Goal: Task Accomplishment & Management: Complete application form

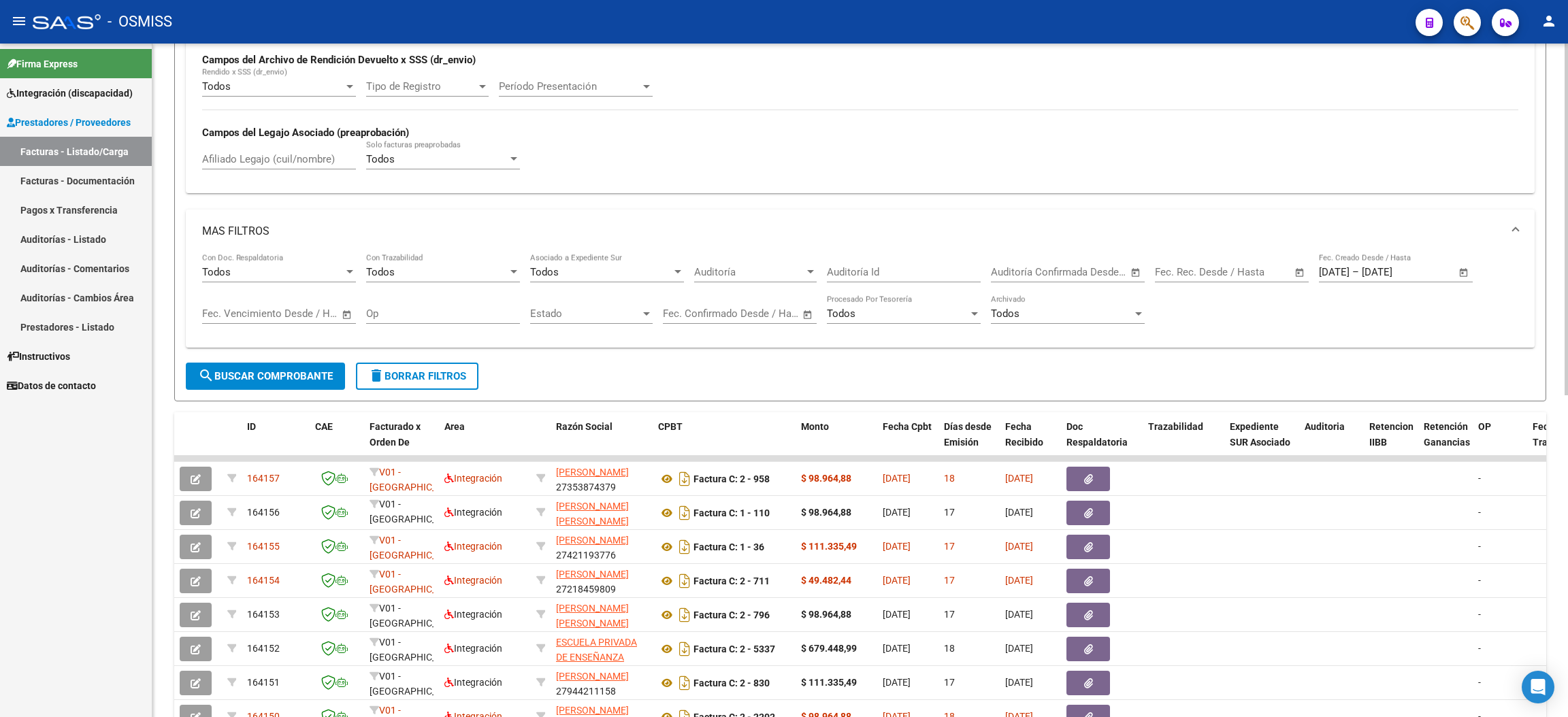
scroll to position [413, 0]
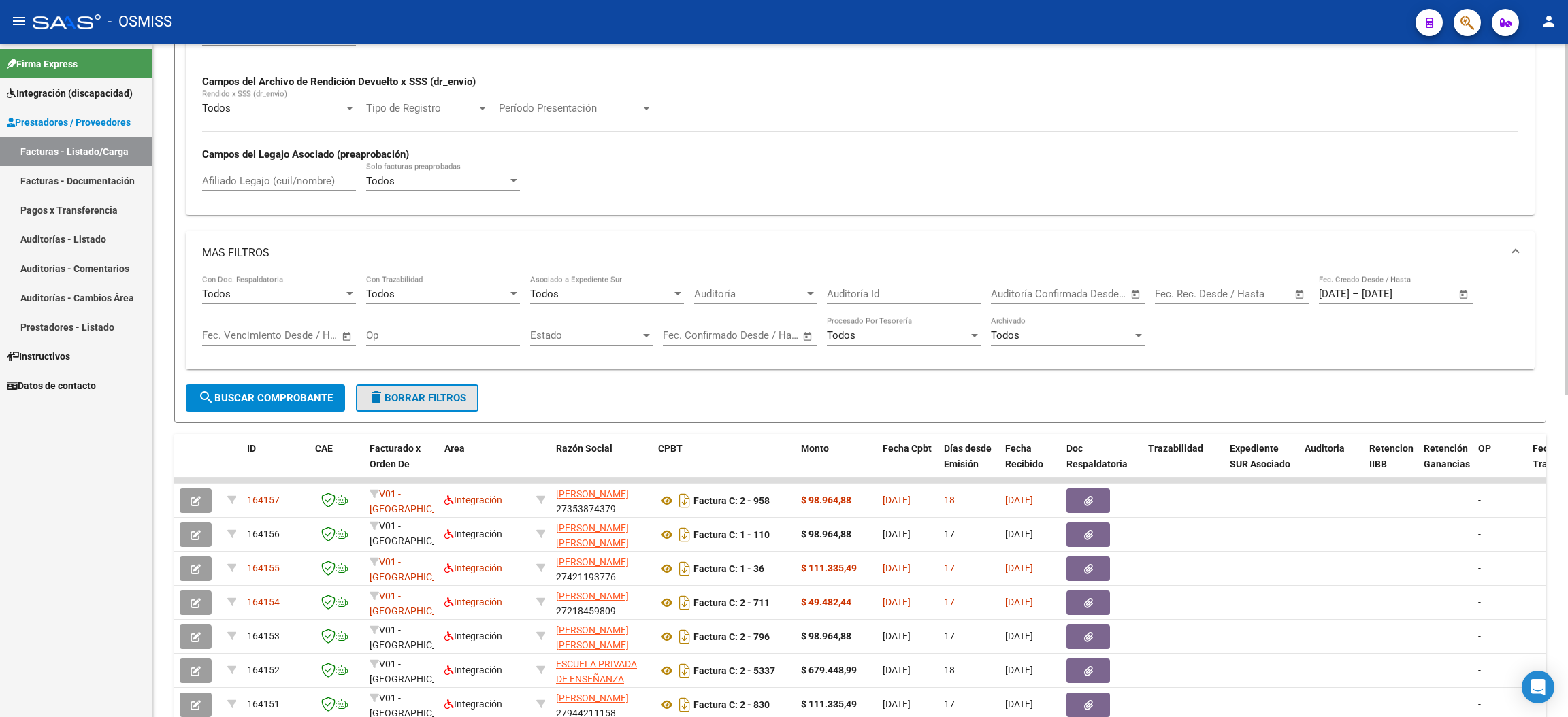
drag, startPoint x: 453, startPoint y: 390, endPoint x: 551, endPoint y: 378, distance: 98.7
click at [453, 392] on span "delete Borrar Filtros" at bounding box center [417, 398] width 98 height 12
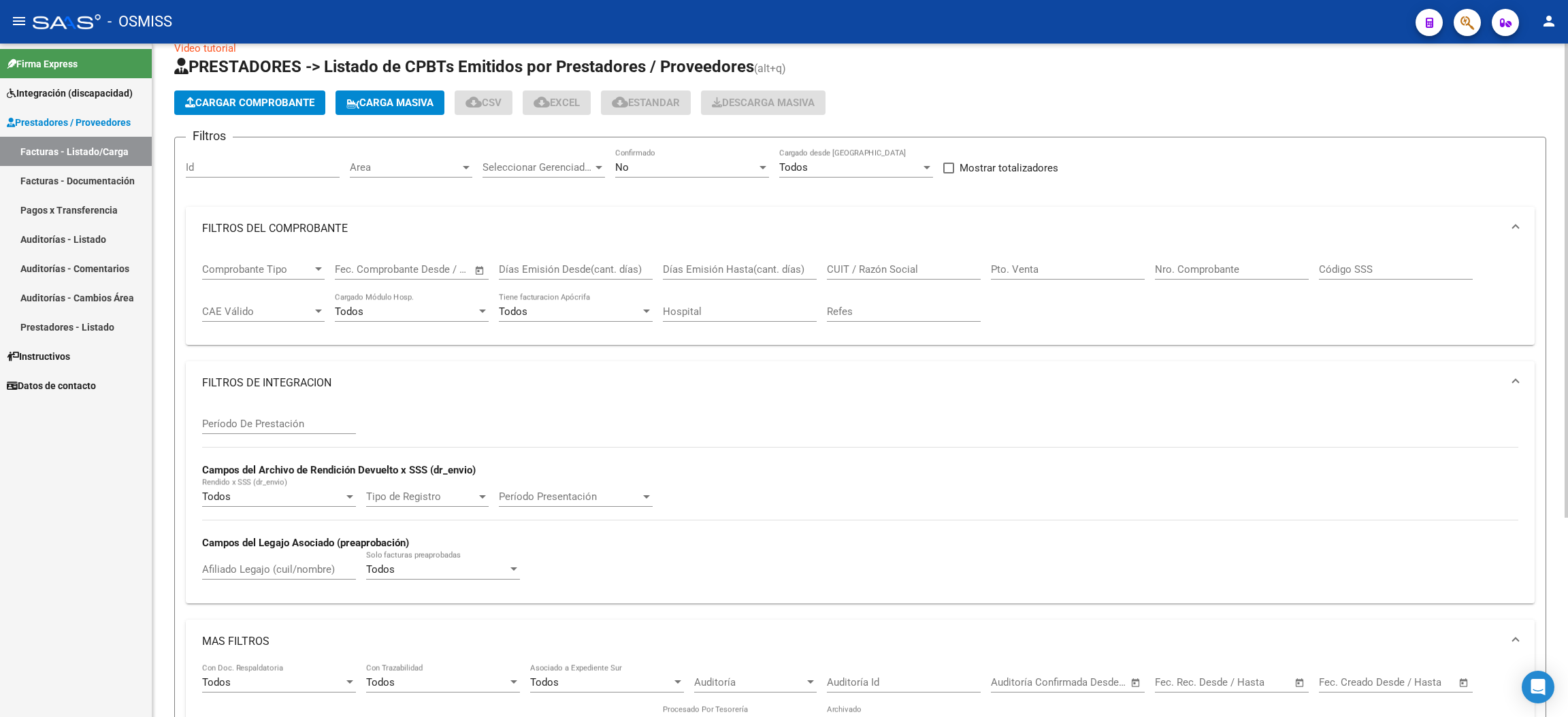
scroll to position [0, 0]
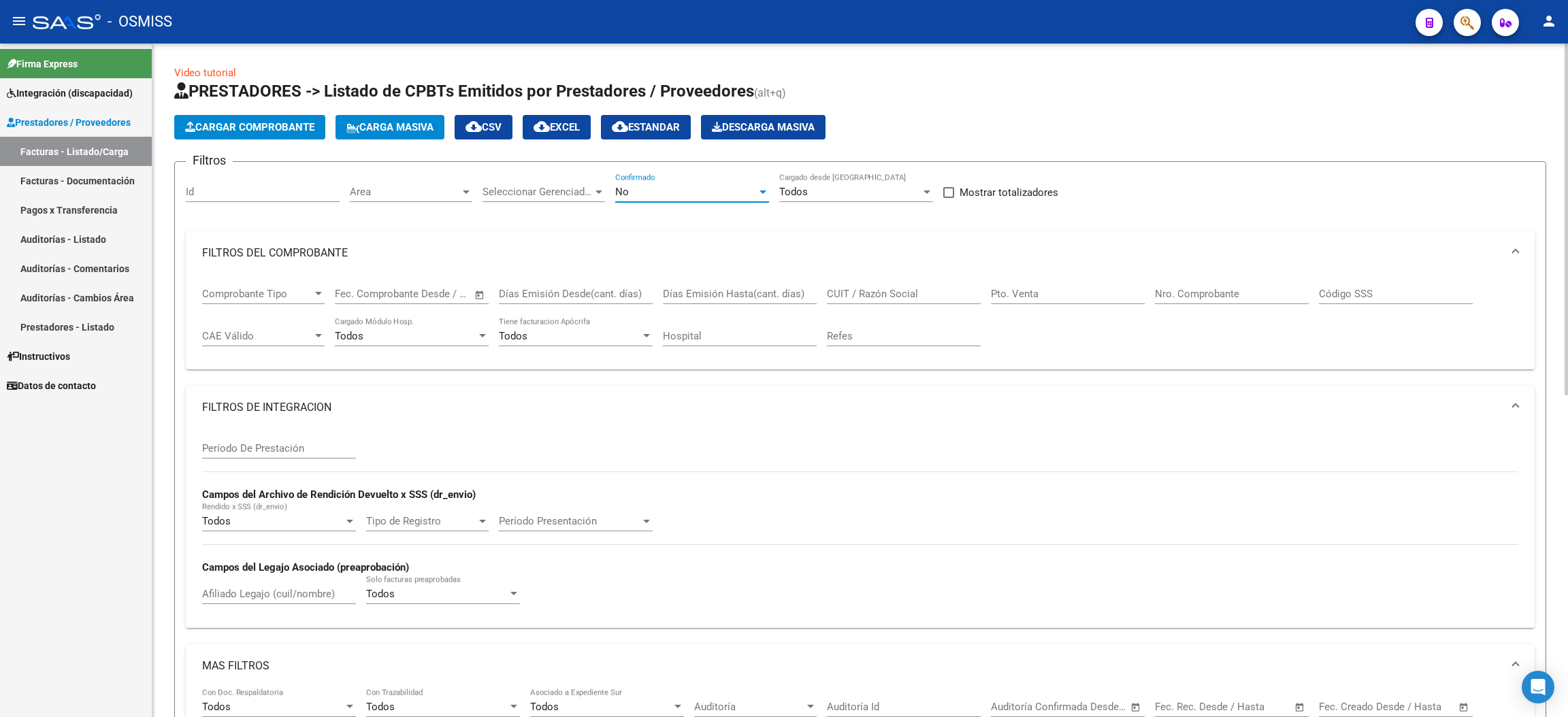
click at [676, 194] on div "No" at bounding box center [686, 192] width 141 height 12
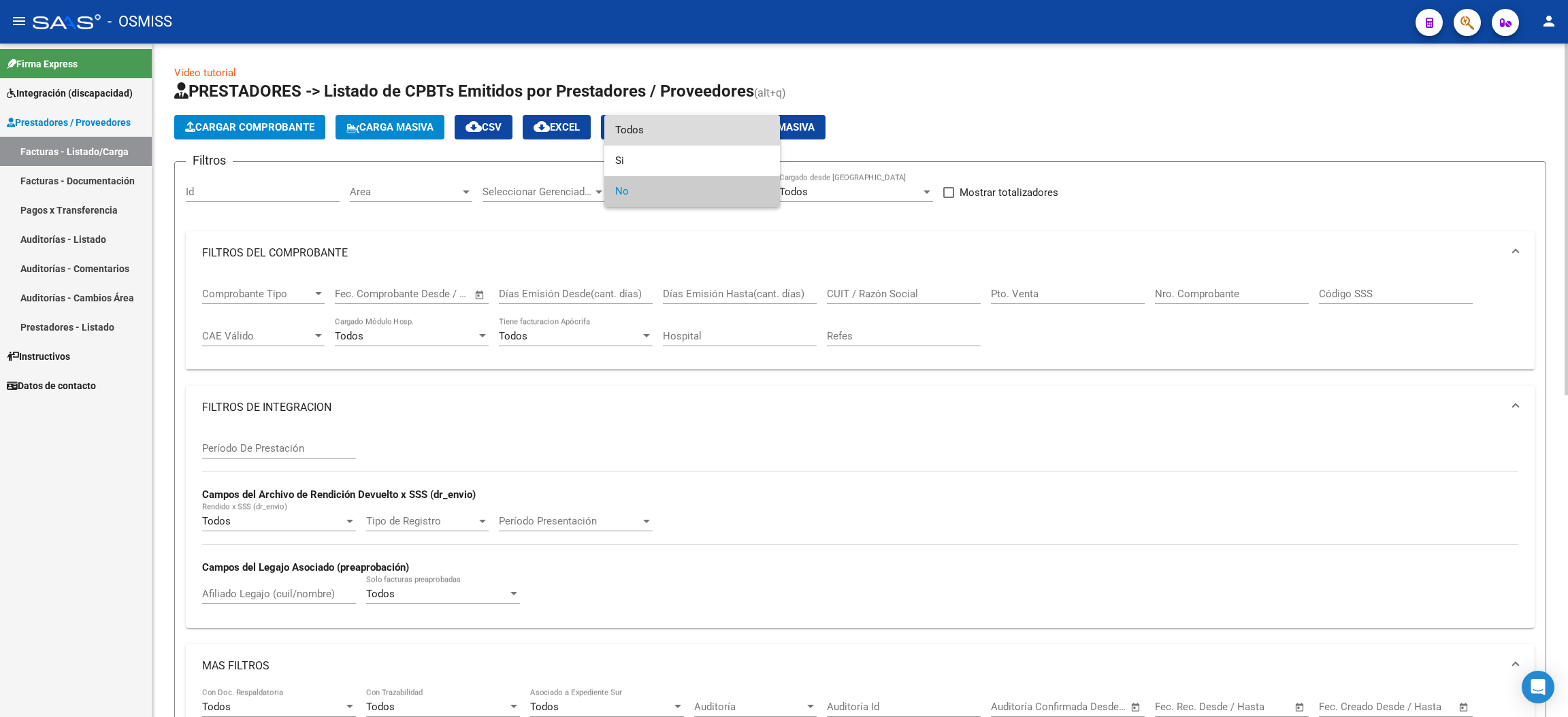
drag, startPoint x: 667, startPoint y: 133, endPoint x: 1054, endPoint y: 248, distance: 403.7
click at [667, 132] on span "Todos" at bounding box center [692, 130] width 153 height 31
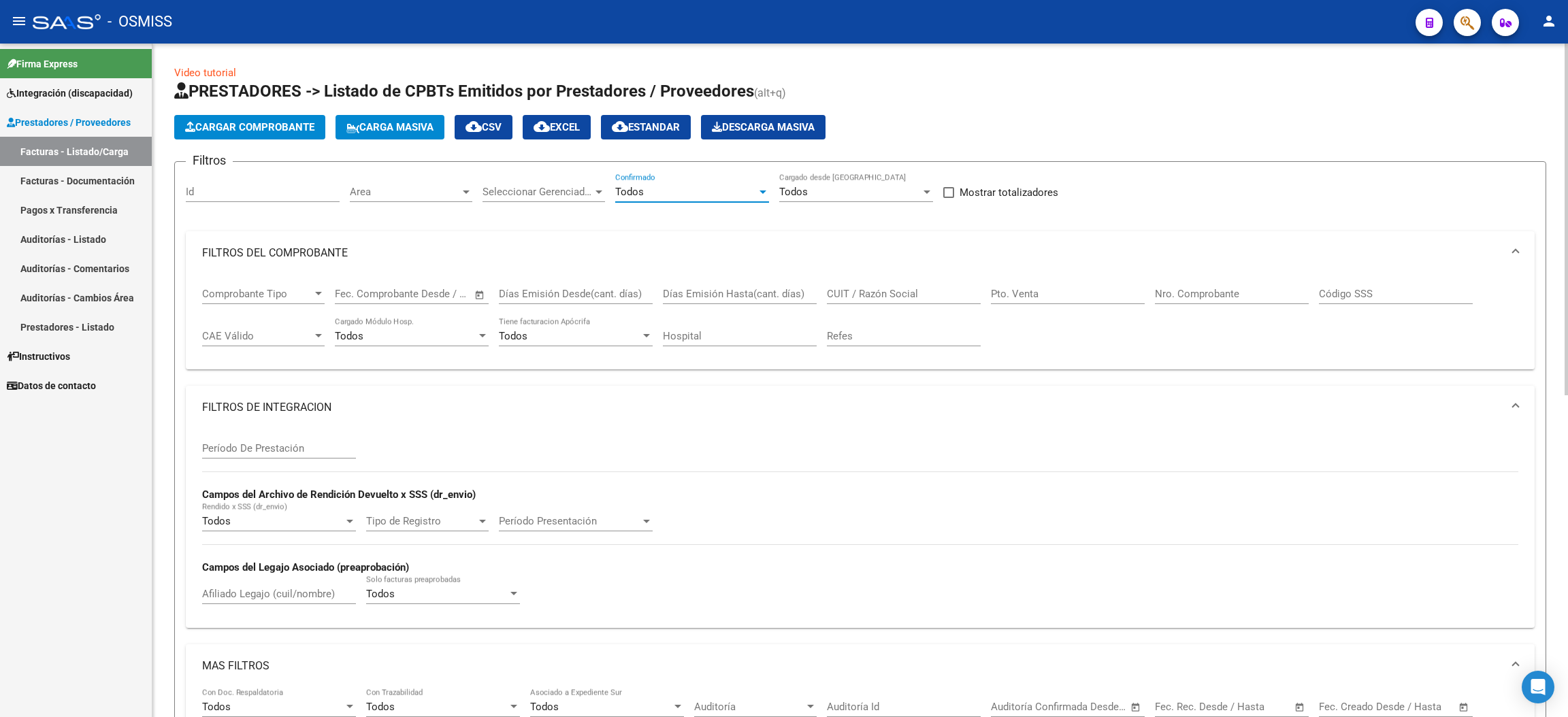
click at [1050, 297] on input "Pto. Venta" at bounding box center [1067, 294] width 153 height 12
type input "2"
click at [1235, 285] on div "Nro. Comprobante" at bounding box center [1232, 289] width 153 height 29
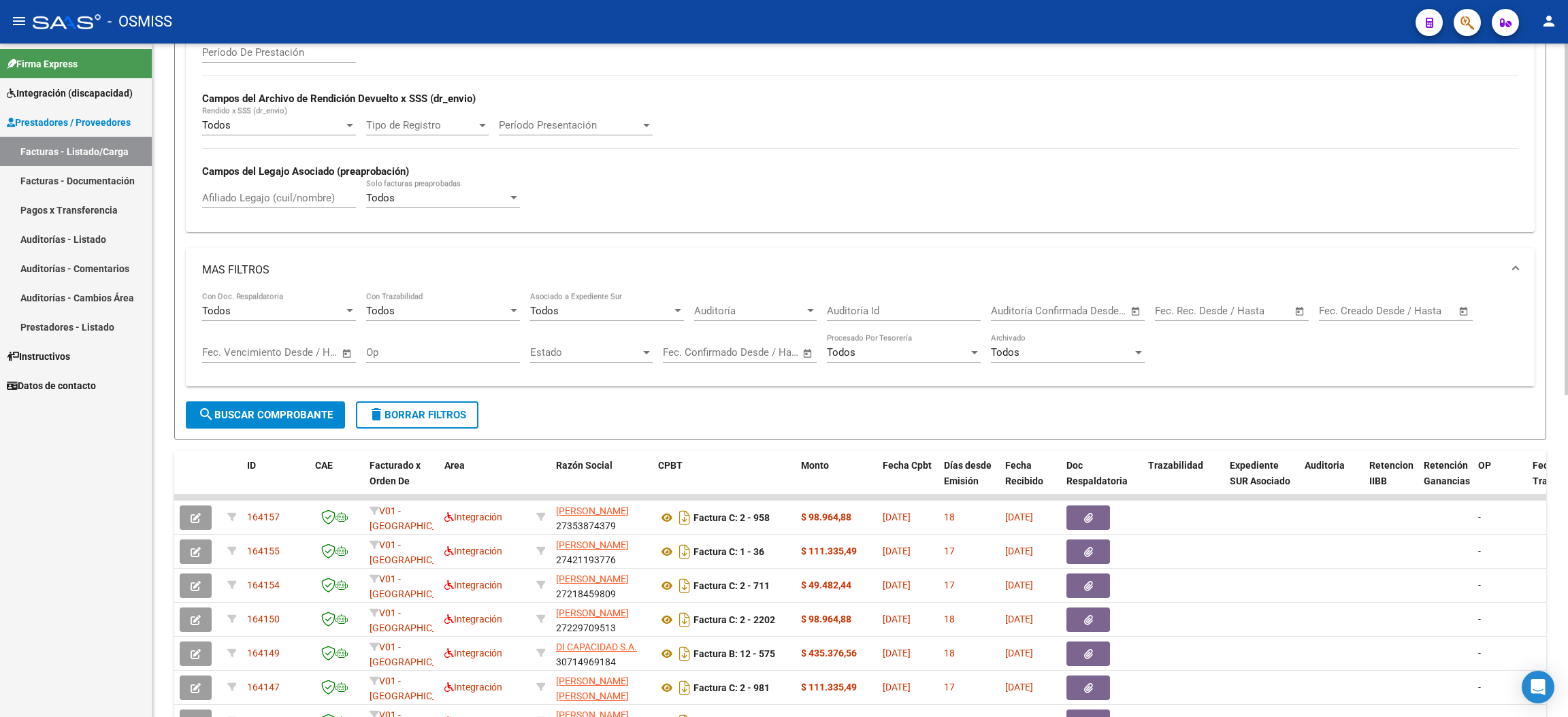
scroll to position [408, 0]
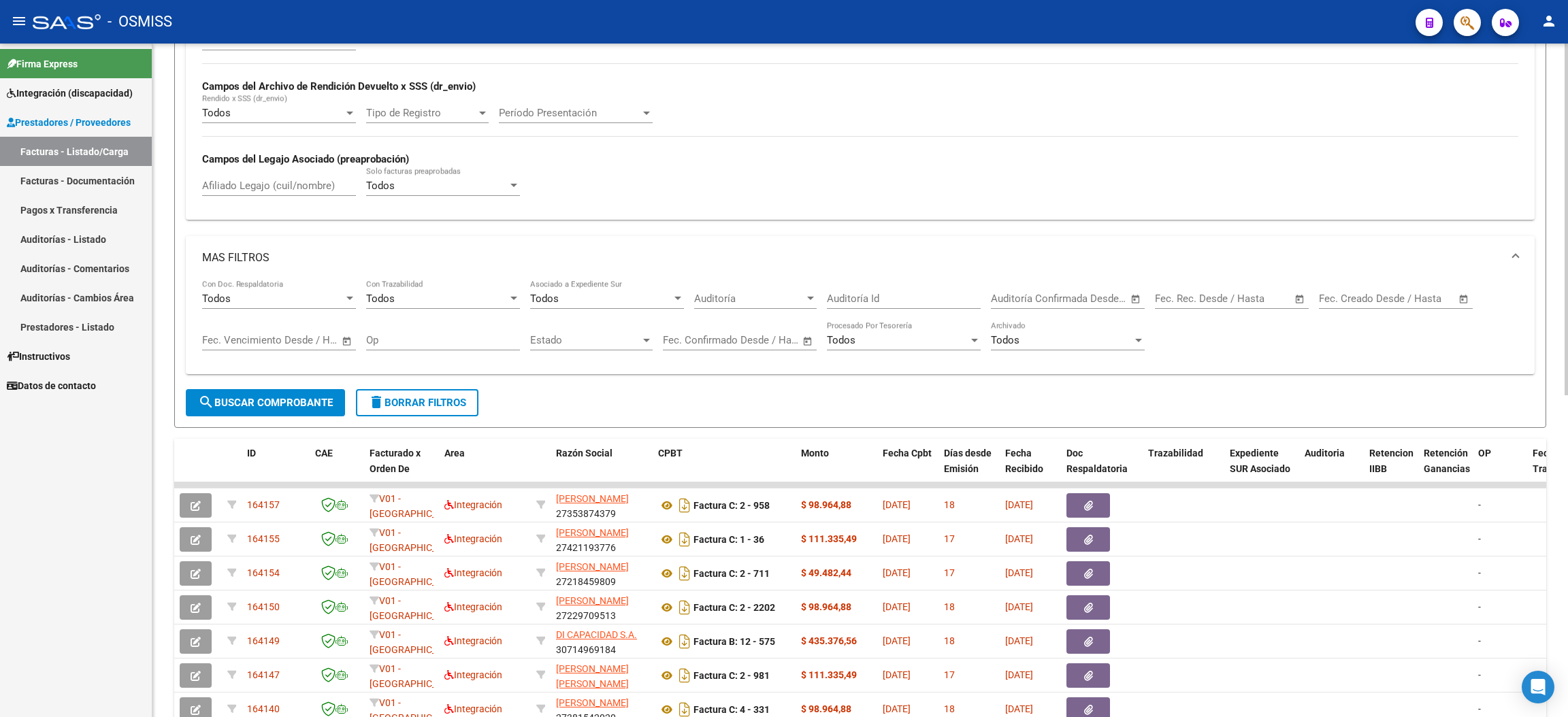
type input "187"
click at [275, 393] on button "search Buscar Comprobante" at bounding box center [266, 402] width 159 height 27
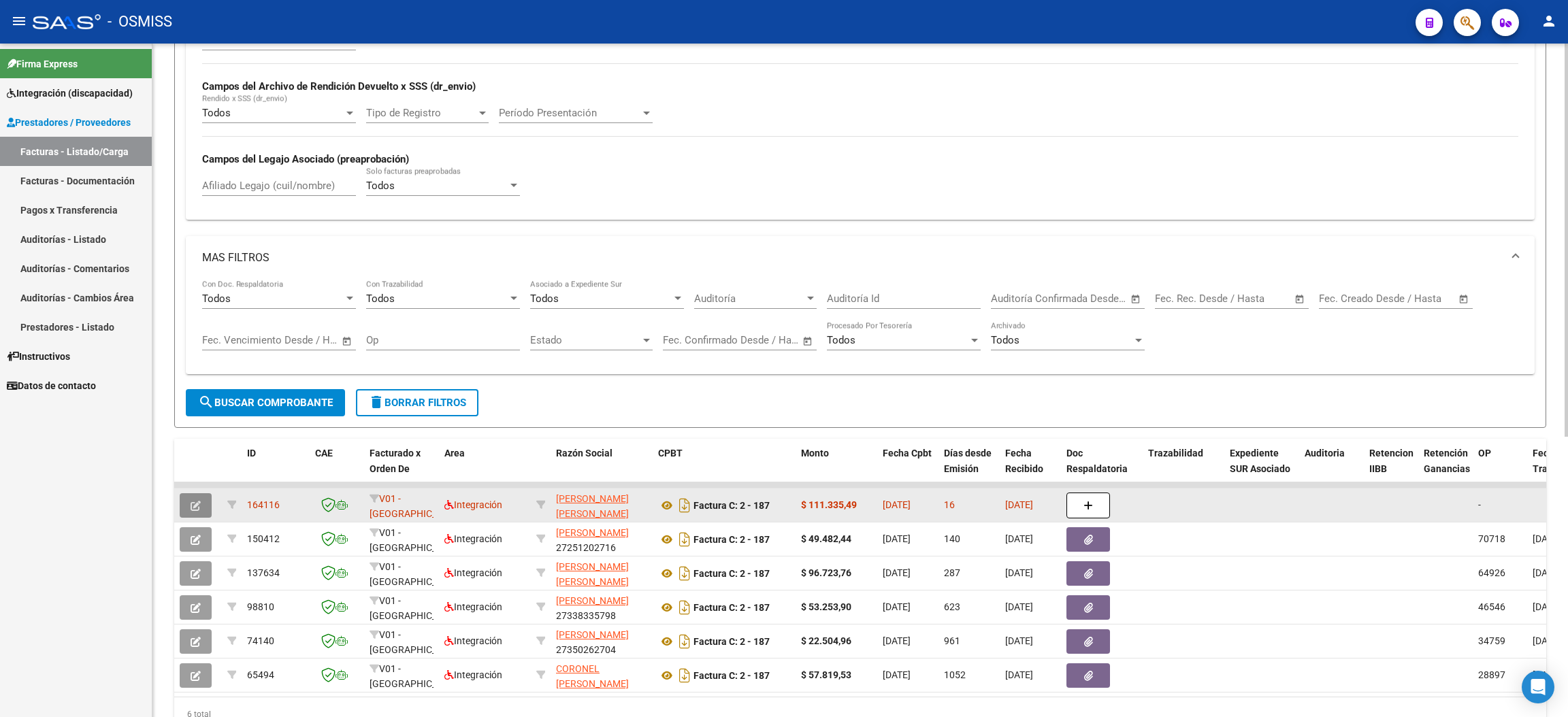
click at [190, 513] on button "button" at bounding box center [195, 506] width 32 height 25
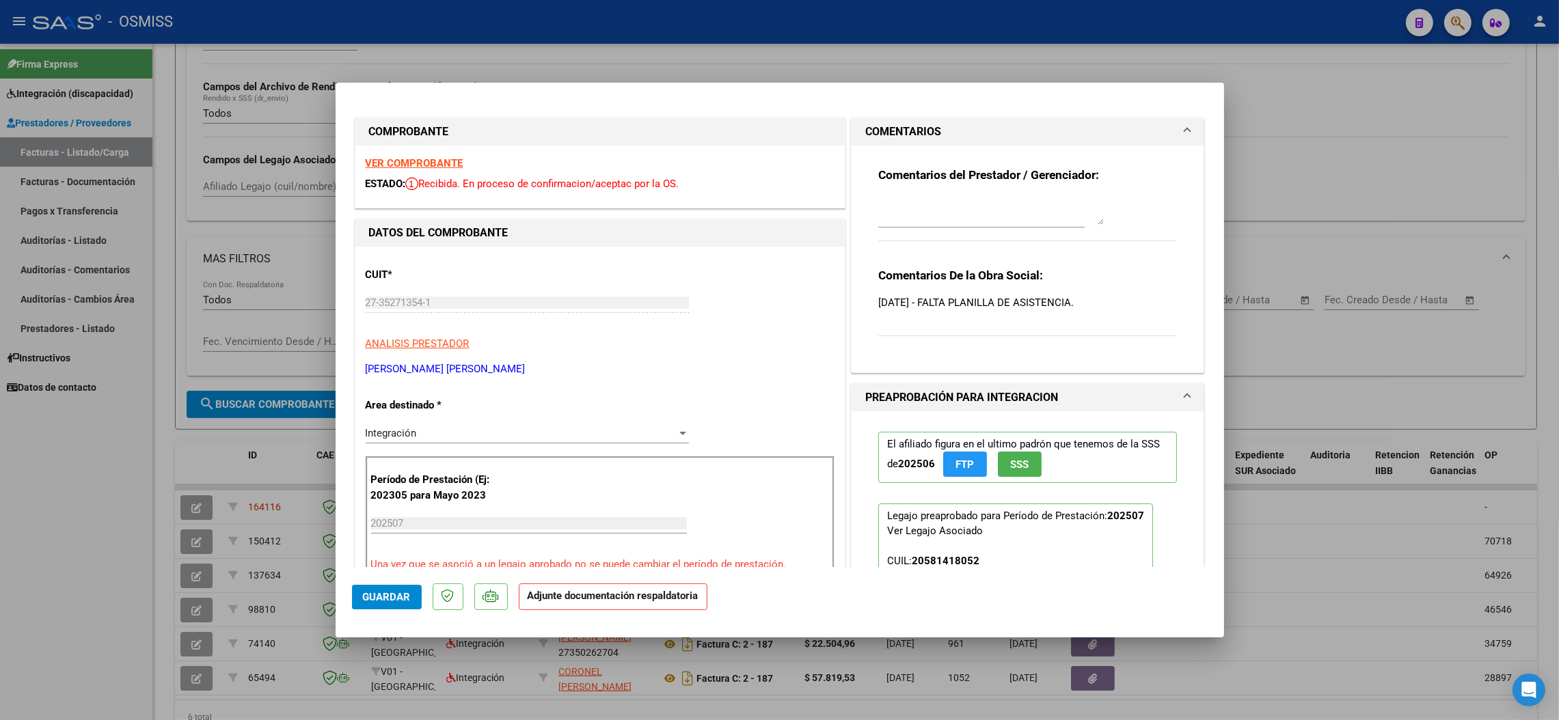
click at [893, 18] on div at bounding box center [779, 360] width 1559 height 720
type input "$ 0,00"
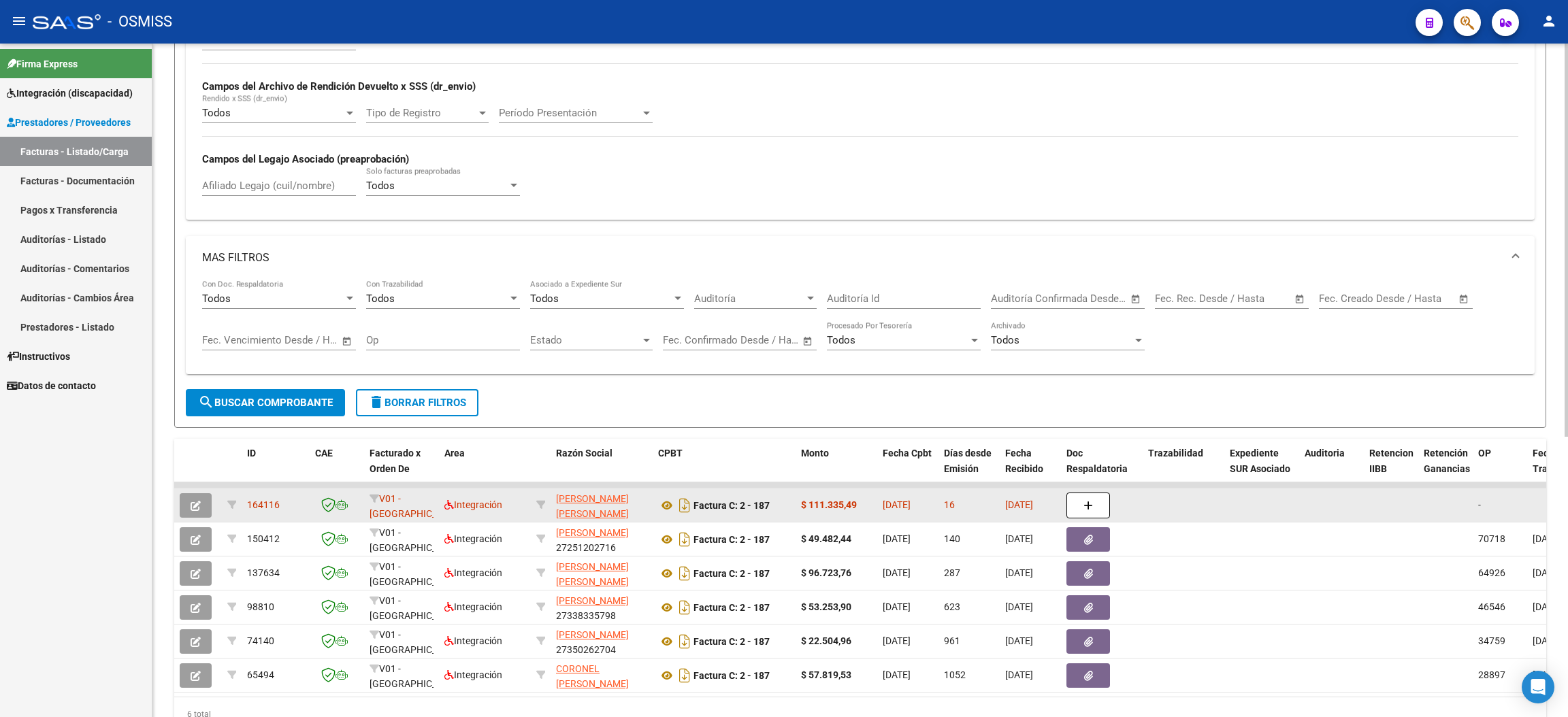
click at [186, 502] on button "button" at bounding box center [195, 506] width 32 height 25
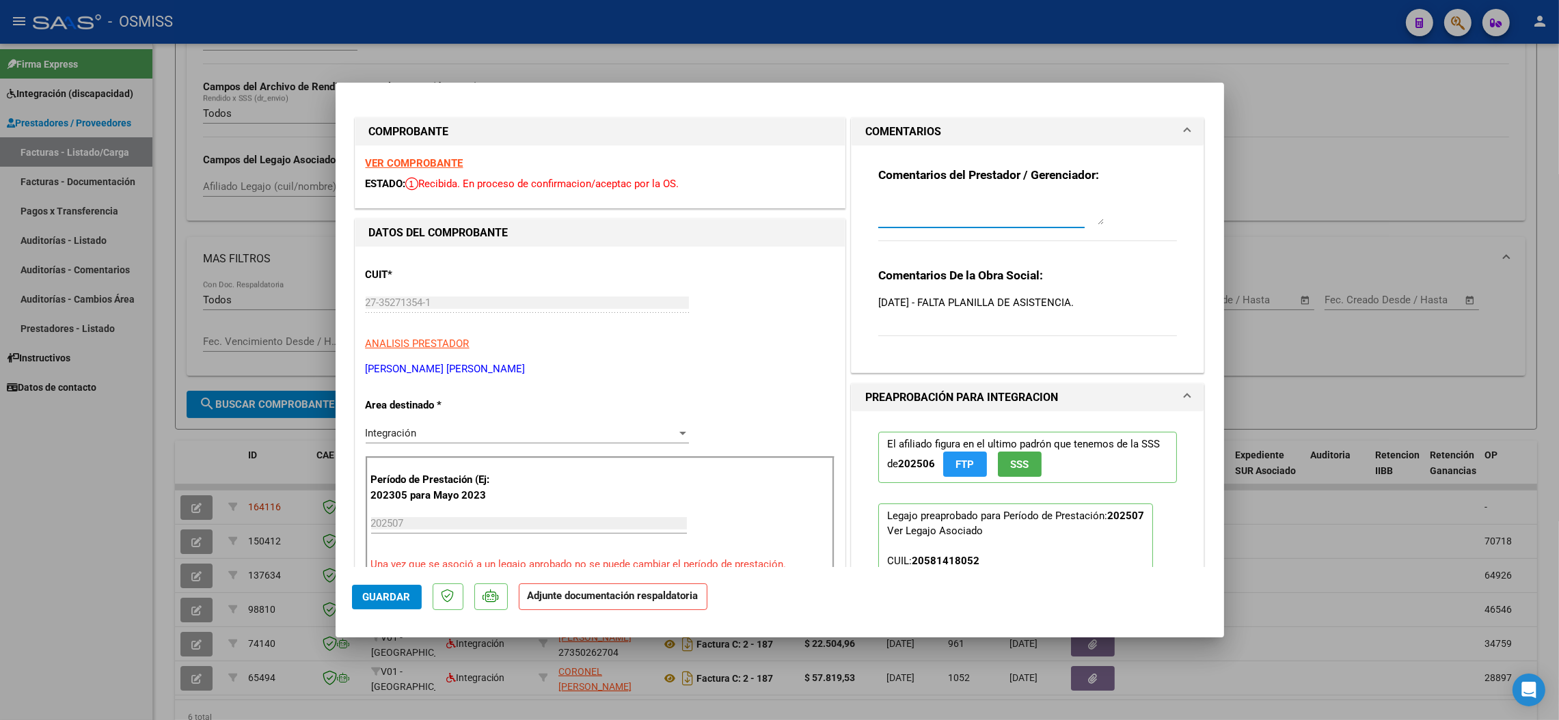
click at [906, 208] on textarea at bounding box center [991, 211] width 226 height 27
type textarea "SE SOLICITA A PRESTADOR 15/8-19/8"
click at [387, 592] on span "Guardar" at bounding box center [387, 597] width 48 height 12
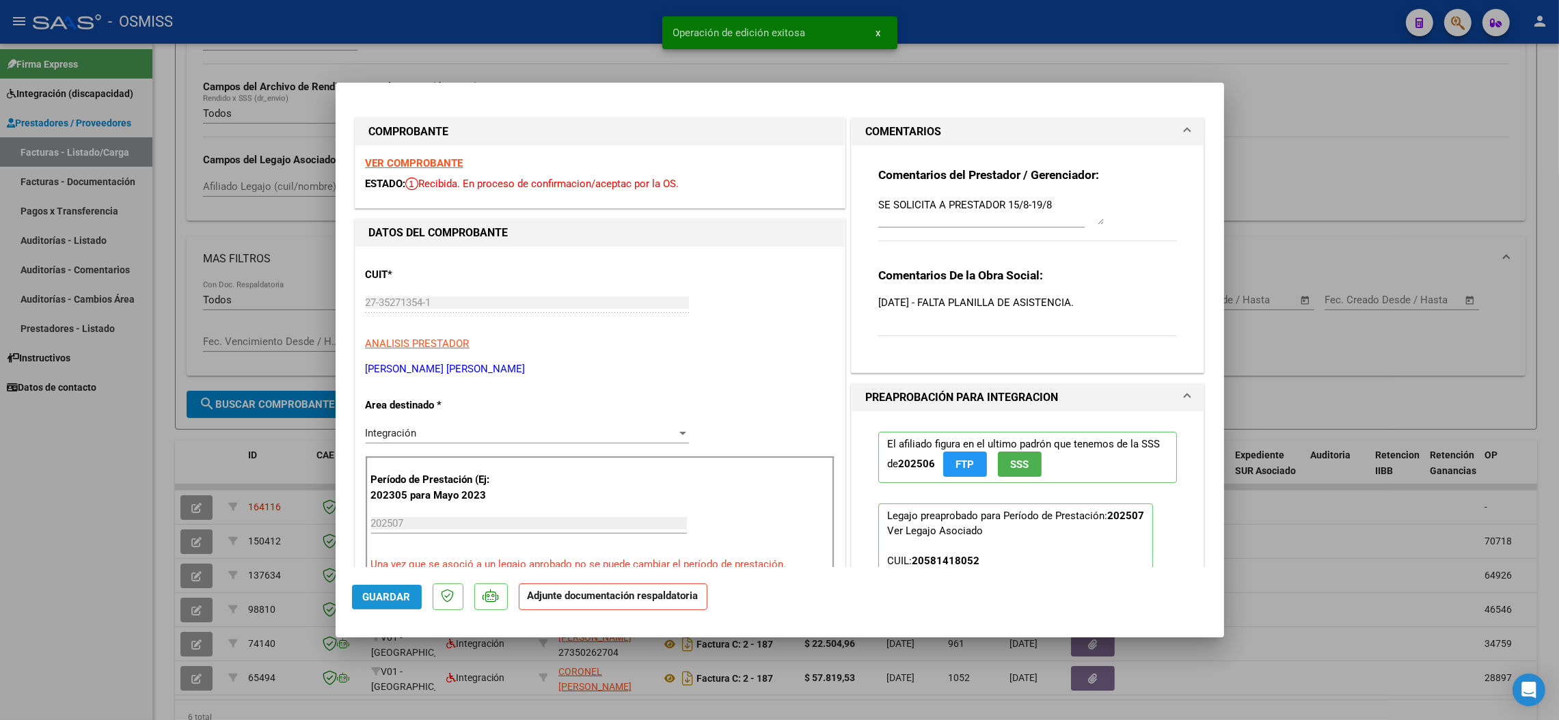
click at [400, 595] on span "Guardar" at bounding box center [387, 597] width 48 height 12
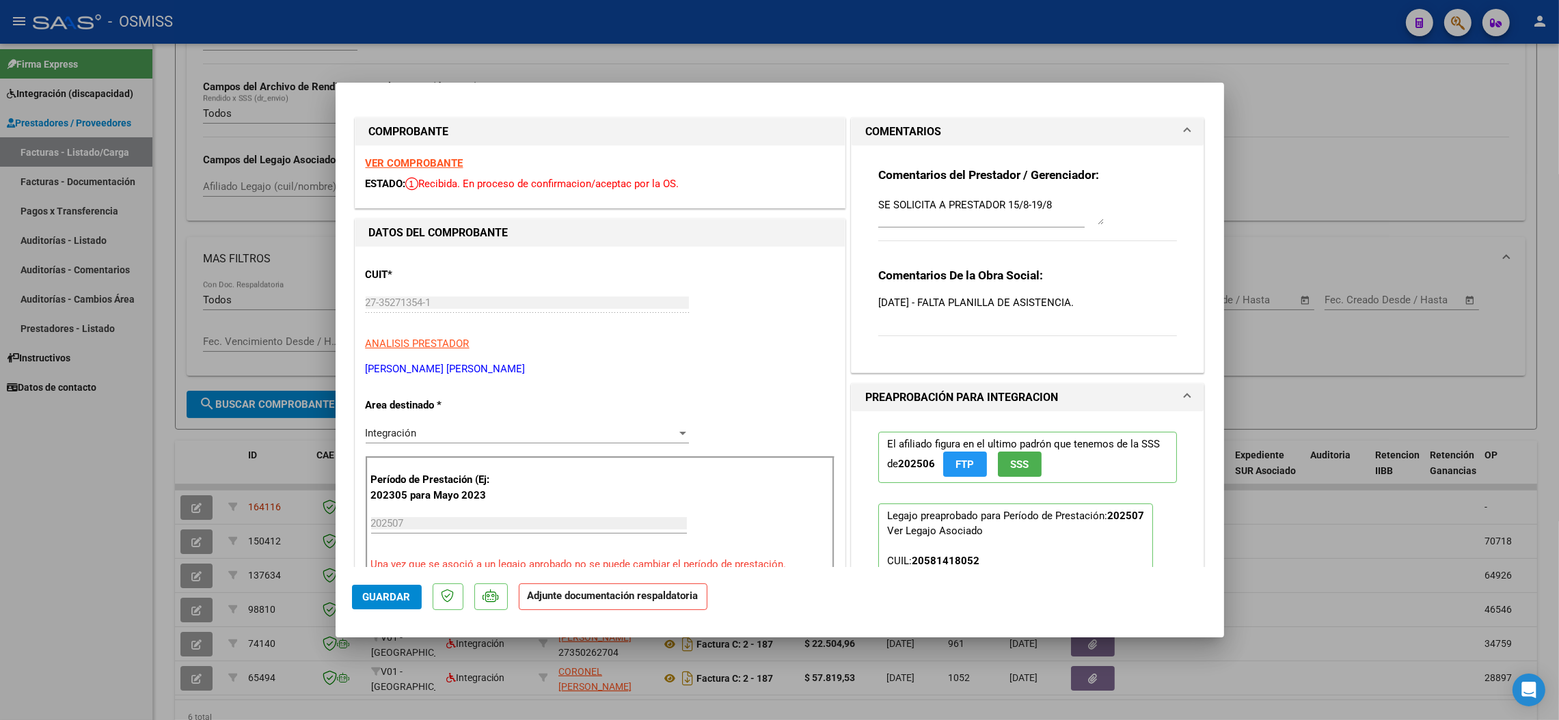
click at [868, 38] on div at bounding box center [779, 360] width 1559 height 720
type input "$ 0,00"
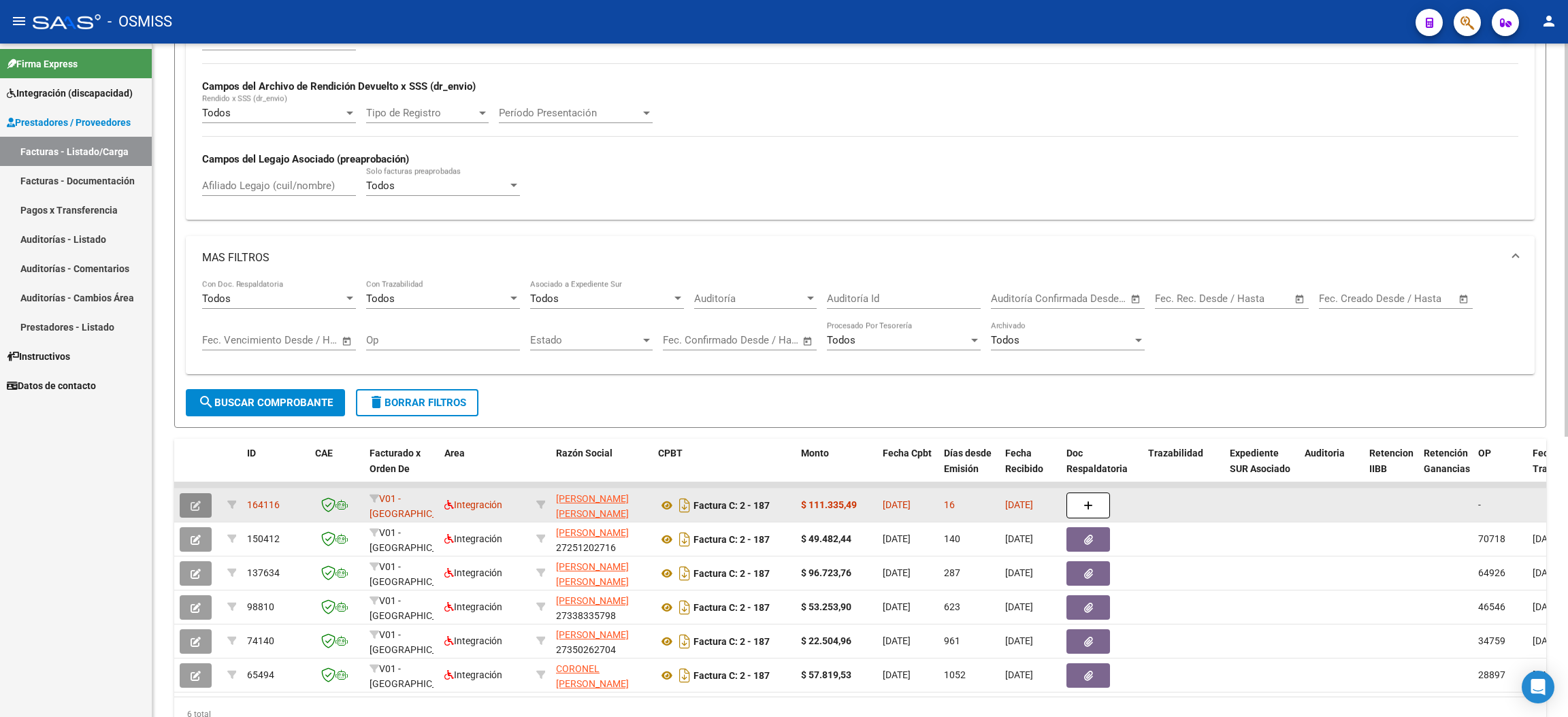
click at [198, 507] on icon "button" at bounding box center [195, 506] width 10 height 10
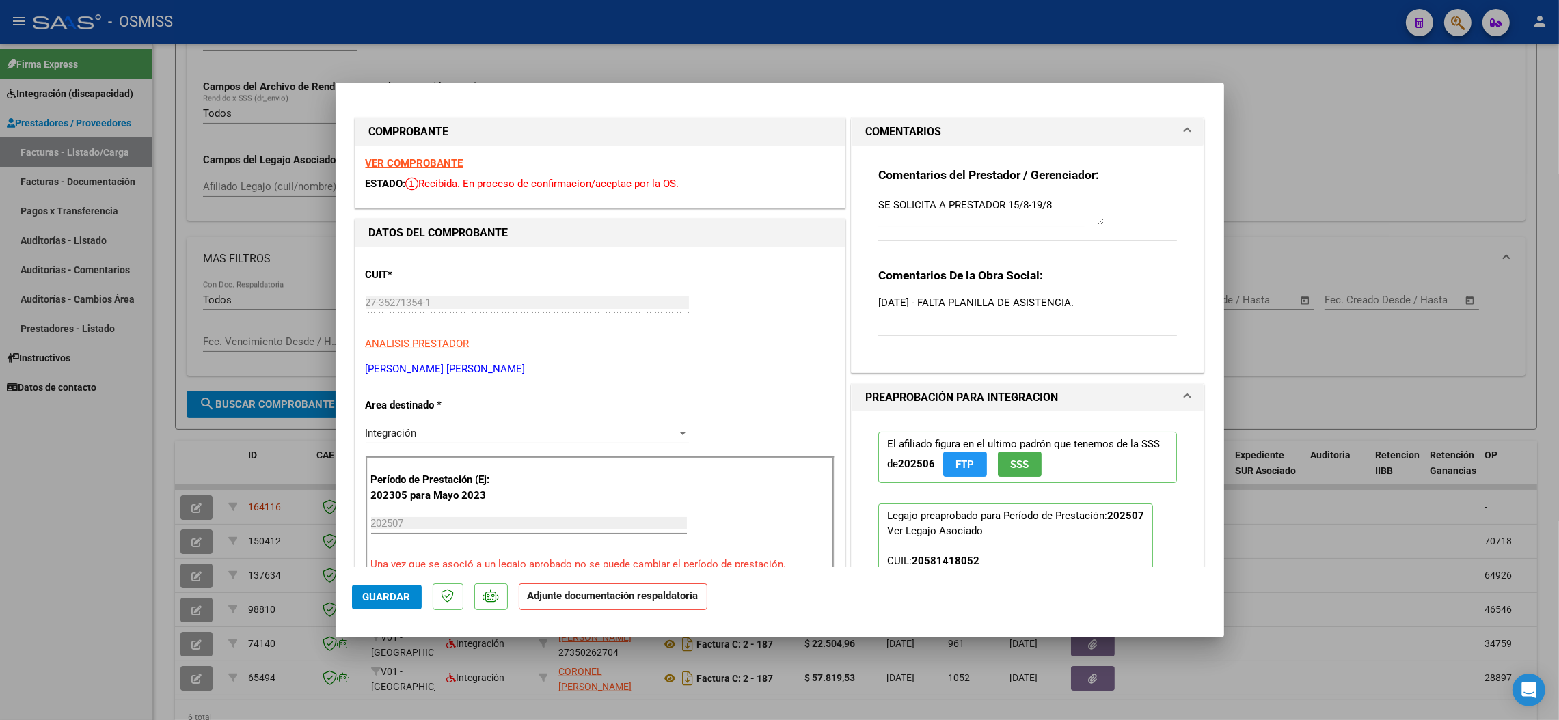
click at [376, 591] on span "Guardar" at bounding box center [387, 597] width 48 height 12
click at [83, 543] on div at bounding box center [779, 360] width 1559 height 720
type input "$ 0,00"
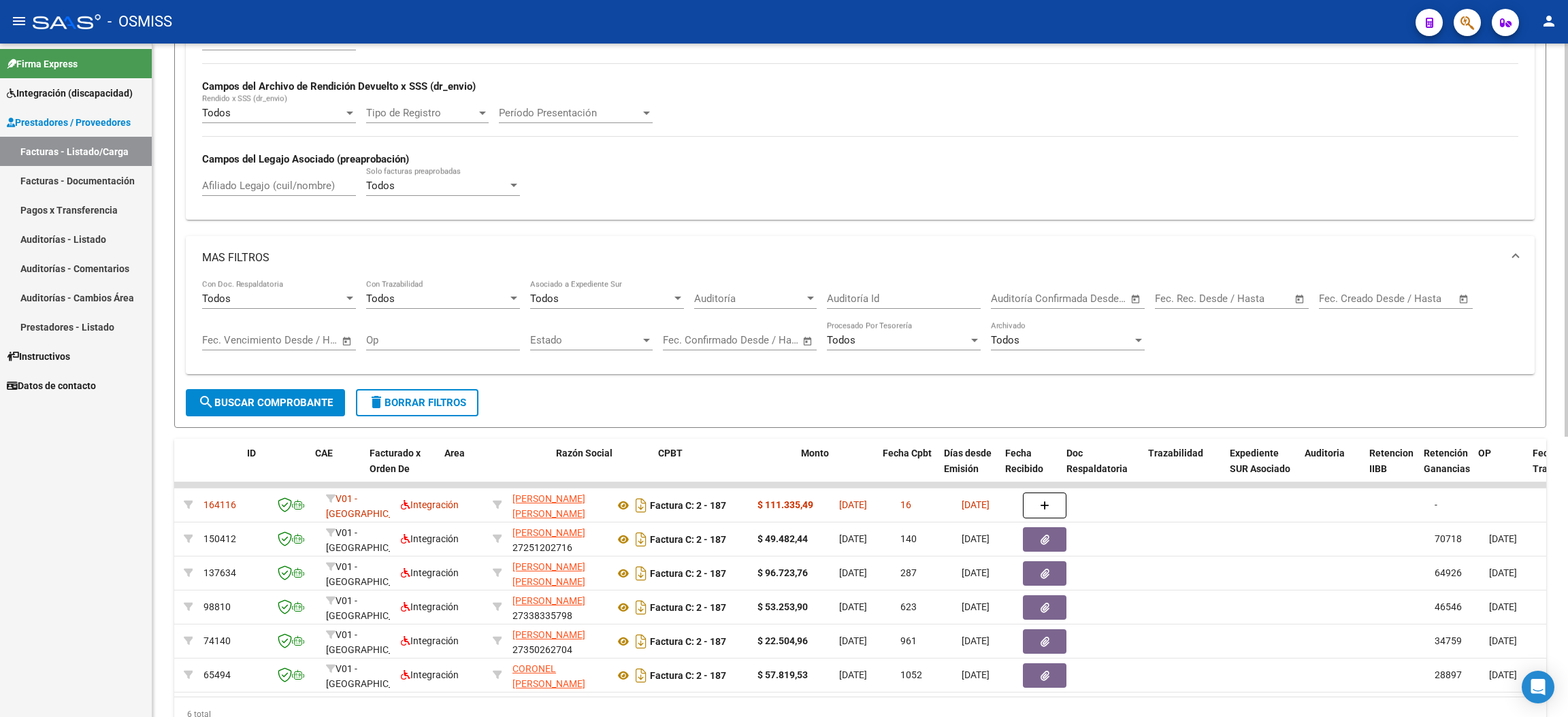
scroll to position [0, 0]
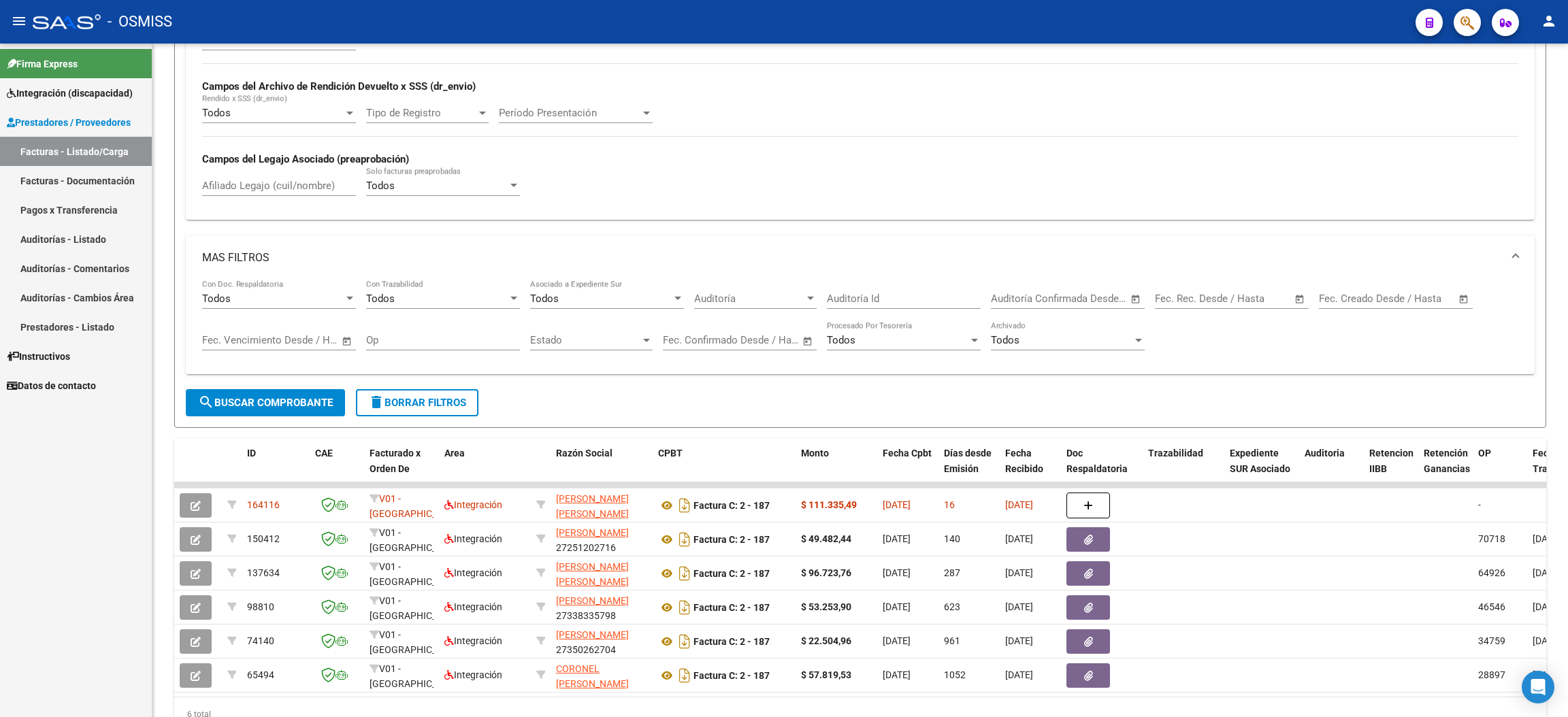
drag, startPoint x: 60, startPoint y: 502, endPoint x: 53, endPoint y: 494, distance: 10.6
click at [59, 500] on div "Firma Express Integración (discapacidad) Legajos Prestadores / Proveedores Fact…" at bounding box center [76, 380] width 151 height 674
click at [971, 0] on mat-toolbar "menu - OSMISS person" at bounding box center [784, 22] width 1568 height 44
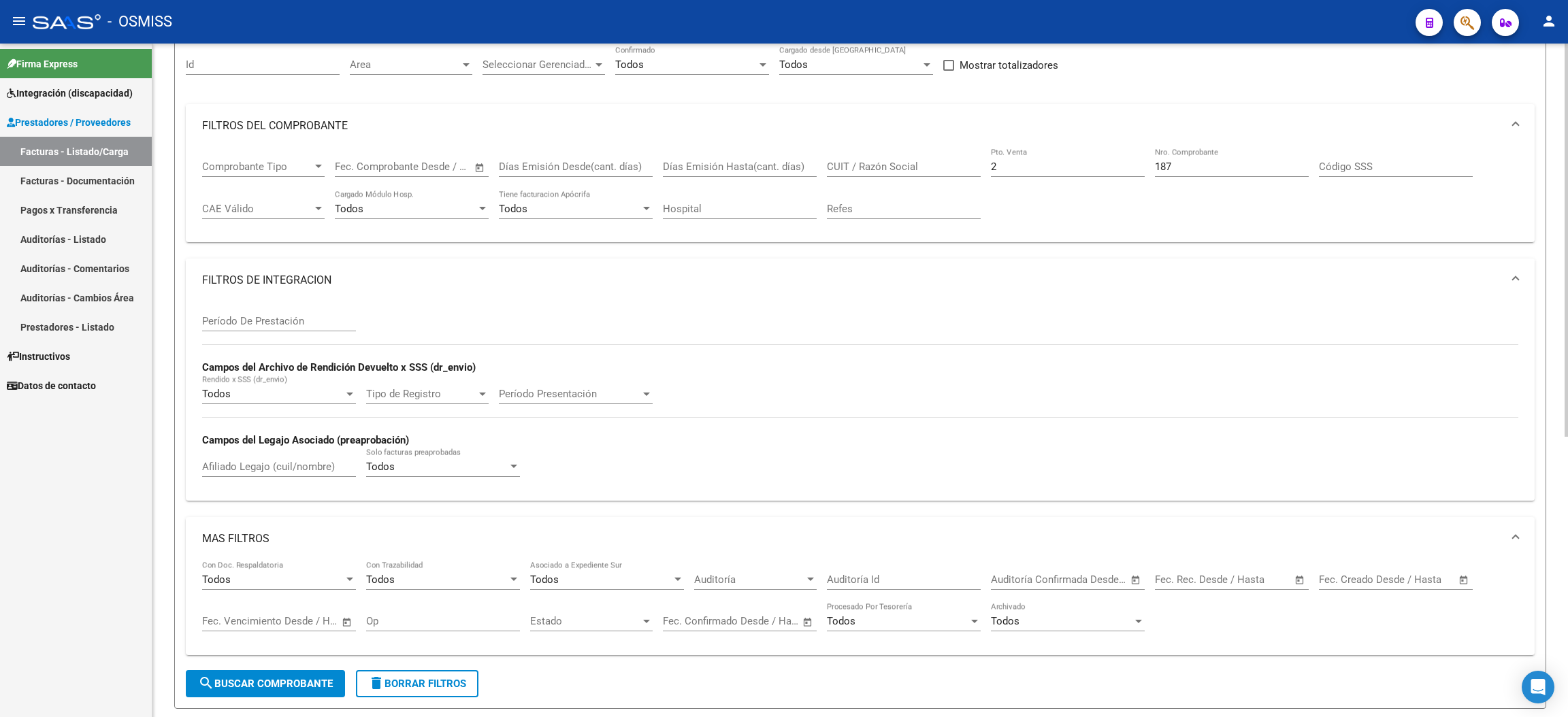
scroll to position [103, 0]
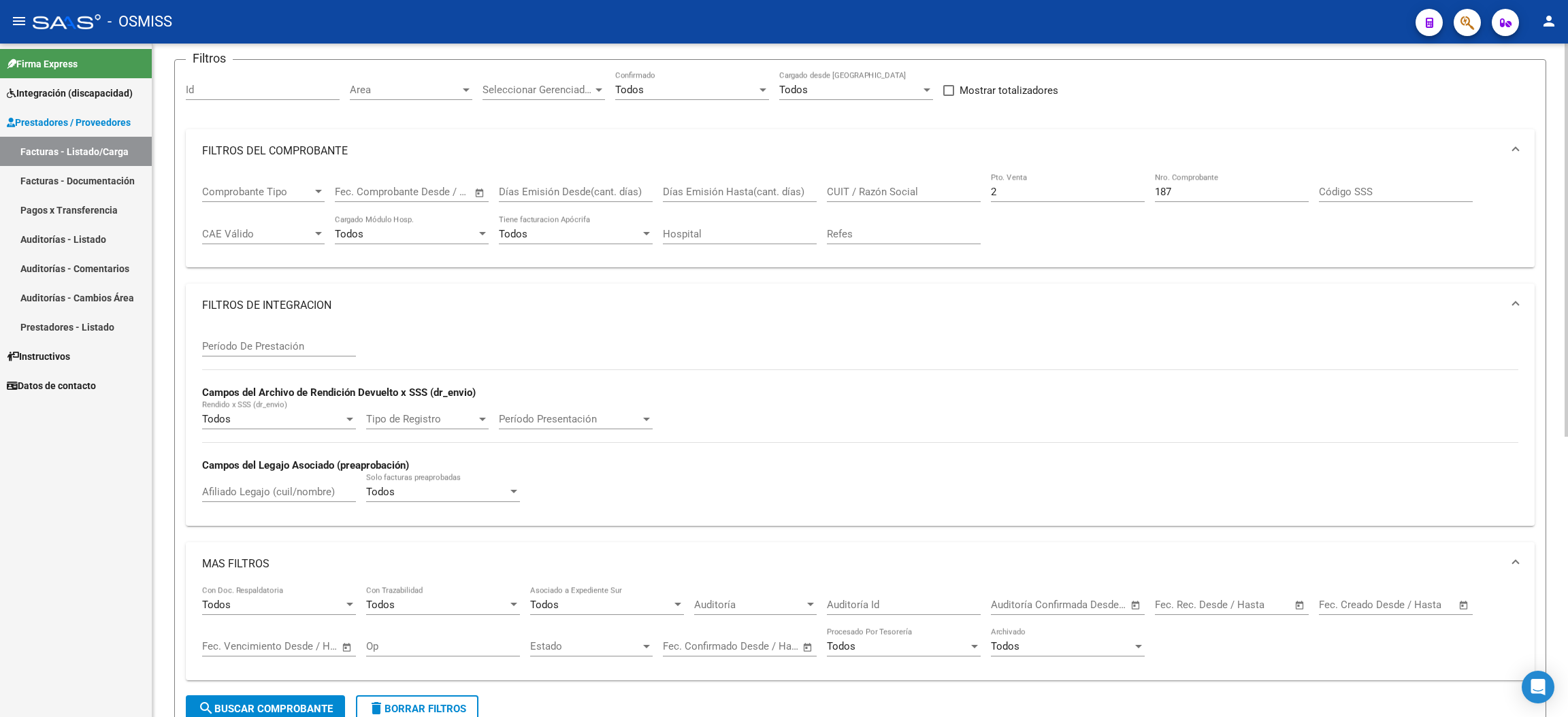
click at [1048, 190] on input "2" at bounding box center [1067, 192] width 153 height 12
type input "1"
click at [1180, 189] on input "187" at bounding box center [1232, 192] width 153 height 12
type input "1"
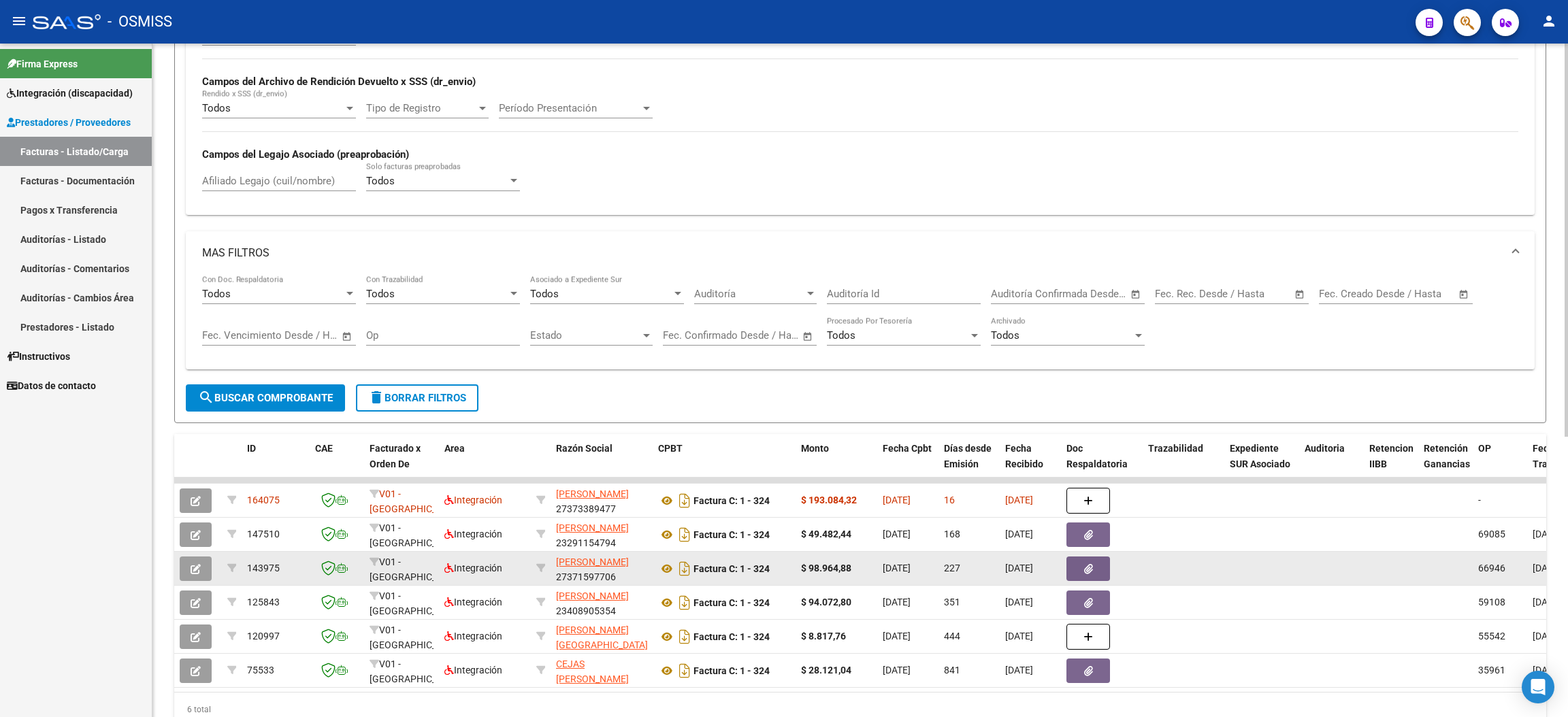
scroll to position [481, 0]
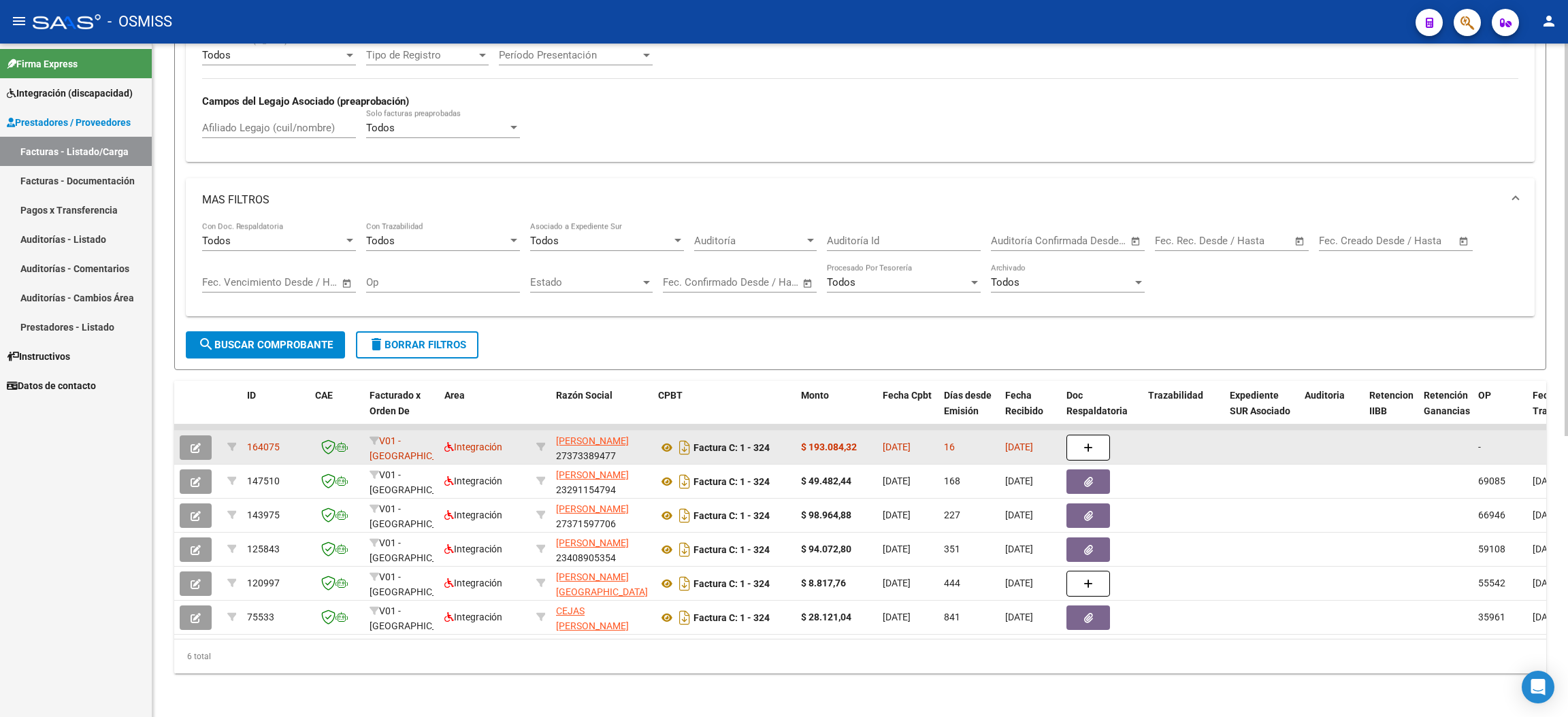
type input "324"
click at [203, 435] on button "button" at bounding box center [195, 447] width 32 height 25
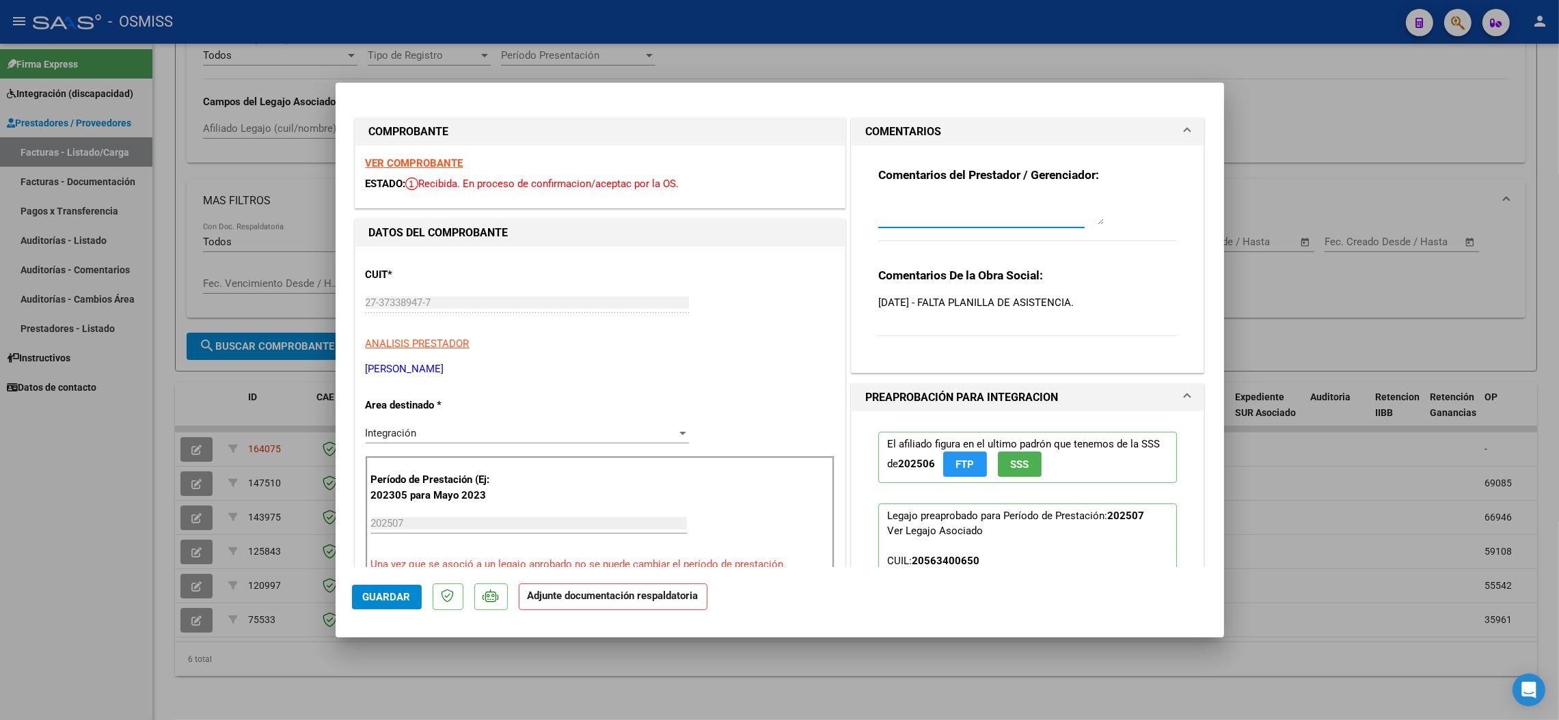
drag, startPoint x: 990, startPoint y: 198, endPoint x: 985, endPoint y: 192, distance: 7.8
click at [986, 193] on div "Comentarios del Prestador / Gerenciador:" at bounding box center [1027, 211] width 299 height 88
drag, startPoint x: 999, startPoint y: 199, endPoint x: 1067, endPoint y: 224, distance: 72.2
click at [1064, 221] on textarea "SE SOLICITA A PRESTADOR DICHA PLANILLA ESTA DAÑADA" at bounding box center [991, 211] width 226 height 27
type textarea "SE SOLICITA A PRESTADOR DOCUMENTO DAÑADO 15/8-19/8"
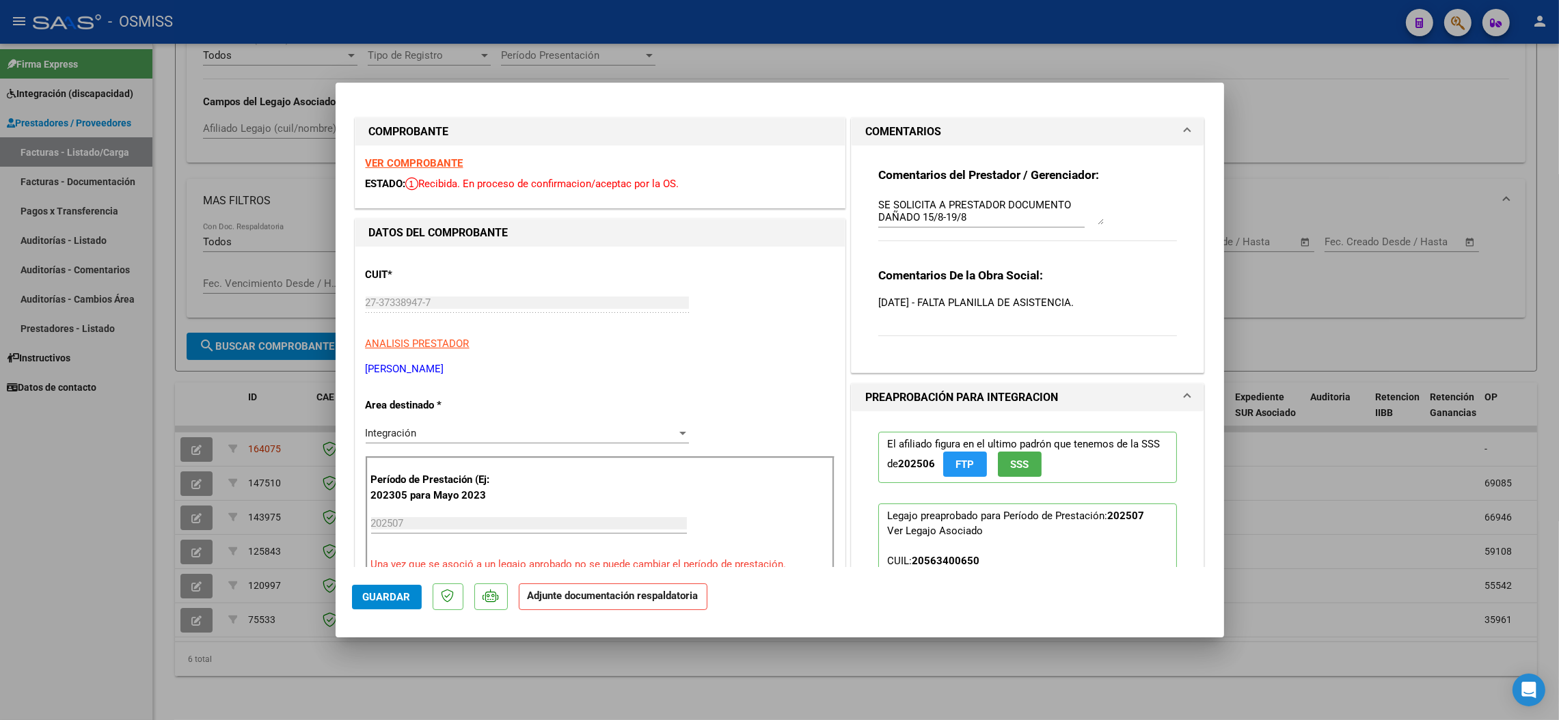
click at [401, 163] on strong "VER COMPROBANTE" at bounding box center [415, 163] width 98 height 12
click at [746, 96] on mat-dialog-container "COMPROBANTE VER COMPROBANTE ESTADO: Recibida. En proceso de confirmacion/acepta…" at bounding box center [780, 360] width 889 height 555
drag, startPoint x: 395, startPoint y: 606, endPoint x: 394, endPoint y: 470, distance: 136.7
click at [394, 604] on button "Guardar" at bounding box center [387, 597] width 70 height 25
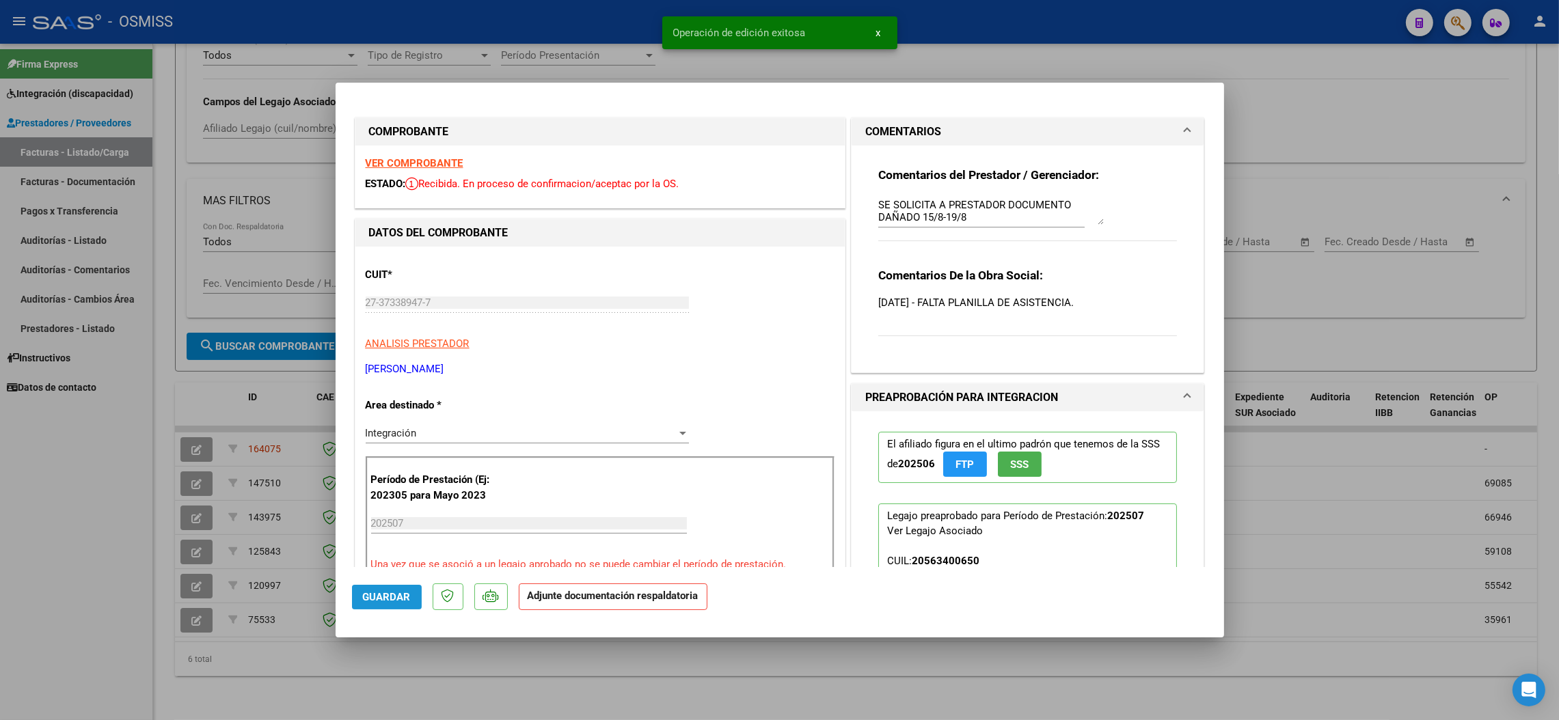
click at [397, 595] on span "Guardar" at bounding box center [387, 597] width 48 height 12
drag, startPoint x: 299, startPoint y: 636, endPoint x: 396, endPoint y: 638, distance: 97.1
click at [299, 637] on div at bounding box center [779, 360] width 1559 height 720
type input "$ 0,00"
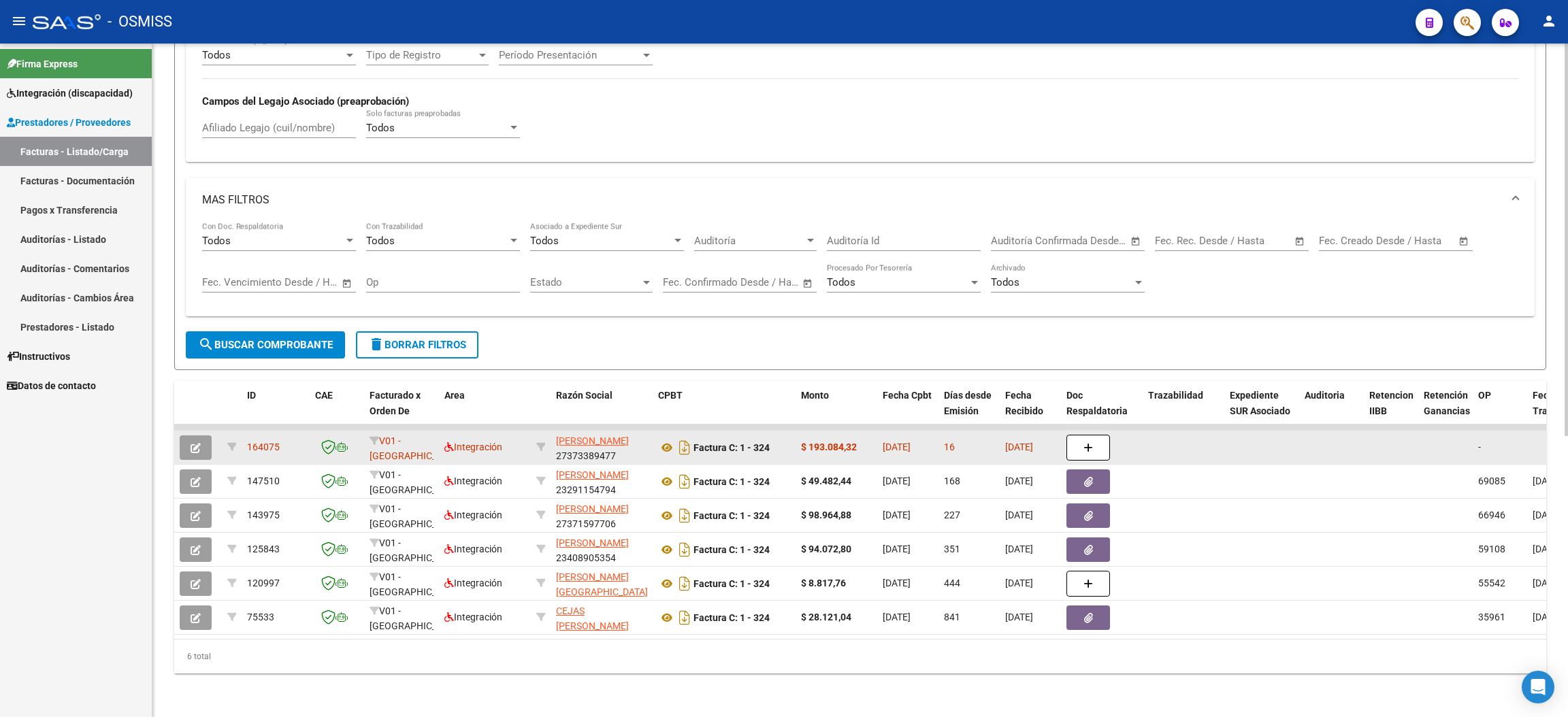
click at [194, 443] on icon "button" at bounding box center [195, 448] width 10 height 10
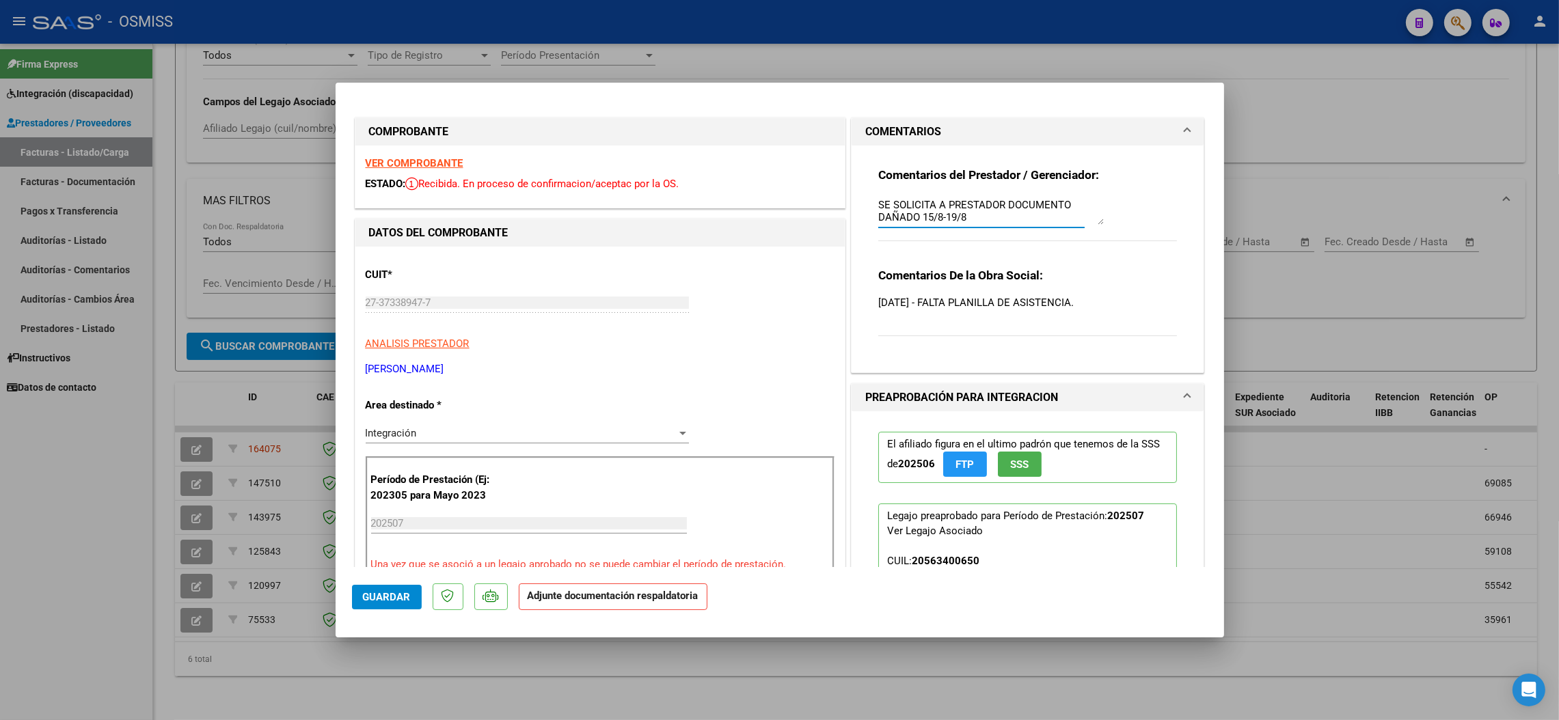
drag, startPoint x: 965, startPoint y: 216, endPoint x: 867, endPoint y: 205, distance: 99.0
click at [868, 205] on div "Comentarios del Prestador / Gerenciador: SE SOLICITA A PRESTADOR DOCUMENTO DAÑA…" at bounding box center [1028, 254] width 320 height 216
click at [390, 595] on span "Guardar" at bounding box center [387, 597] width 48 height 12
click at [85, 606] on div at bounding box center [779, 360] width 1559 height 720
type input "$ 0,00"
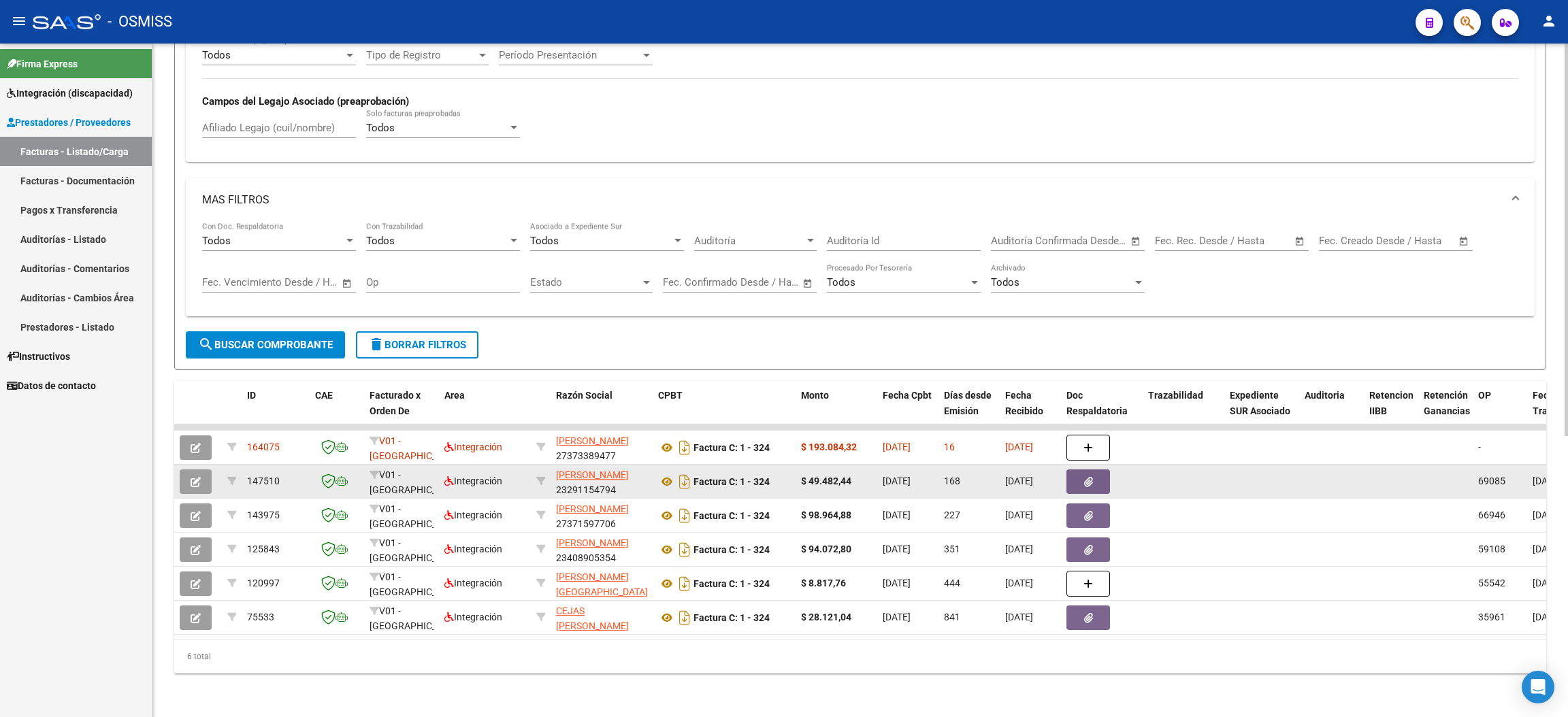
drag, startPoint x: 91, startPoint y: 522, endPoint x: 345, endPoint y: 455, distance: 262.7
click at [91, 523] on div "Firma Express Integración (discapacidad) Legajos Prestadores / Proveedores Fact…" at bounding box center [76, 380] width 151 height 674
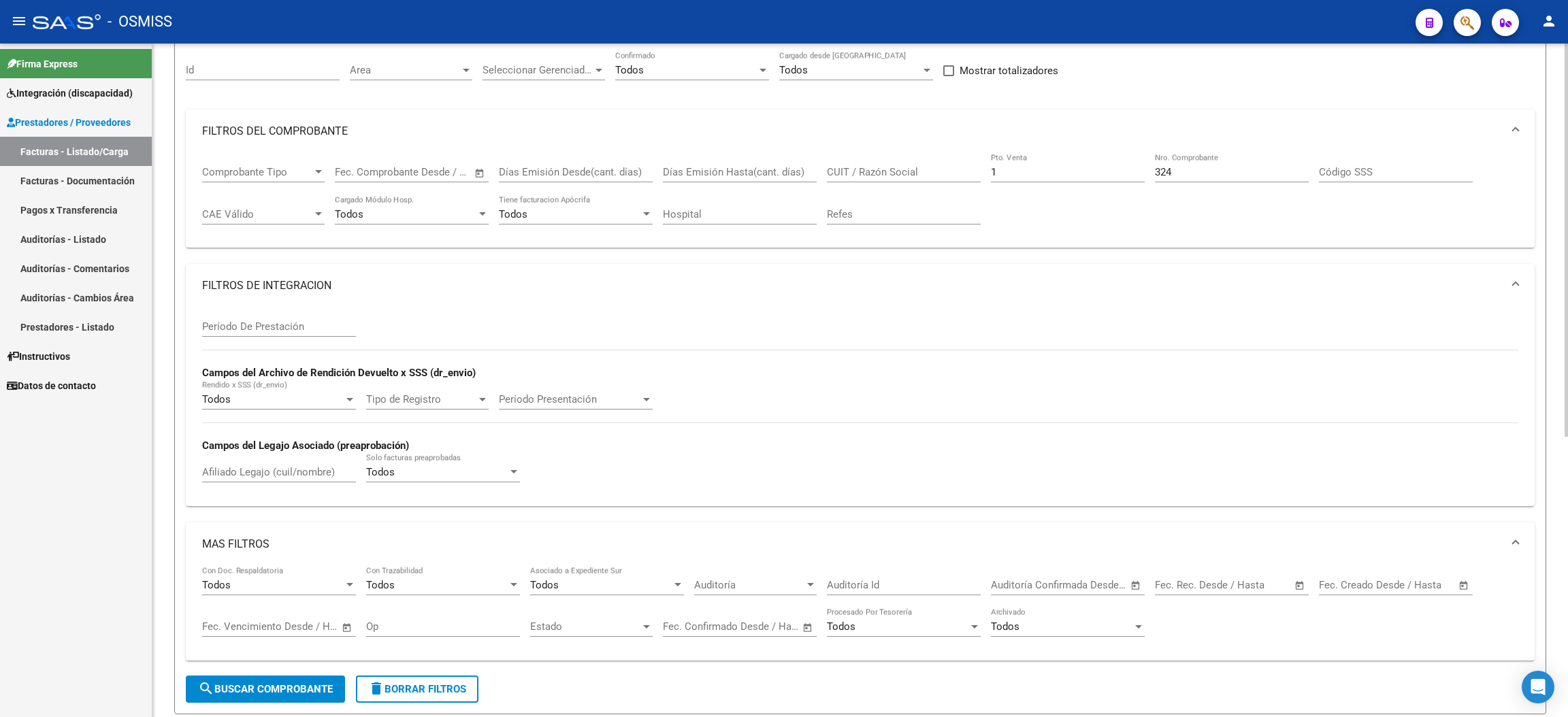
scroll to position [72, 0]
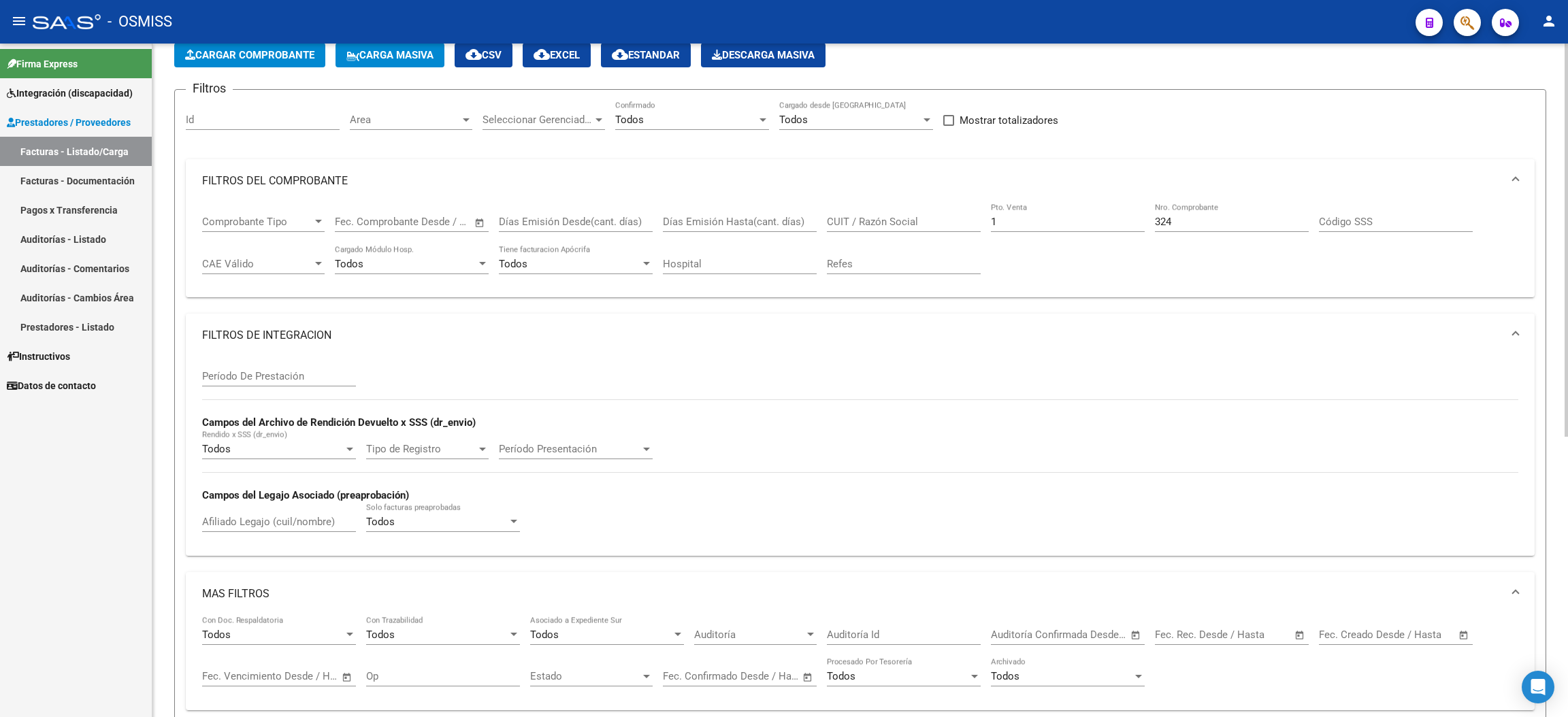
click at [1021, 218] on input "1" at bounding box center [1067, 222] width 153 height 12
type input "2"
drag, startPoint x: 1154, startPoint y: 218, endPoint x: 1130, endPoint y: 214, distance: 24.3
click at [1130, 216] on div "Comprobante Tipo Comprobante Tipo Start date – End date Fec. Comprobante Desde …" at bounding box center [860, 245] width 1316 height 85
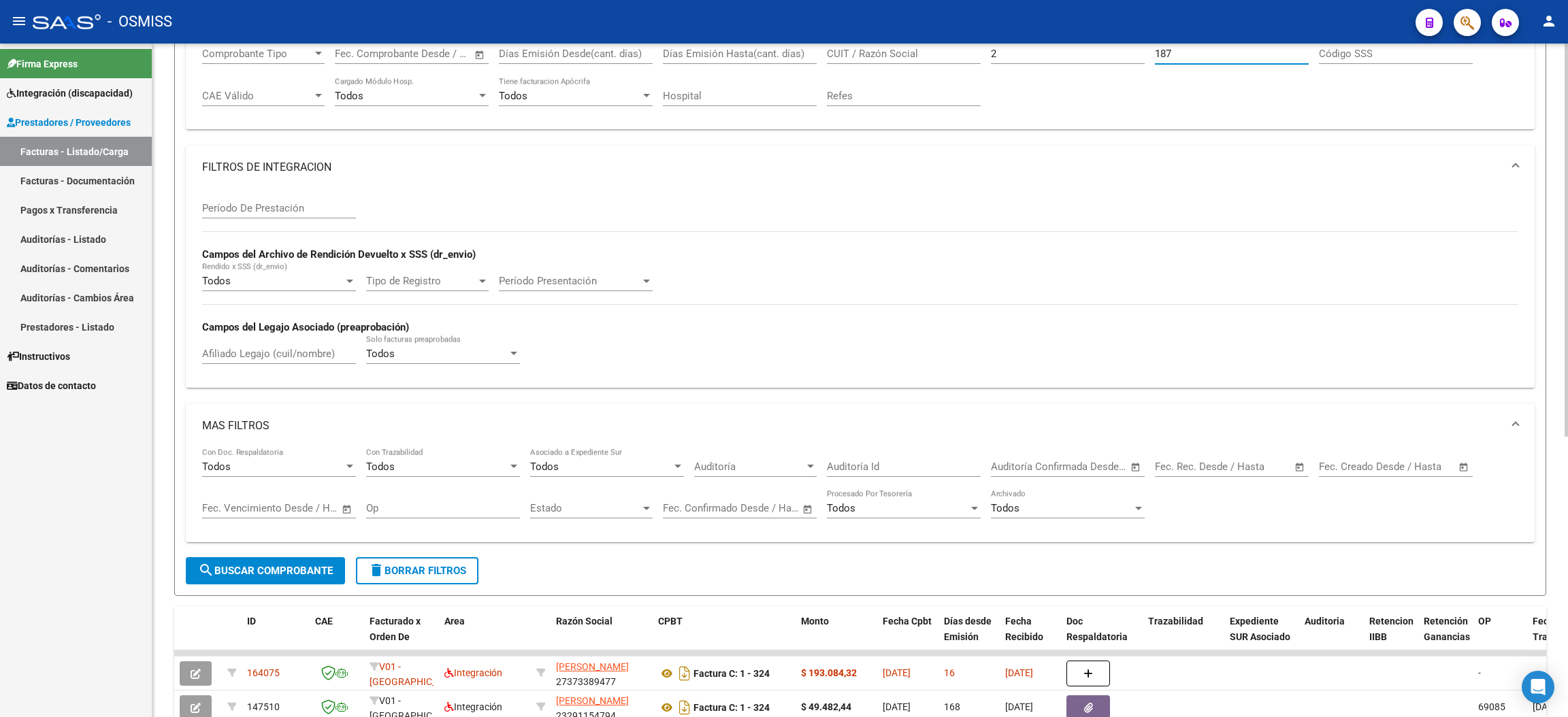
scroll to position [277, 0]
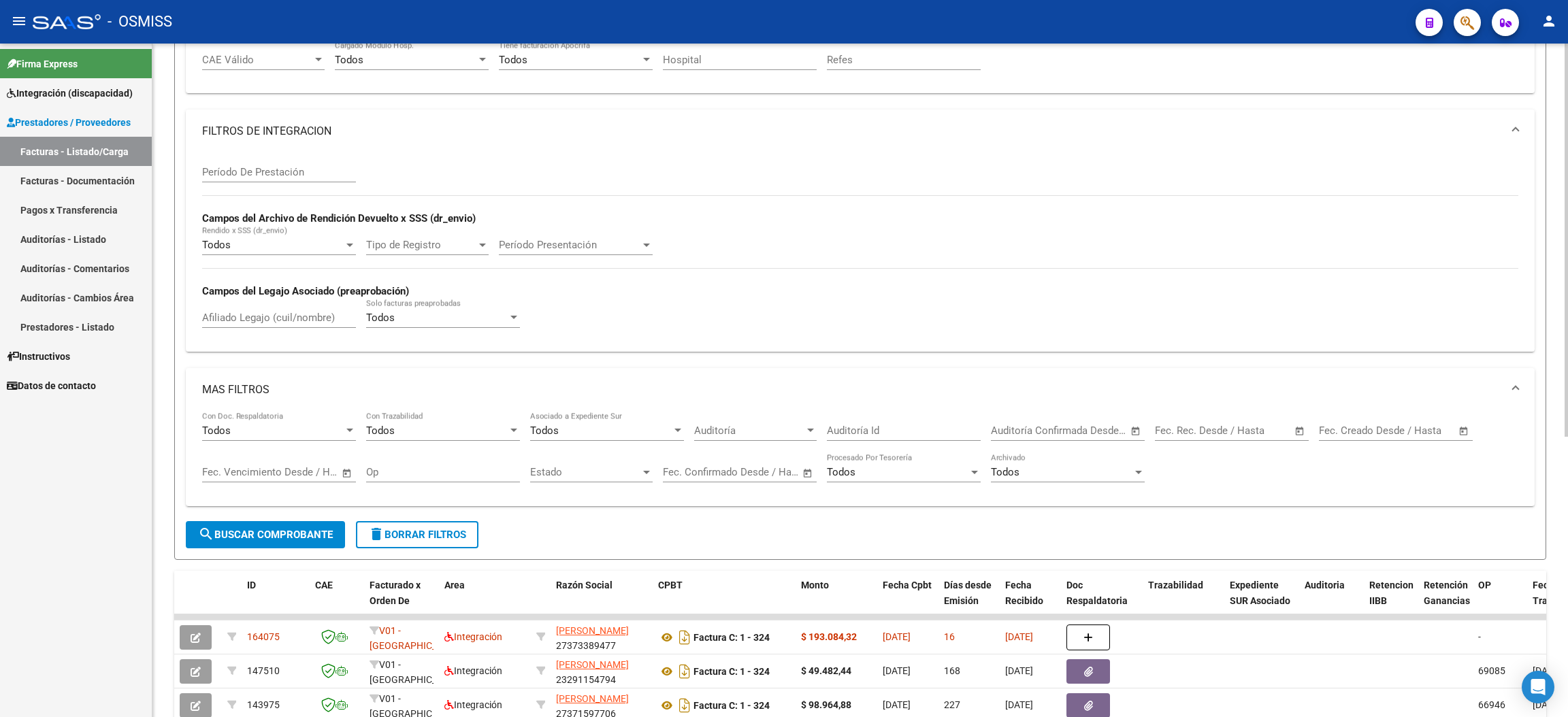
type input "187"
click at [306, 537] on span "search Buscar Comprobante" at bounding box center [265, 535] width 134 height 12
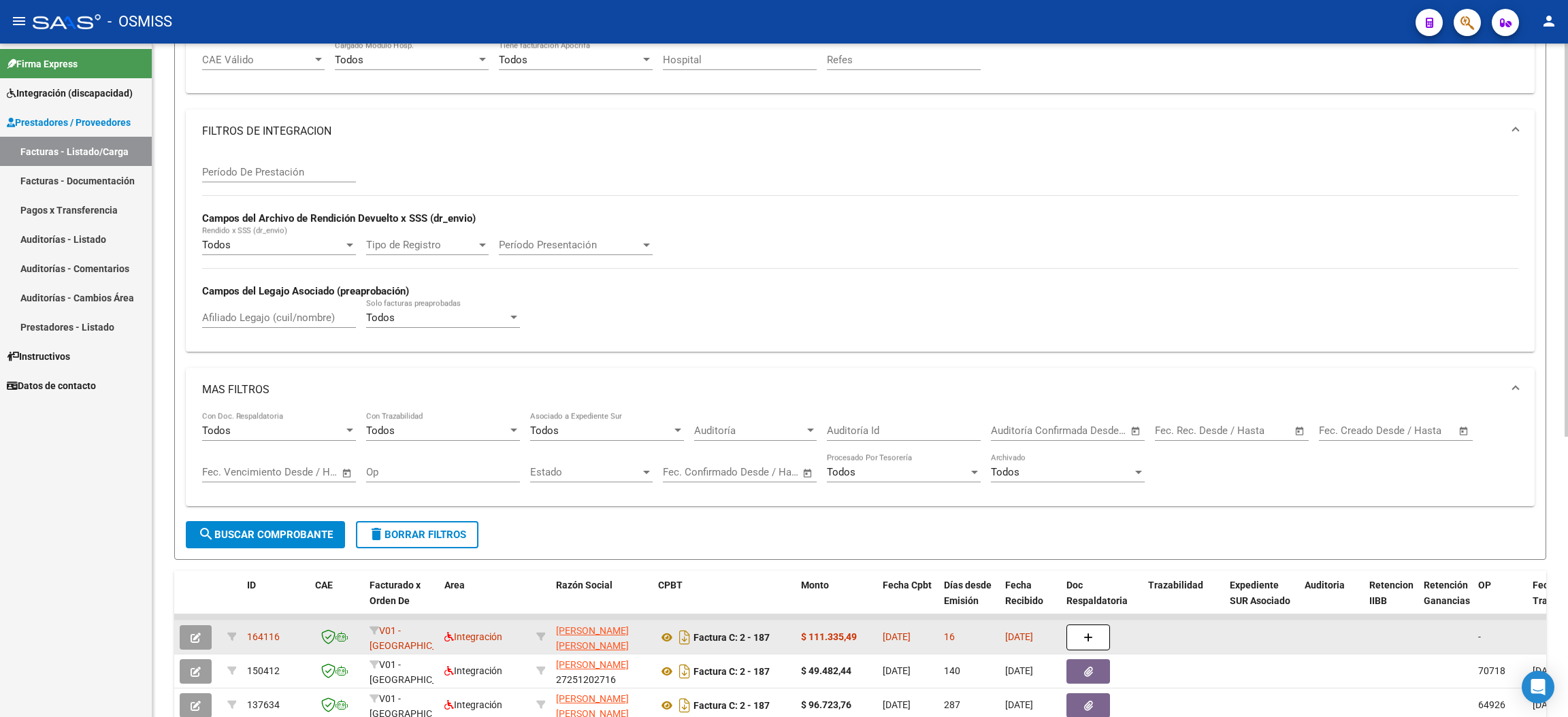
click at [194, 639] on icon "button" at bounding box center [195, 638] width 10 height 10
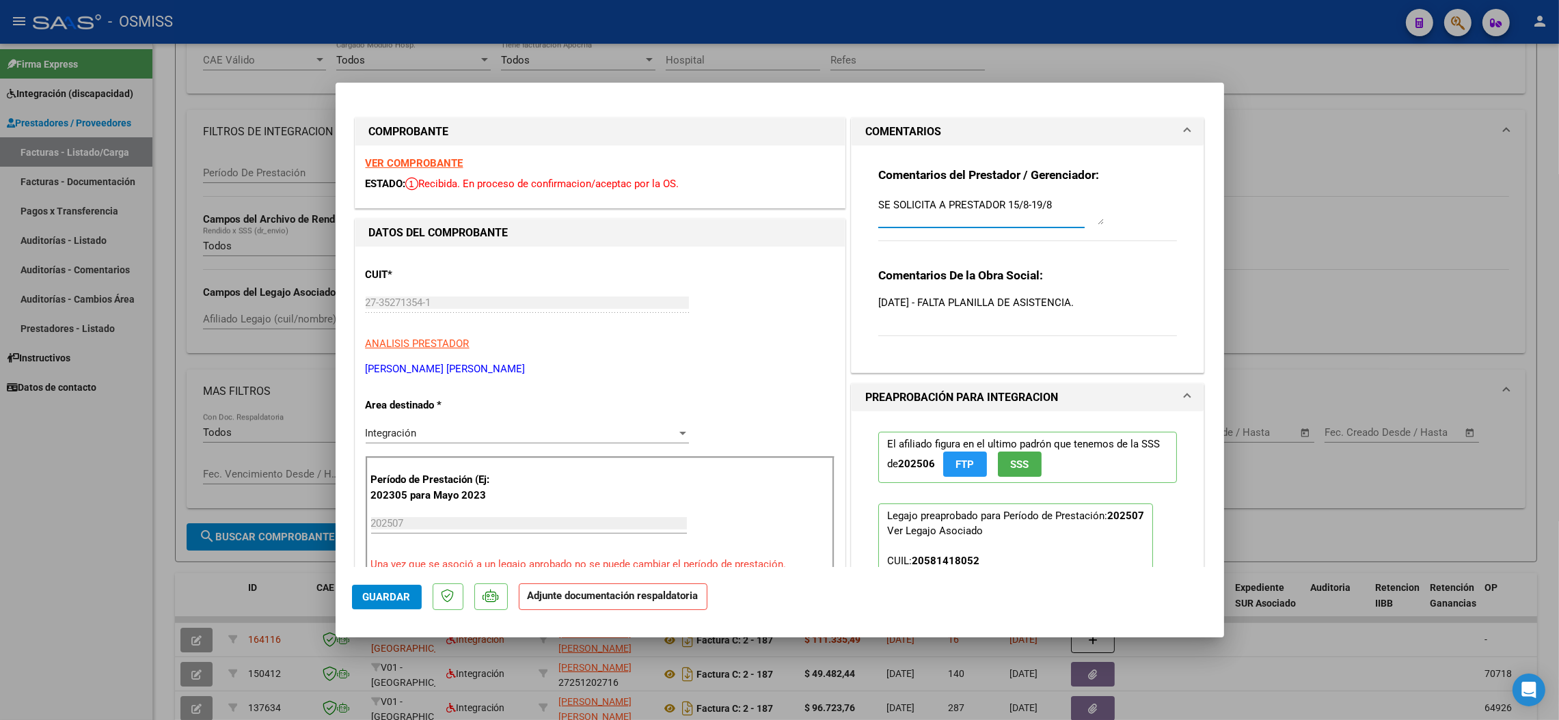
drag, startPoint x: 1049, startPoint y: 205, endPoint x: 863, endPoint y: 188, distance: 186.0
click at [868, 188] on div "Comentarios del Prestador / Gerenciador: SE SOLICITA A PRESTADOR 15/8-19/8 Come…" at bounding box center [1028, 254] width 320 height 216
paste textarea "SE SOLICITA A PRESTADOR DOCUMENTO DAÑADO 15/8-19/8"
type textarea "SE SOLICITA A PRESTADOR DOCUMENTO DAÑADO 15/8-19/8"
click at [394, 593] on span "Guardar" at bounding box center [387, 597] width 48 height 12
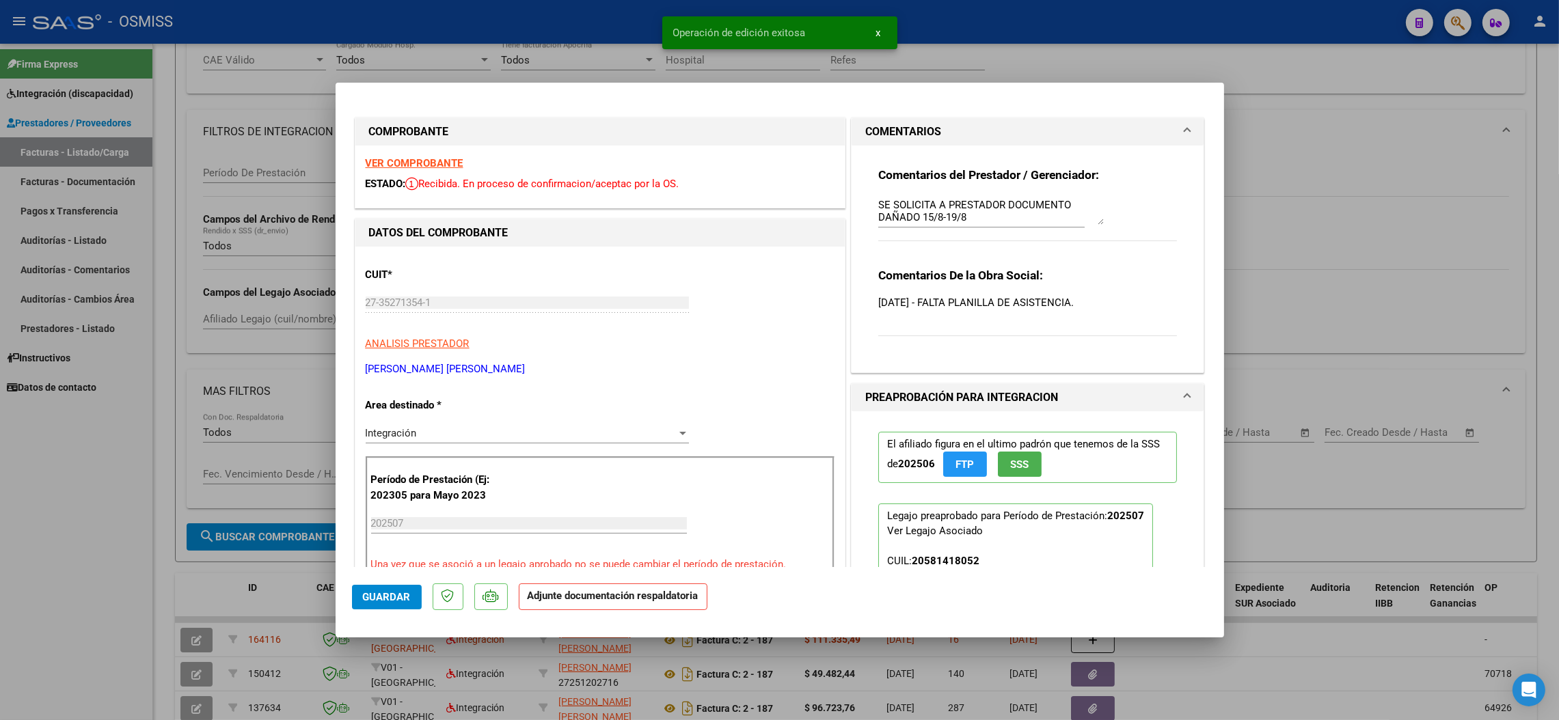
click at [396, 601] on span "Guardar" at bounding box center [387, 597] width 48 height 12
click at [118, 545] on div at bounding box center [779, 360] width 1559 height 720
type input "$ 0,00"
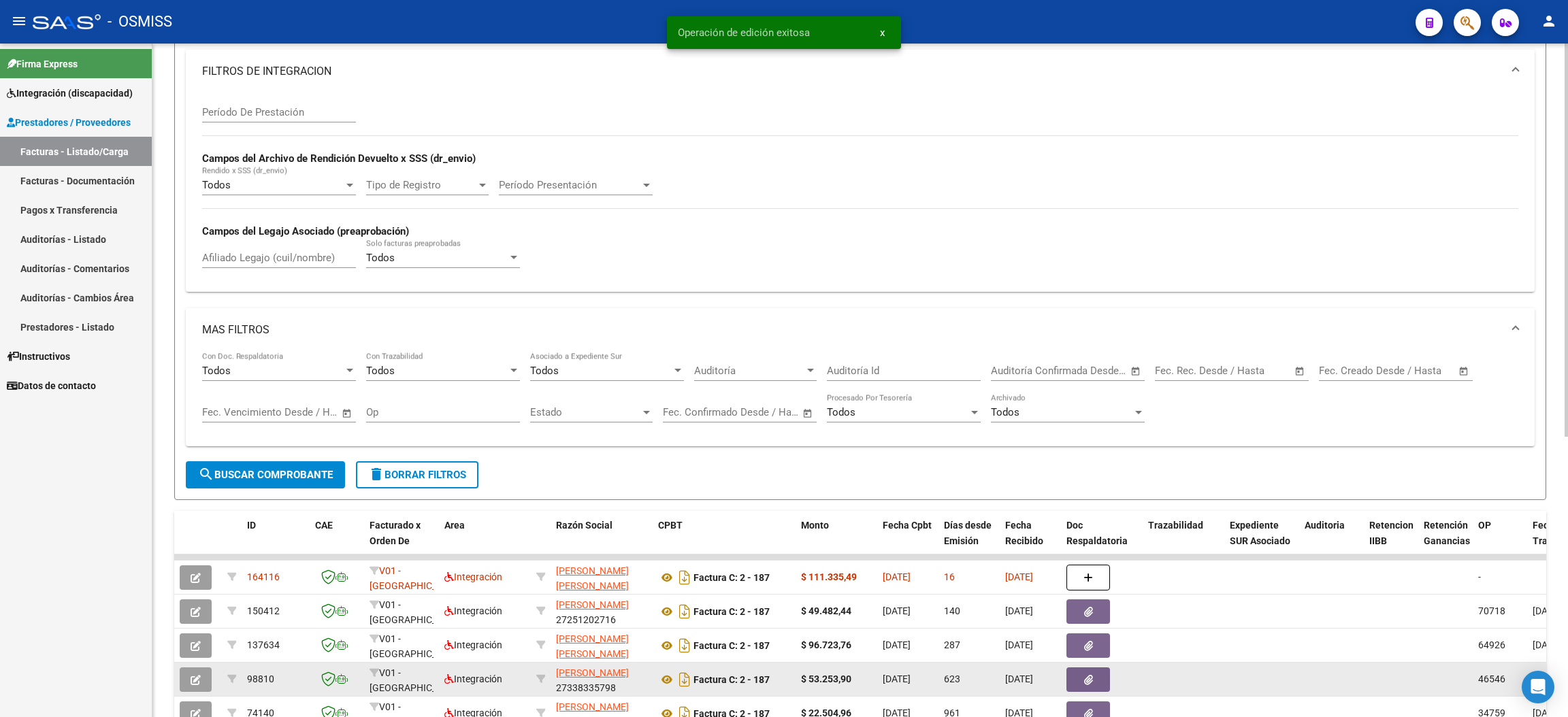
scroll to position [481, 0]
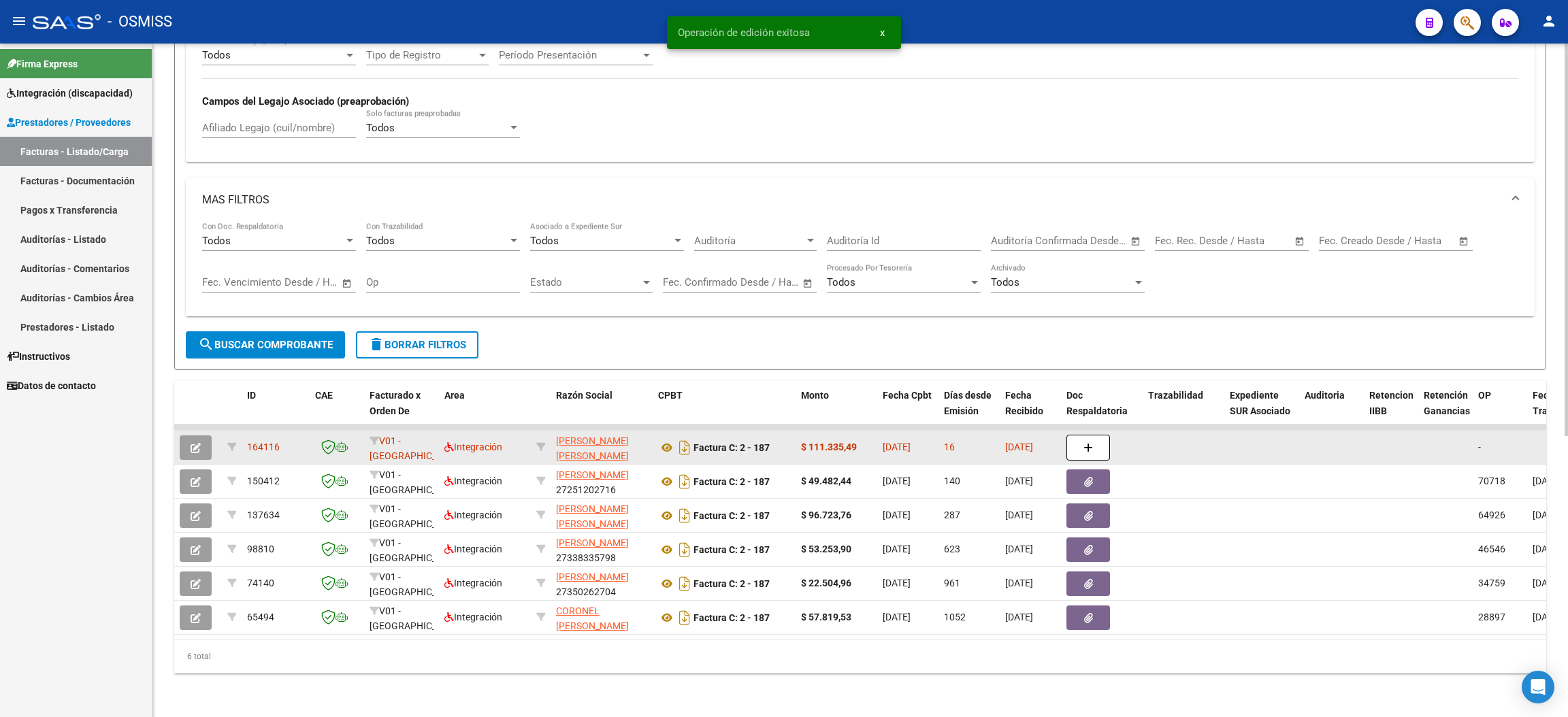
click at [199, 443] on icon "button" at bounding box center [195, 448] width 10 height 10
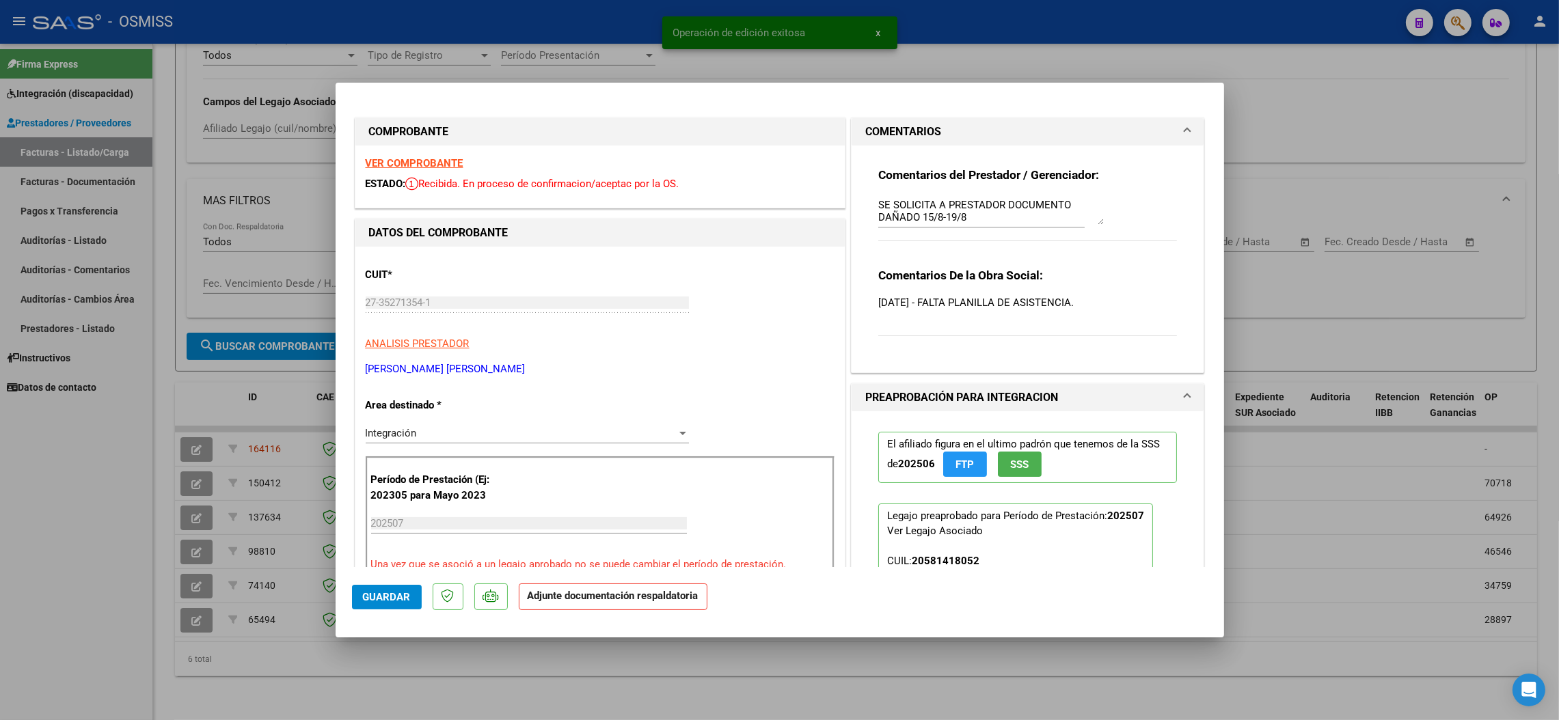
drag, startPoint x: 378, startPoint y: 602, endPoint x: 252, endPoint y: 588, distance: 126.6
click at [379, 601] on span "Guardar" at bounding box center [387, 597] width 48 height 12
click at [100, 545] on div at bounding box center [779, 360] width 1559 height 720
type input "$ 0,00"
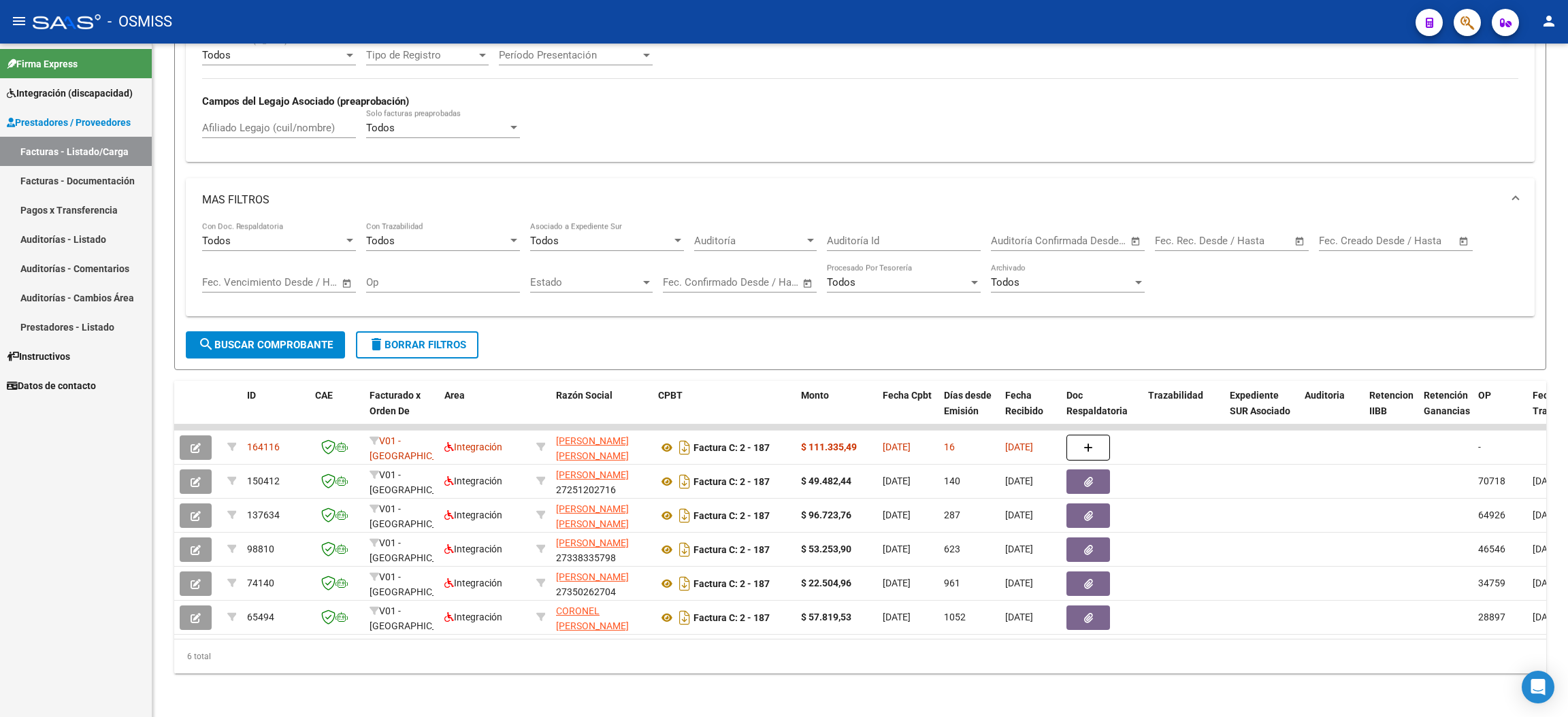
click at [1150, 36] on div "- OSMISS" at bounding box center [719, 22] width 1372 height 30
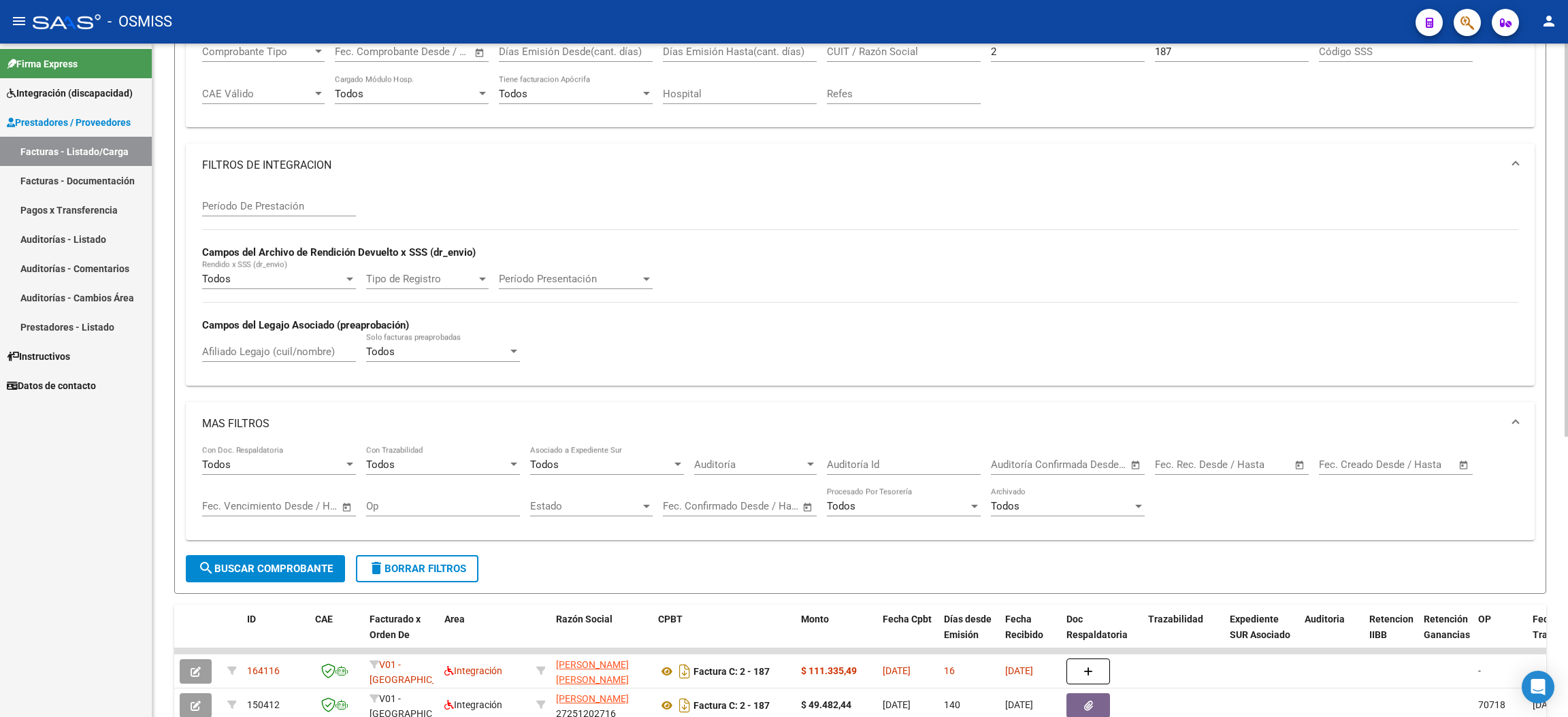
scroll to position [72, 0]
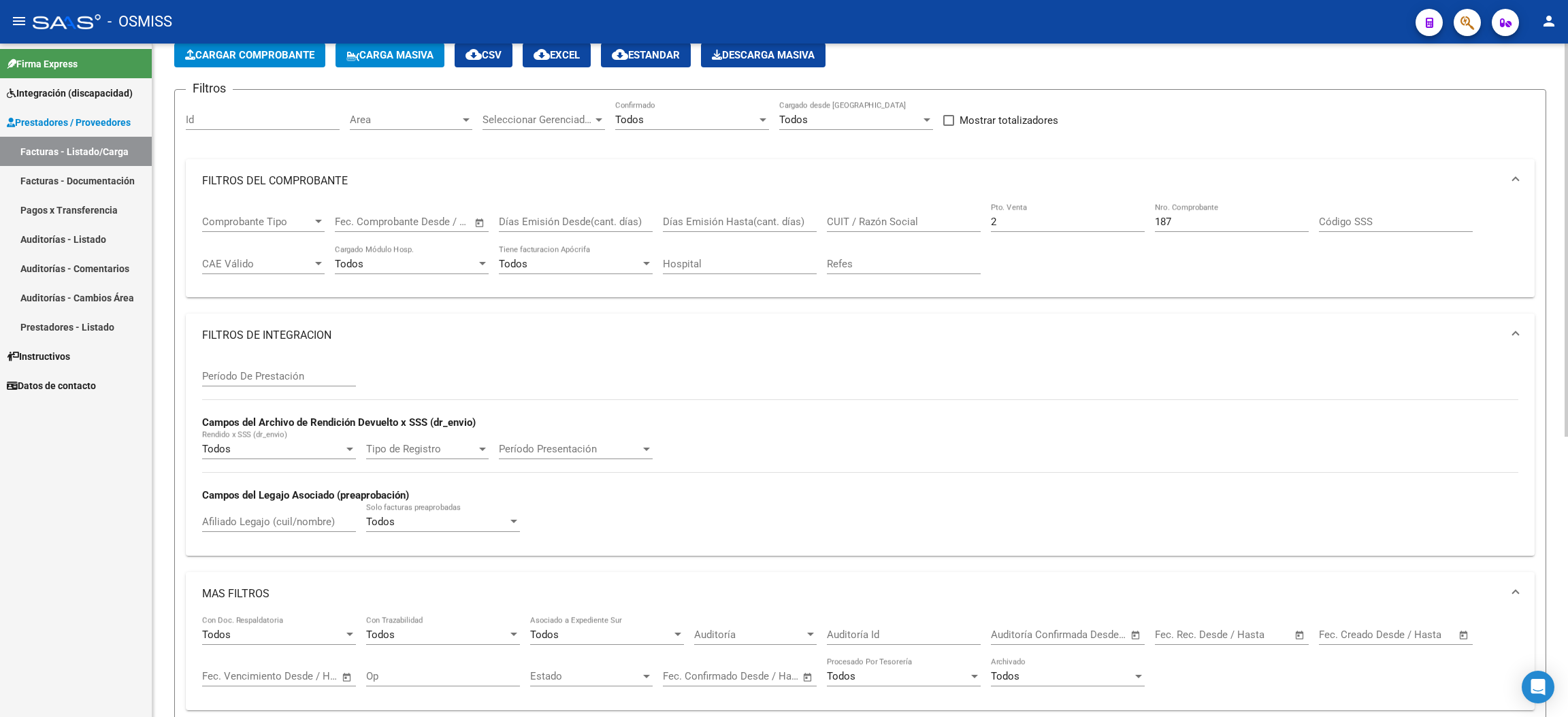
click at [1054, 229] on div "2 Pto. Venta" at bounding box center [1067, 217] width 153 height 29
click at [1050, 220] on input "2" at bounding box center [1067, 222] width 153 height 12
type input "3"
drag, startPoint x: 1192, startPoint y: 218, endPoint x: 1130, endPoint y: 208, distance: 62.8
click at [1130, 208] on div "Comprobante Tipo Comprobante Tipo Start date – End date Fec. Comprobante Desde …" at bounding box center [860, 245] width 1316 height 85
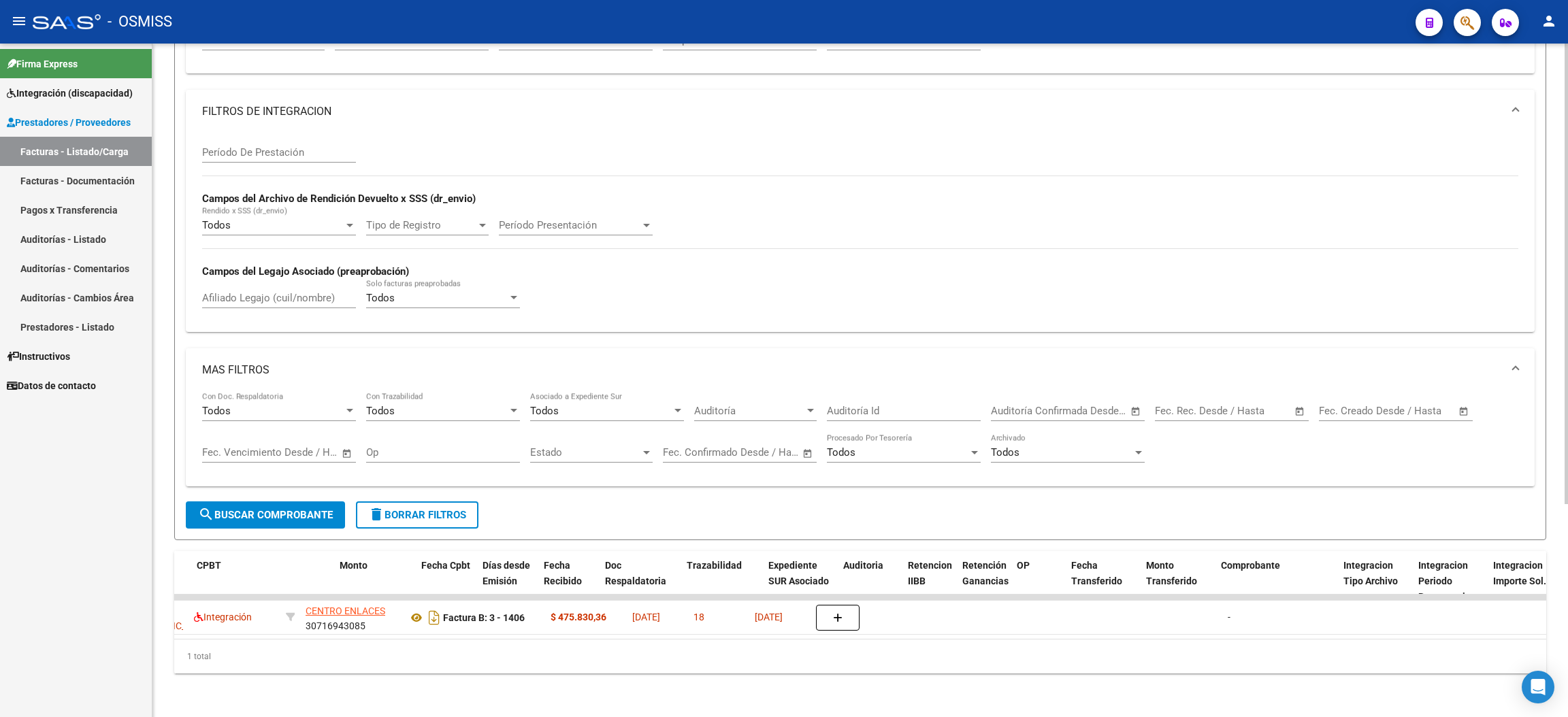
scroll to position [0, 238]
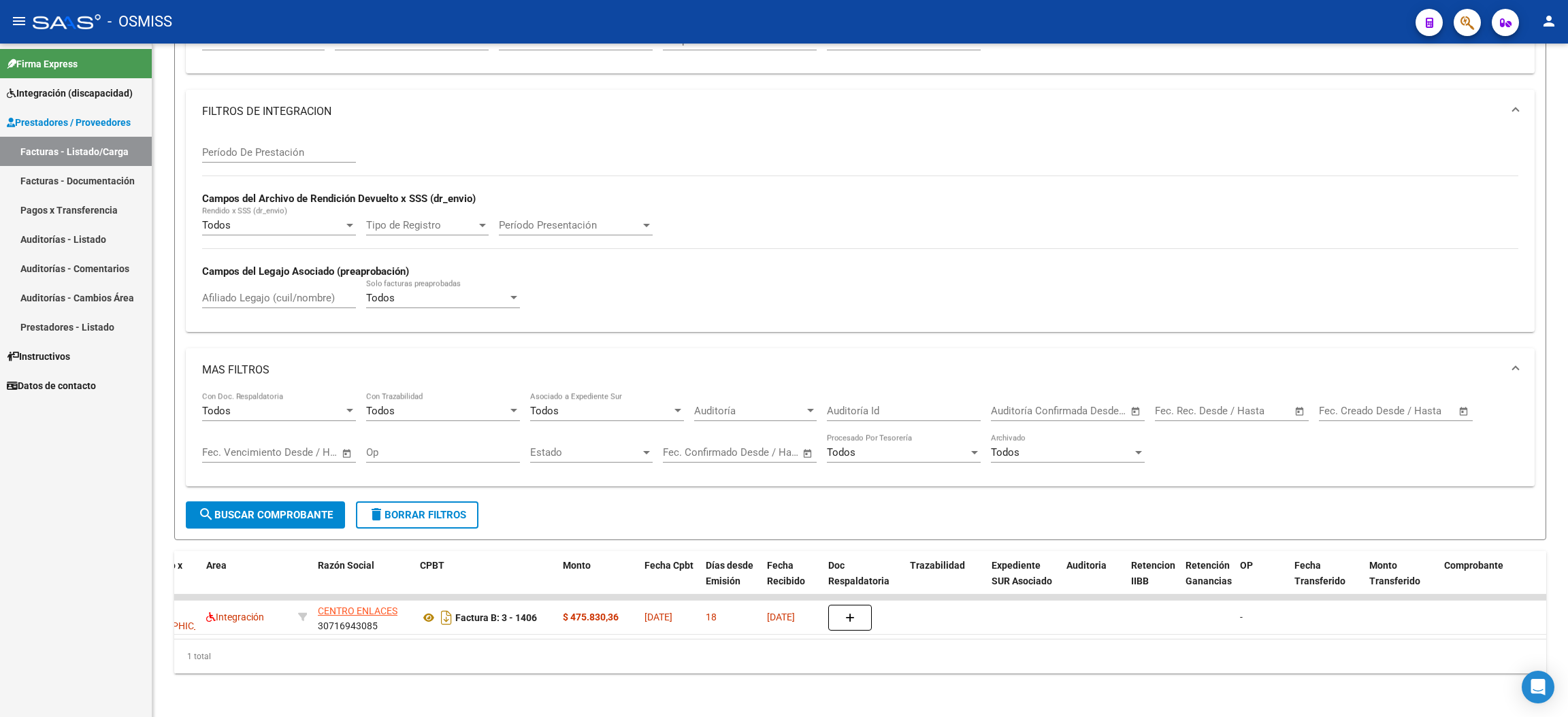
type input "1406"
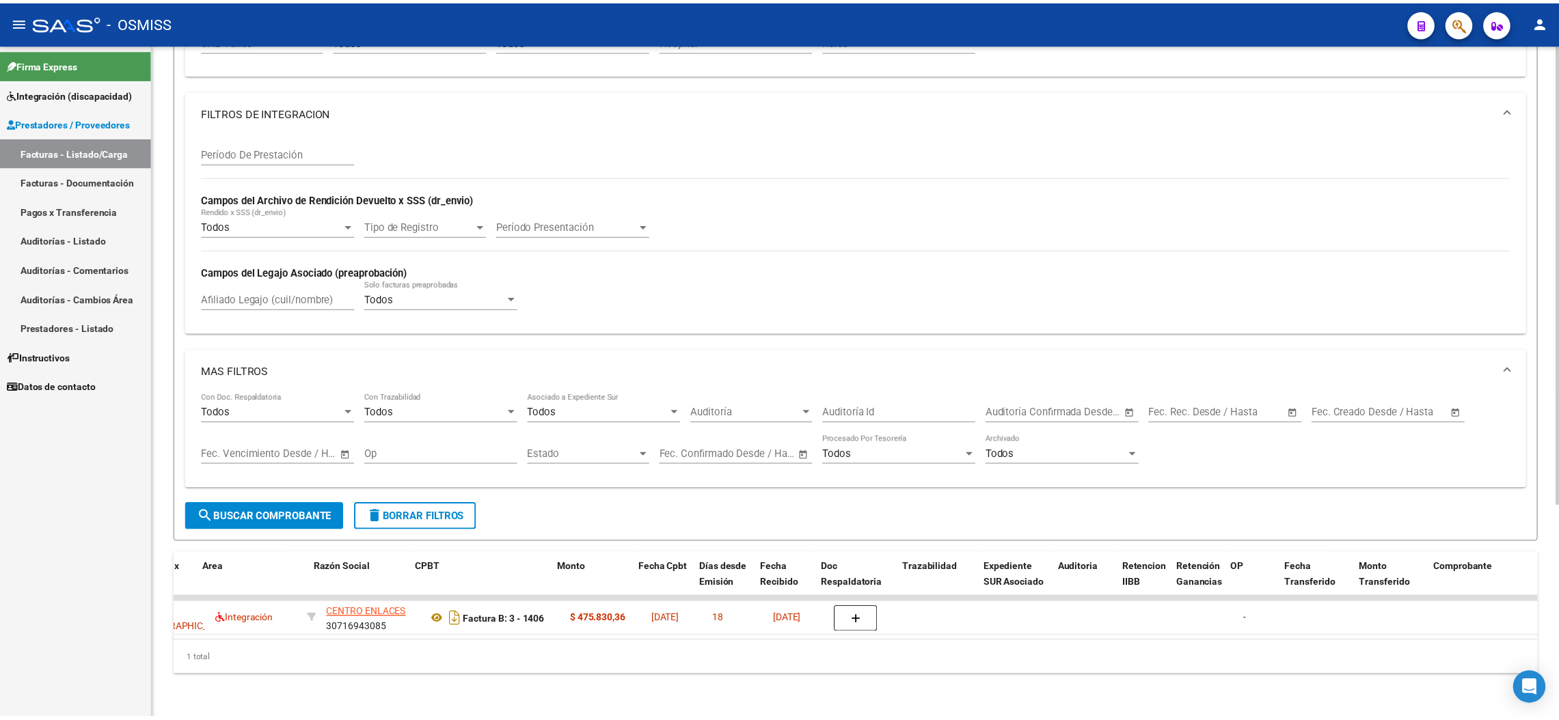
scroll to position [0, 0]
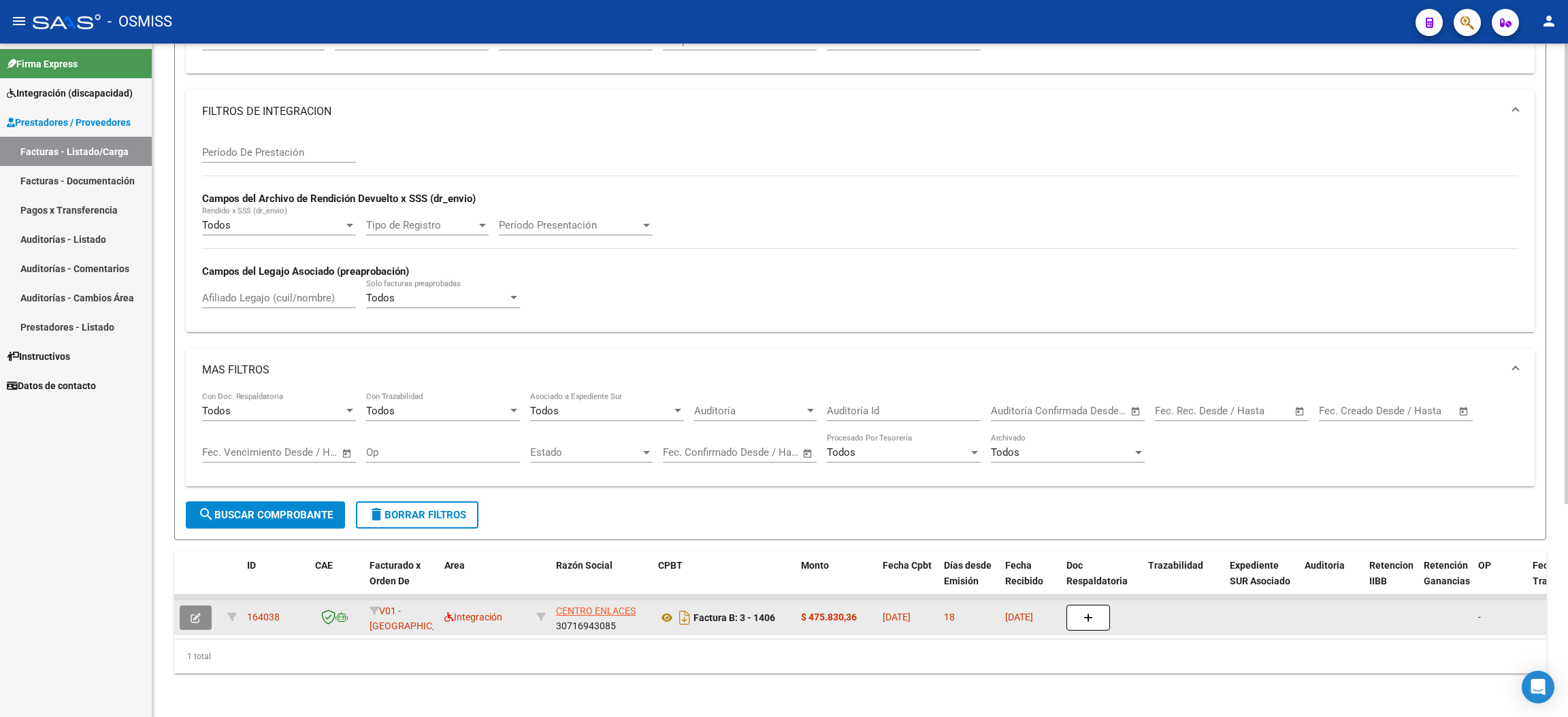
click at [207, 605] on button "button" at bounding box center [195, 617] width 32 height 25
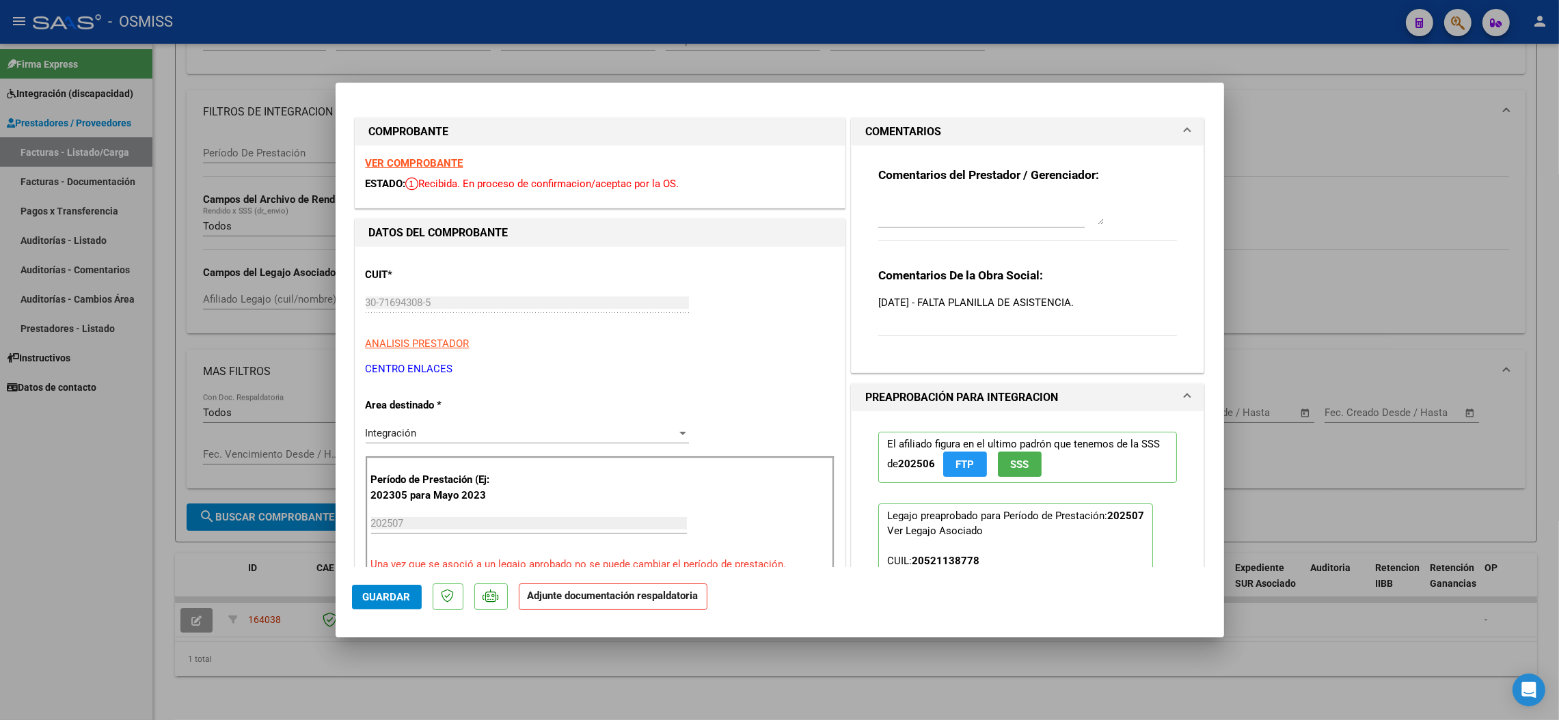
click at [411, 155] on div "VER COMPROBANTE ESTADO: Recibida. En proceso de confirmacion/aceptac por la OS." at bounding box center [599, 177] width 489 height 62
click at [448, 159] on strong "VER COMPROBANTE" at bounding box center [415, 163] width 98 height 12
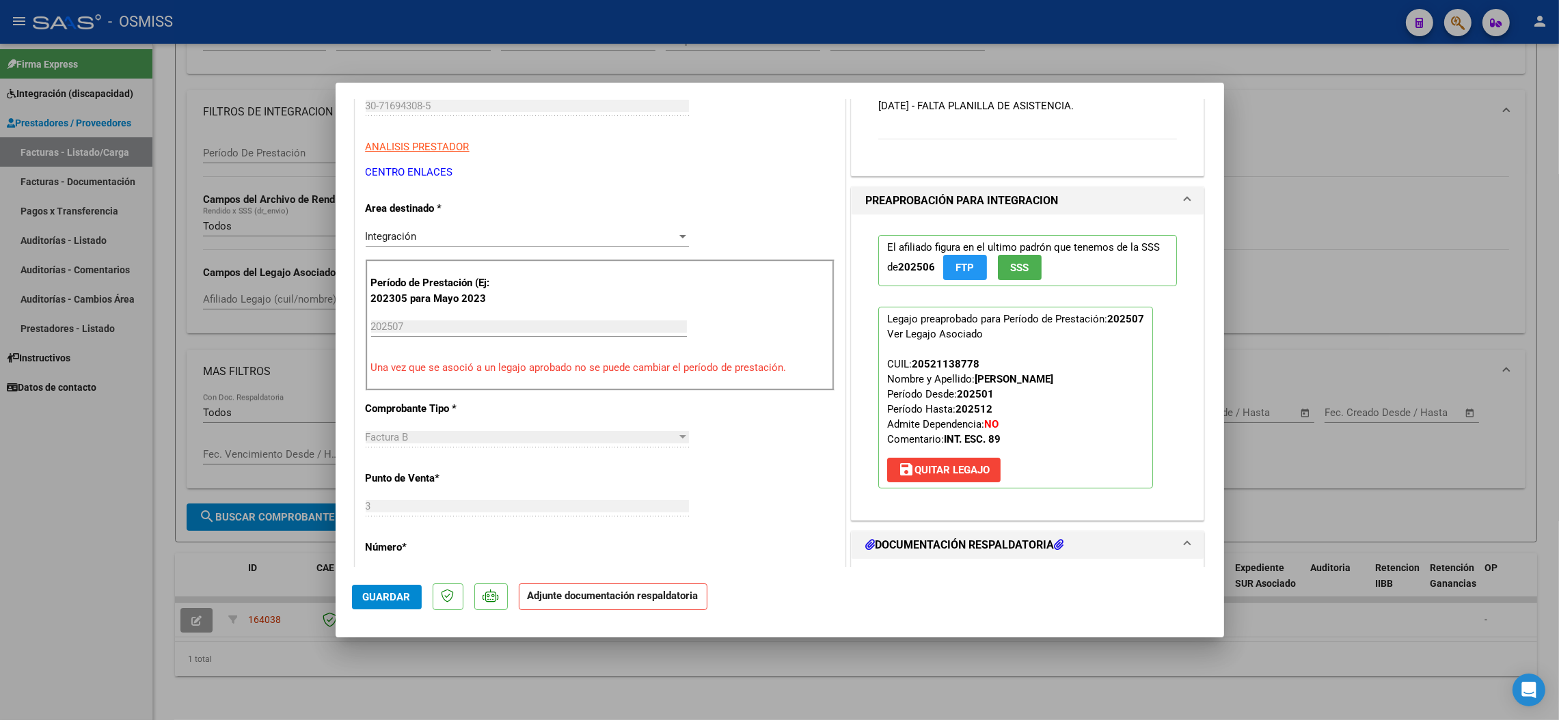
scroll to position [307, 0]
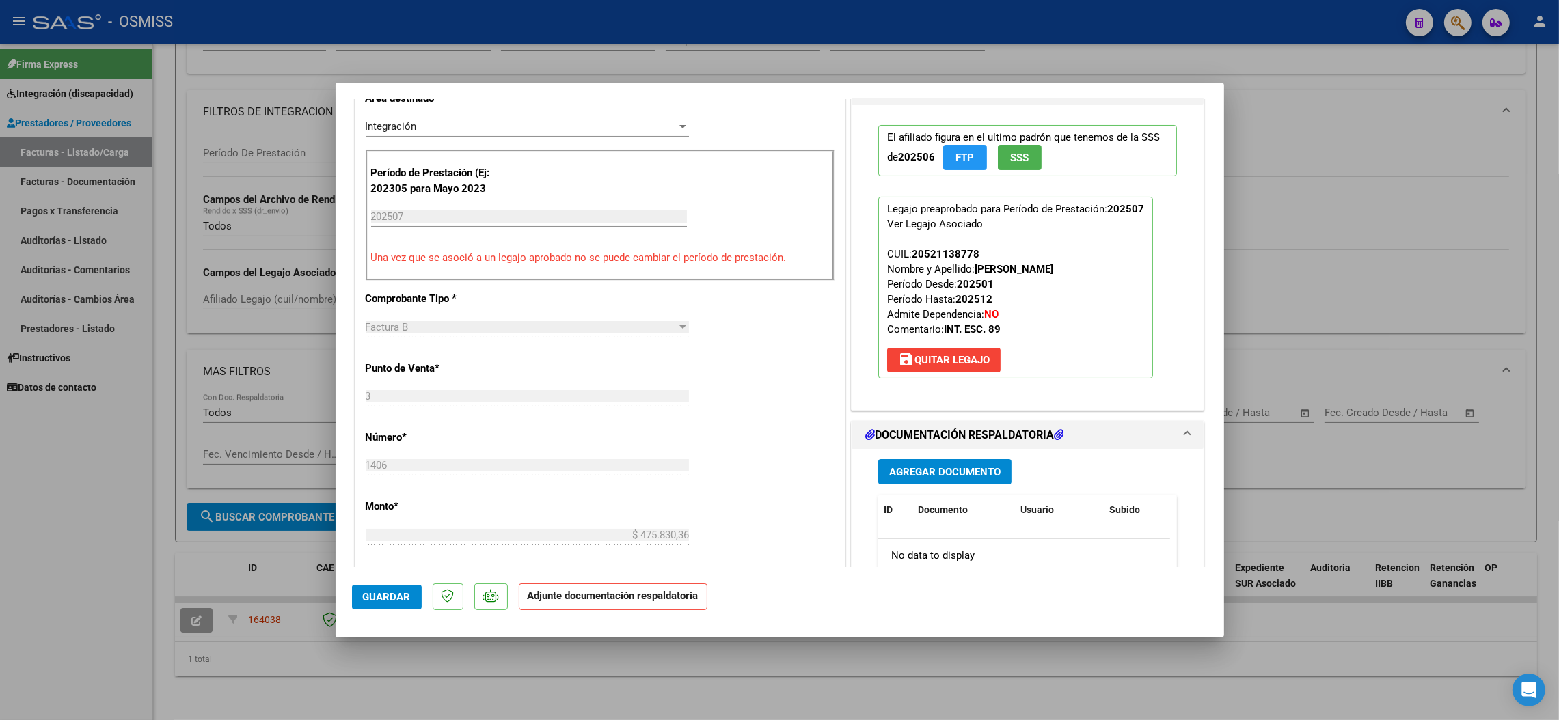
click at [946, 471] on span "Agregar Documento" at bounding box center [944, 472] width 111 height 12
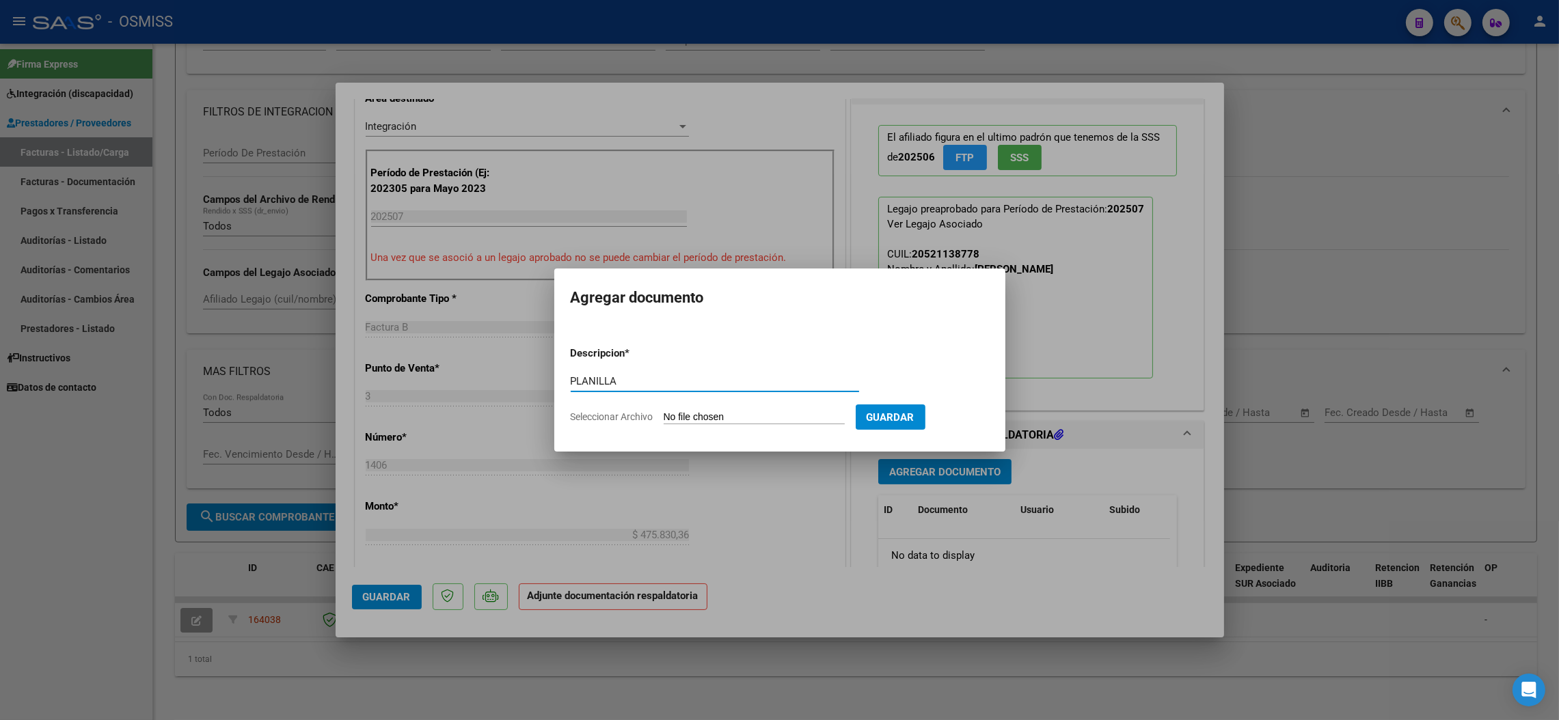
type input "PLANILLA"
click at [764, 418] on input "Seleccionar Archivo" at bounding box center [754, 417] width 181 height 13
type input "C:\fakepath\07-2025-ASISTENCIA-GALARZA_-ELIAS_-signed.pdf"
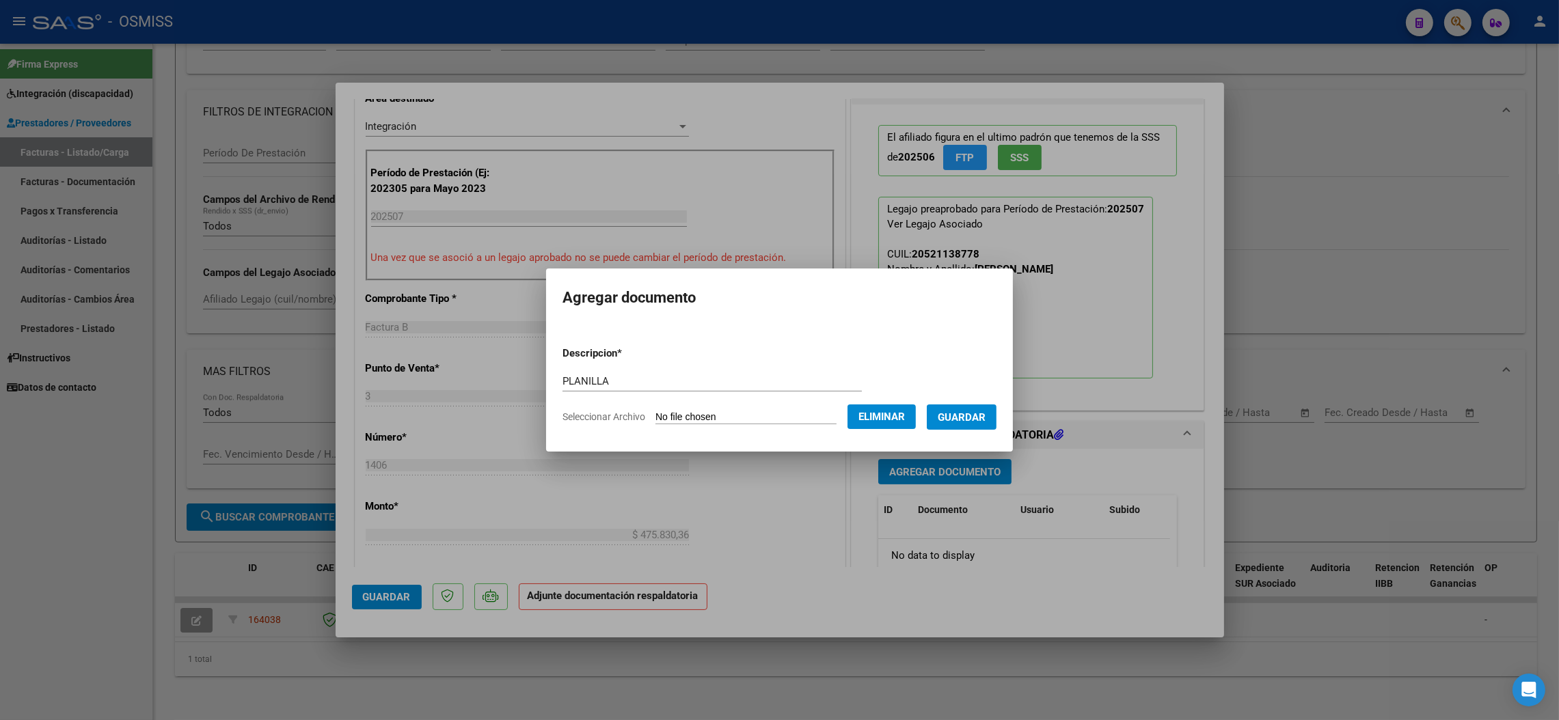
click at [984, 416] on span "Guardar" at bounding box center [962, 417] width 48 height 12
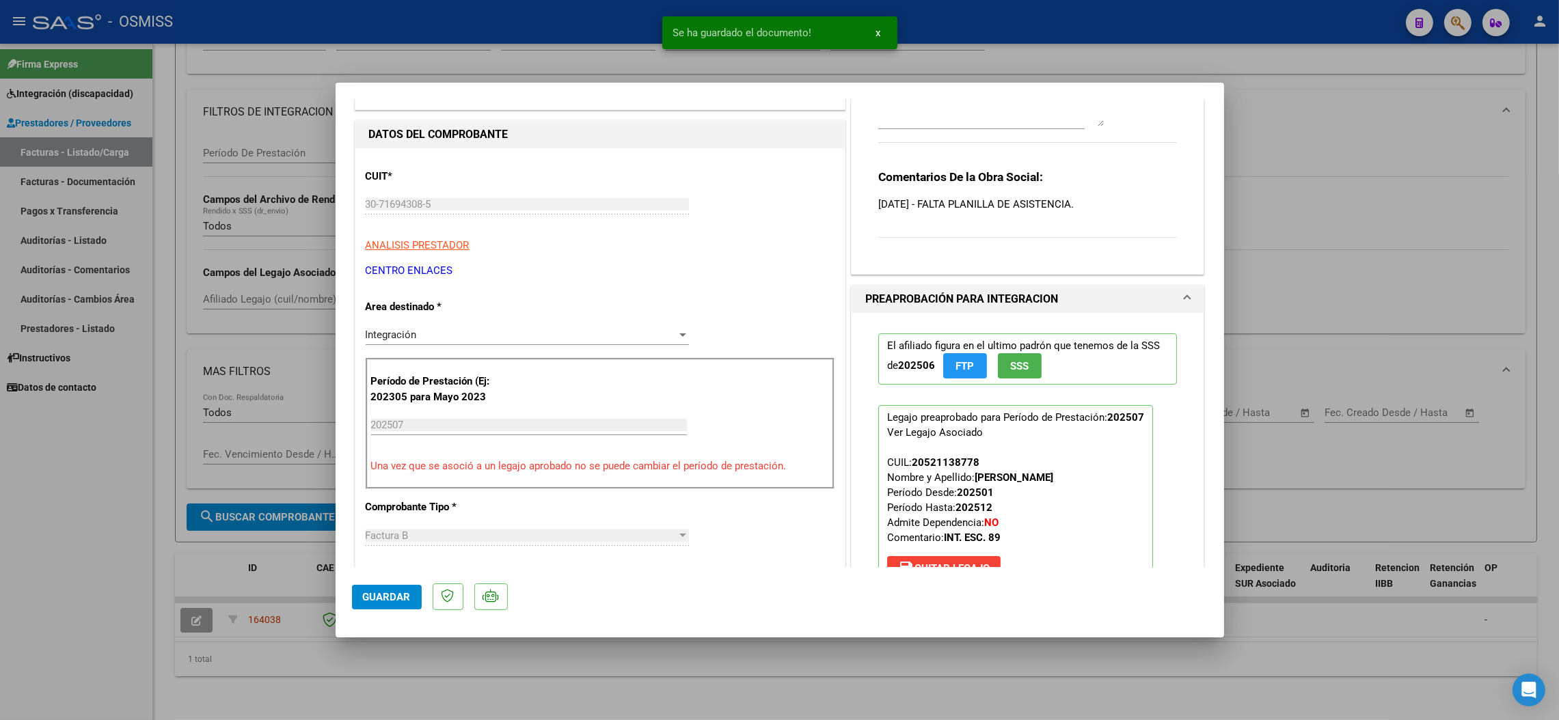
scroll to position [0, 0]
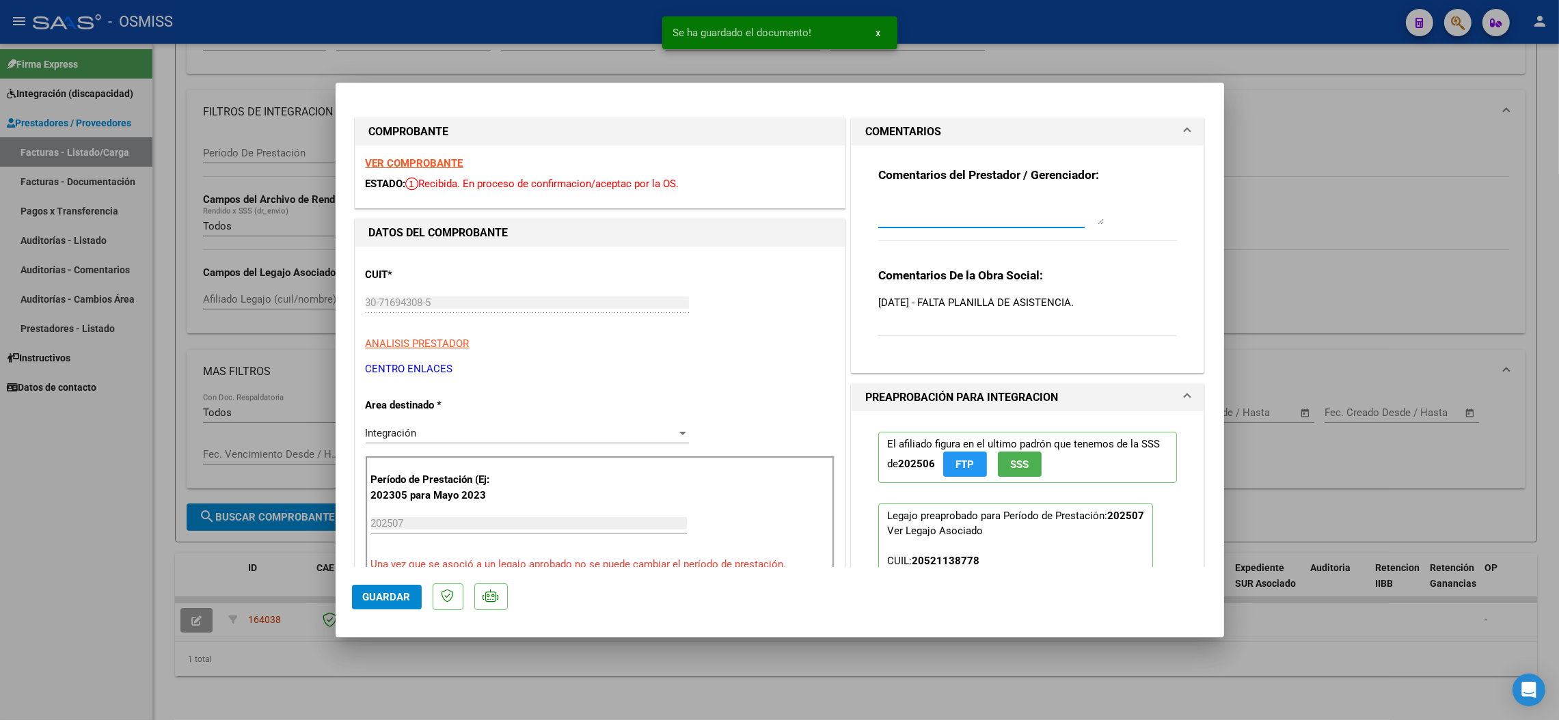
click at [986, 217] on textarea at bounding box center [991, 211] width 226 height 27
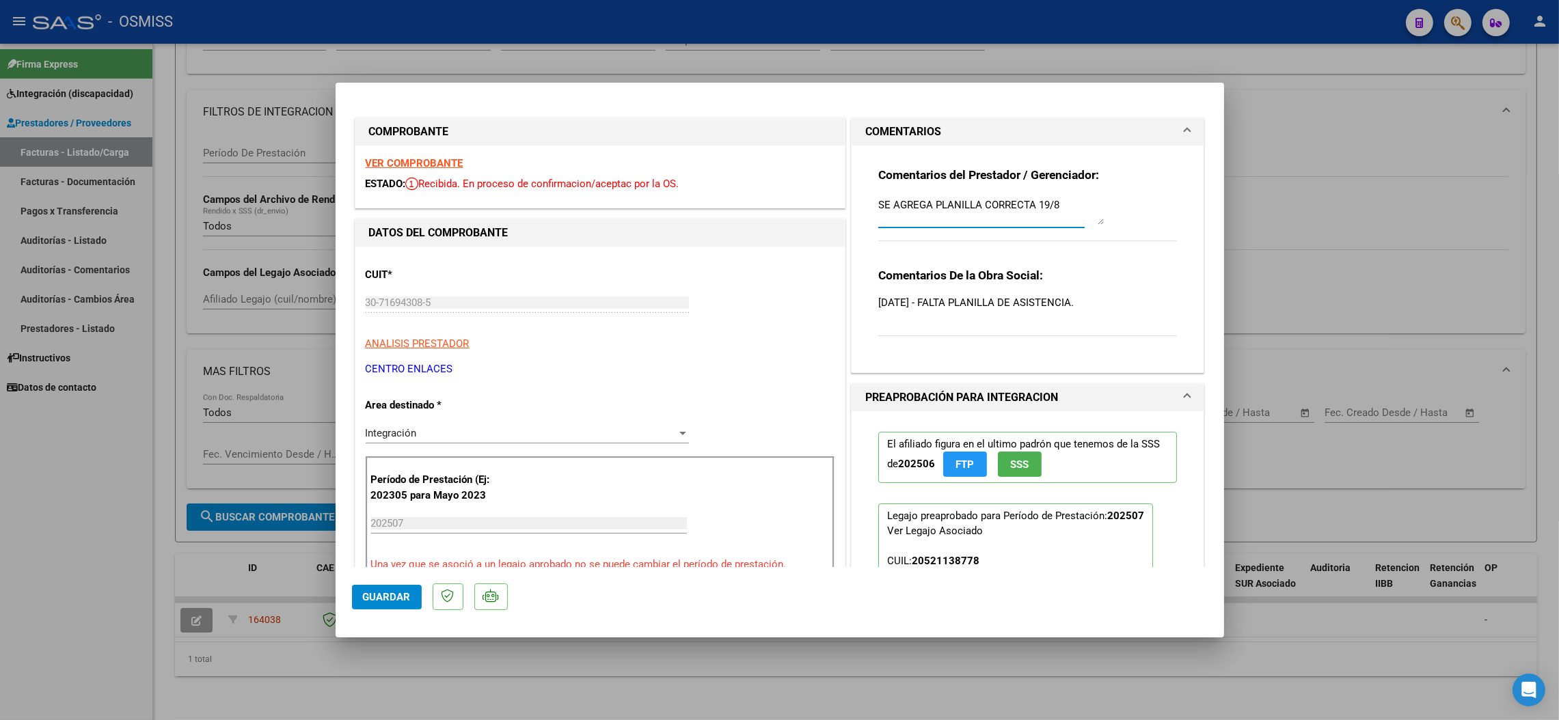
type textarea "SE AGREGA PLANILLA CORRECTA 19/8"
click at [372, 595] on span "Guardar" at bounding box center [387, 597] width 48 height 12
click at [384, 594] on span "Guardar" at bounding box center [387, 597] width 48 height 12
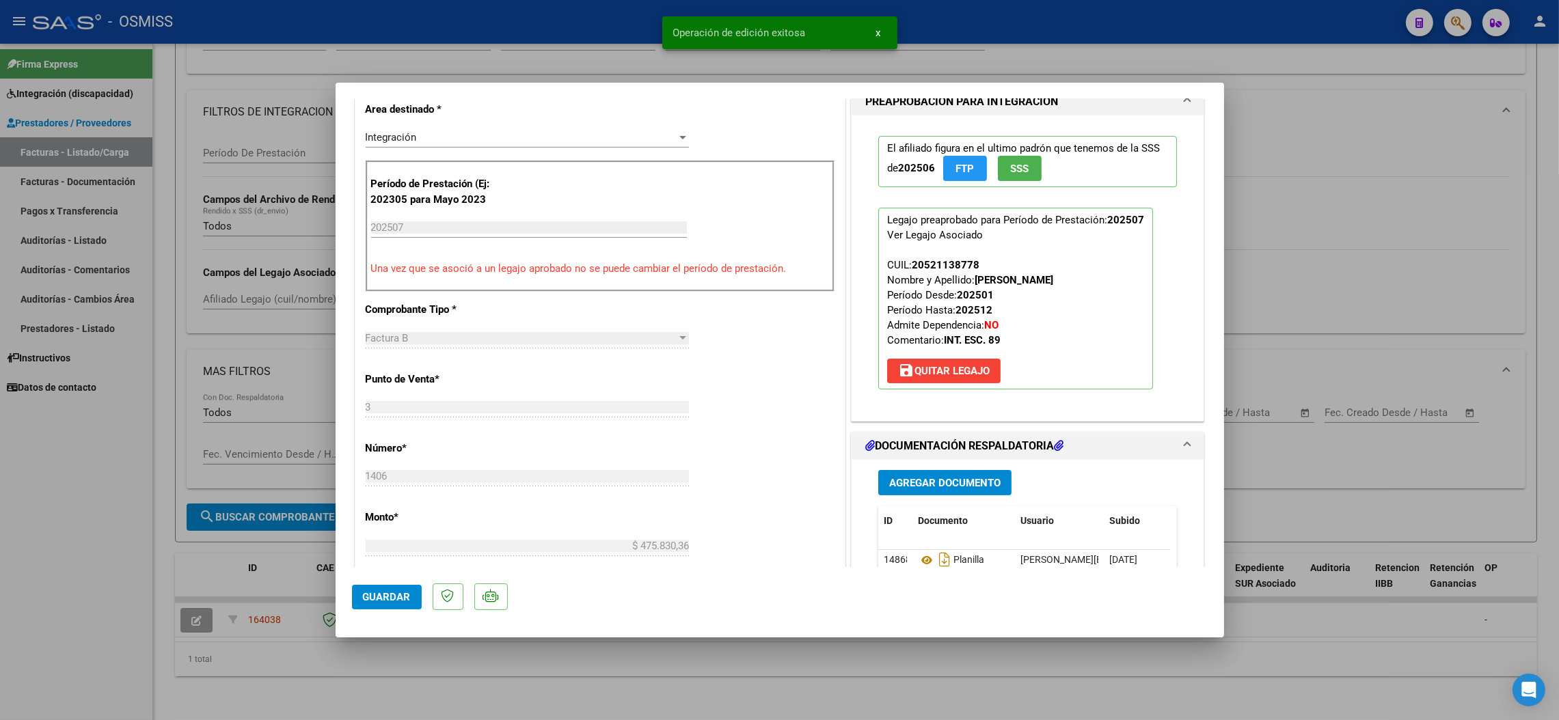
scroll to position [307, 0]
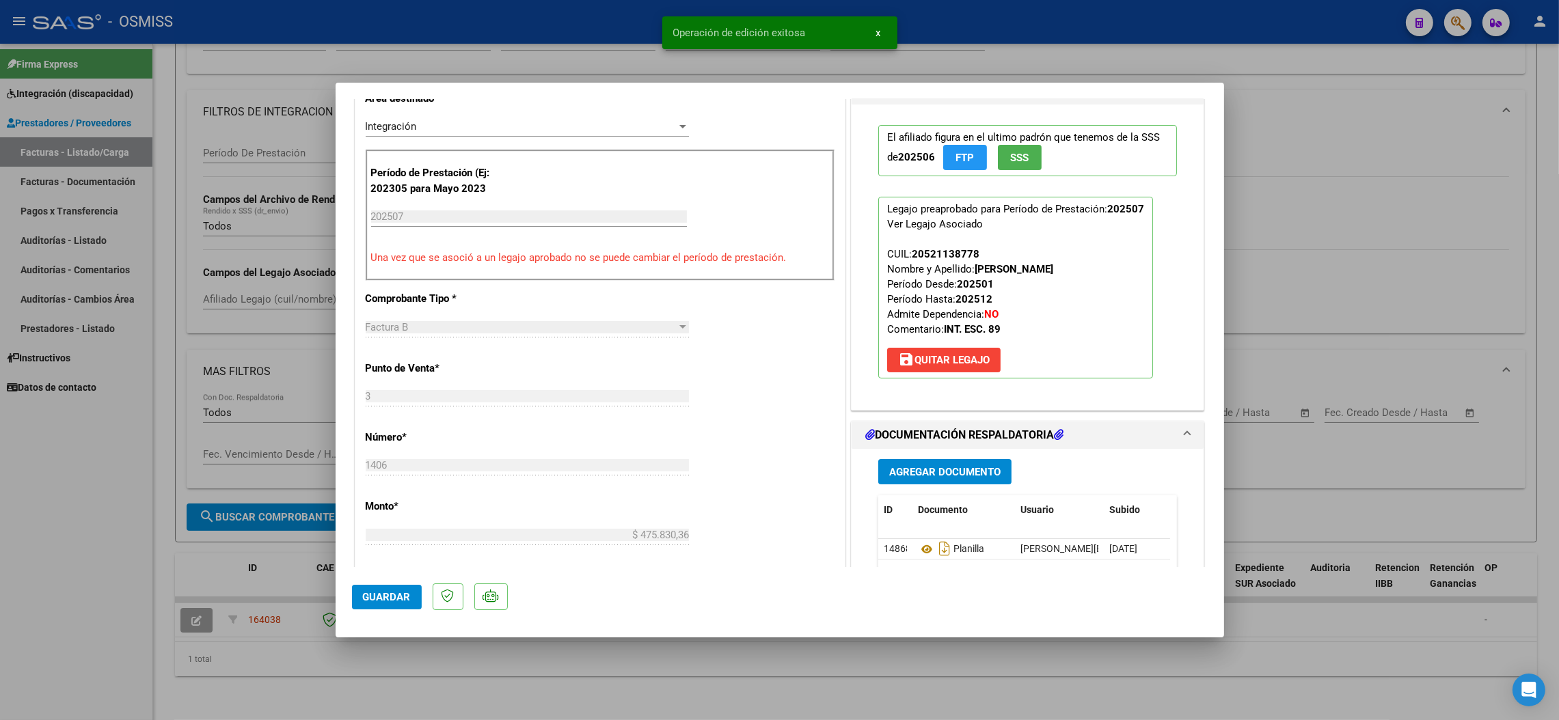
click at [382, 593] on span "Guardar" at bounding box center [387, 597] width 48 height 12
click at [105, 545] on div at bounding box center [779, 360] width 1559 height 720
type input "$ 0,00"
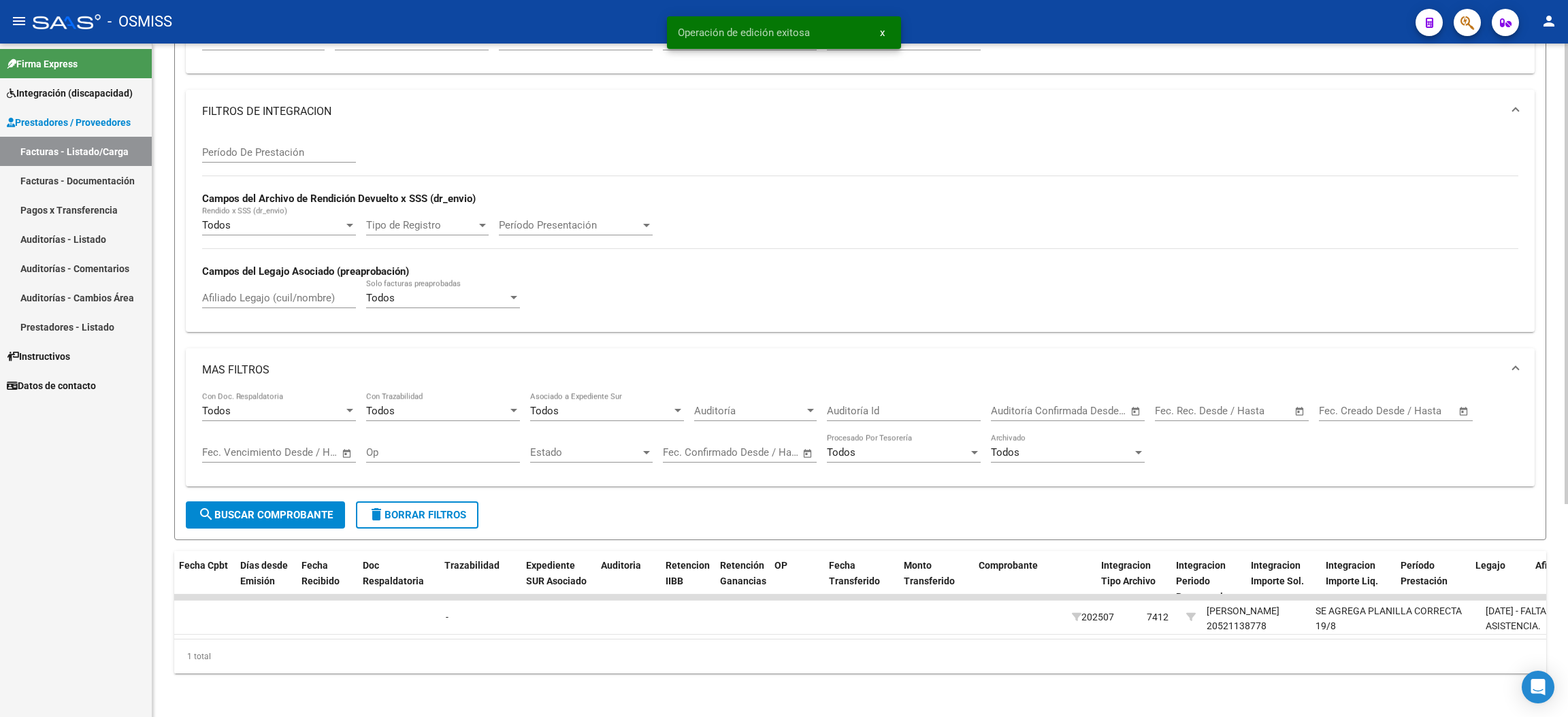
scroll to position [0, 0]
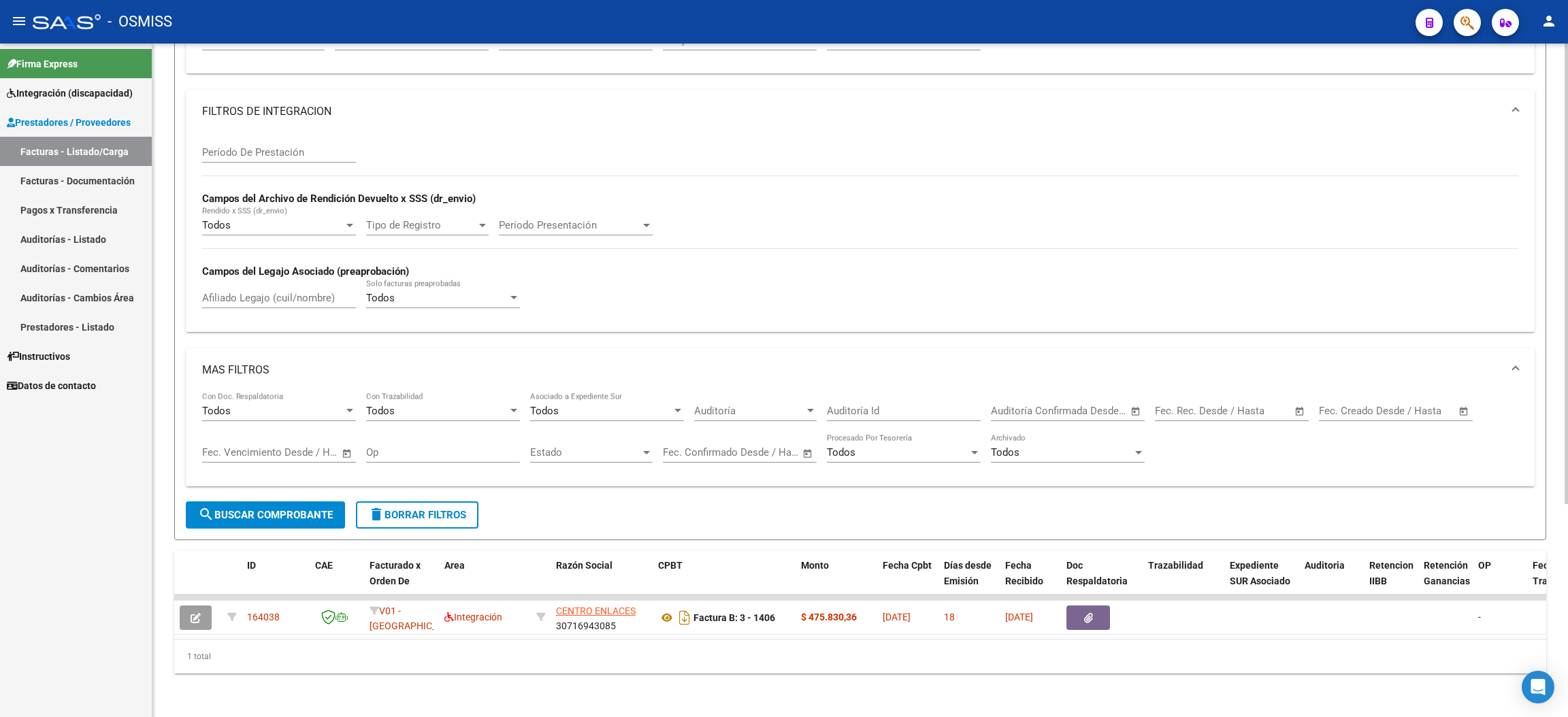
drag, startPoint x: 416, startPoint y: 506, endPoint x: 431, endPoint y: 500, distance: 16.2
click at [418, 506] on button "delete Borrar Filtros" at bounding box center [416, 515] width 122 height 27
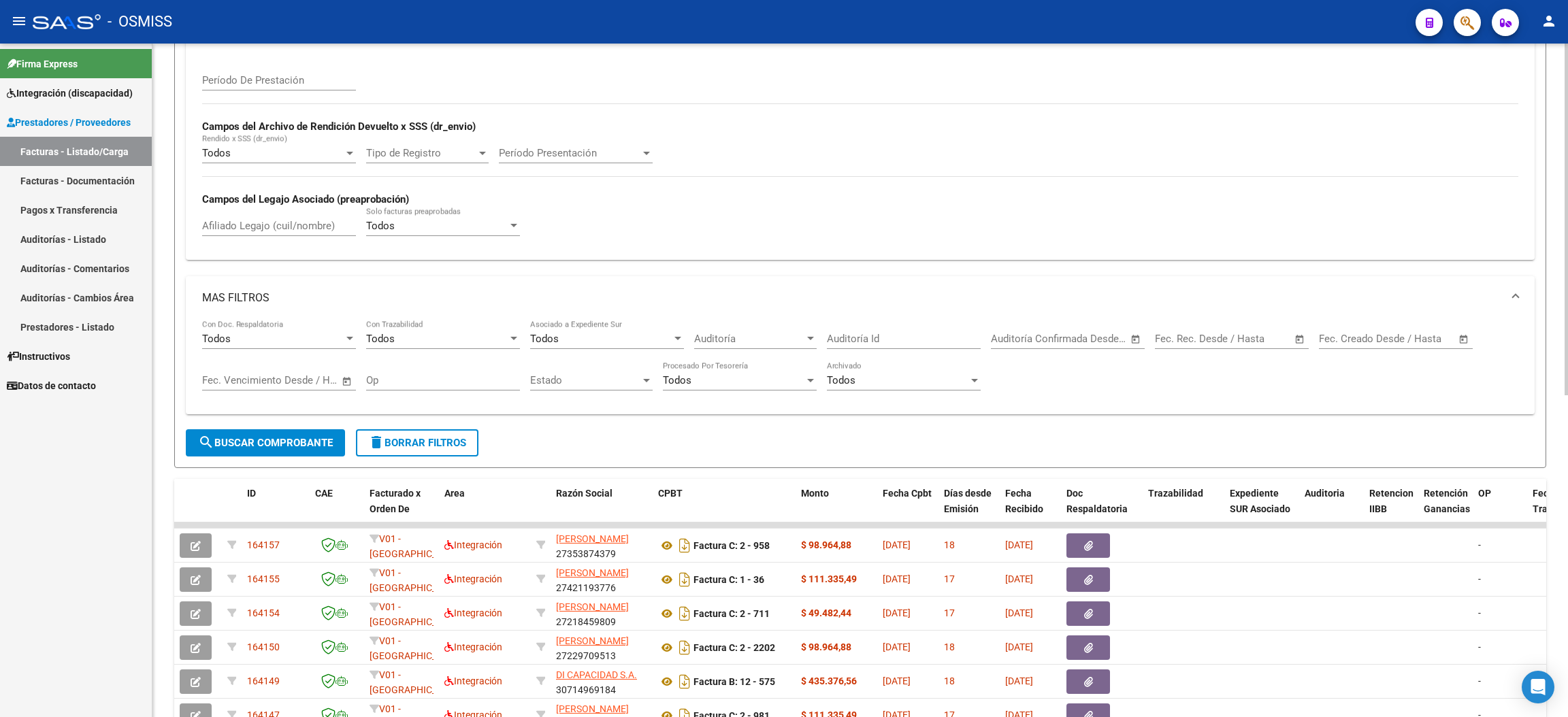
scroll to position [408, 0]
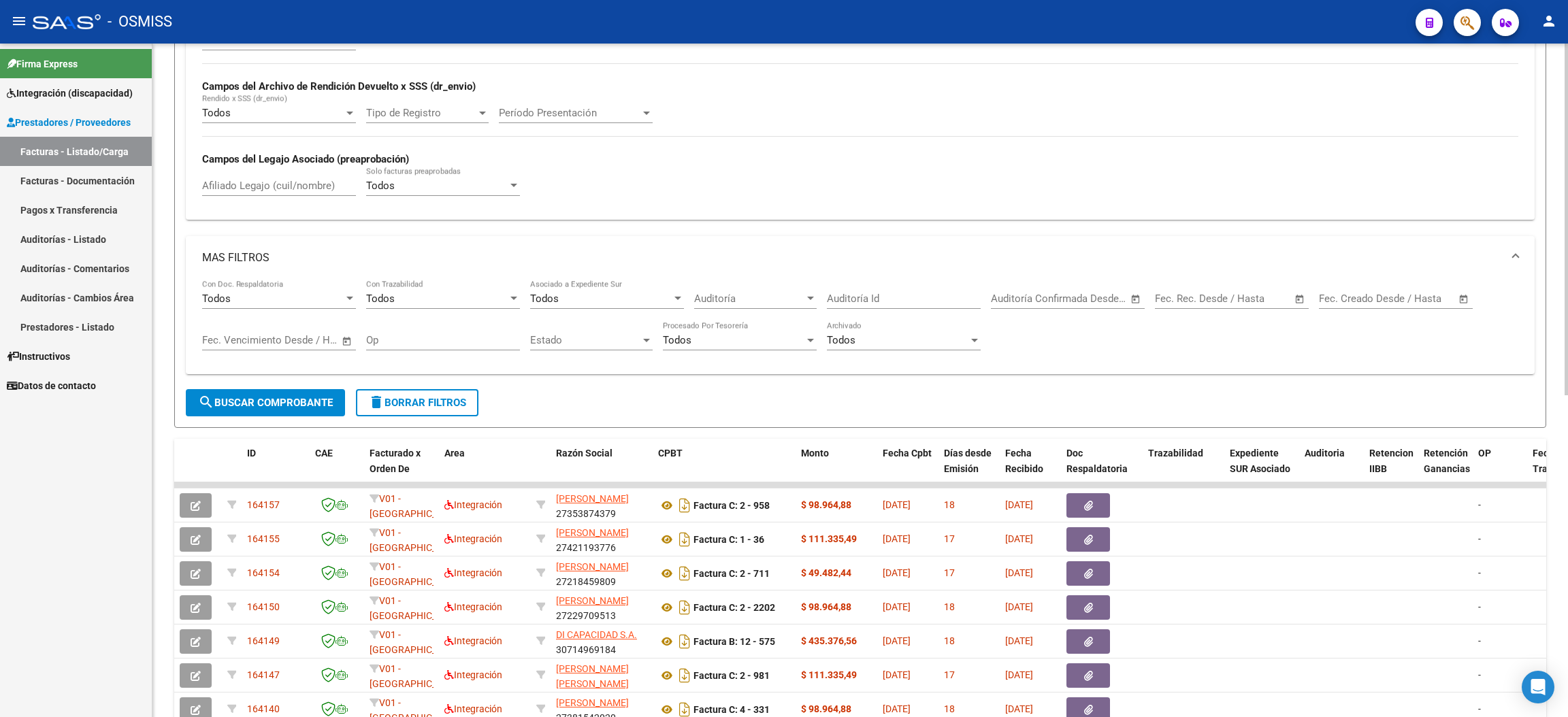
click at [320, 403] on span "search Buscar Comprobante" at bounding box center [265, 402] width 134 height 12
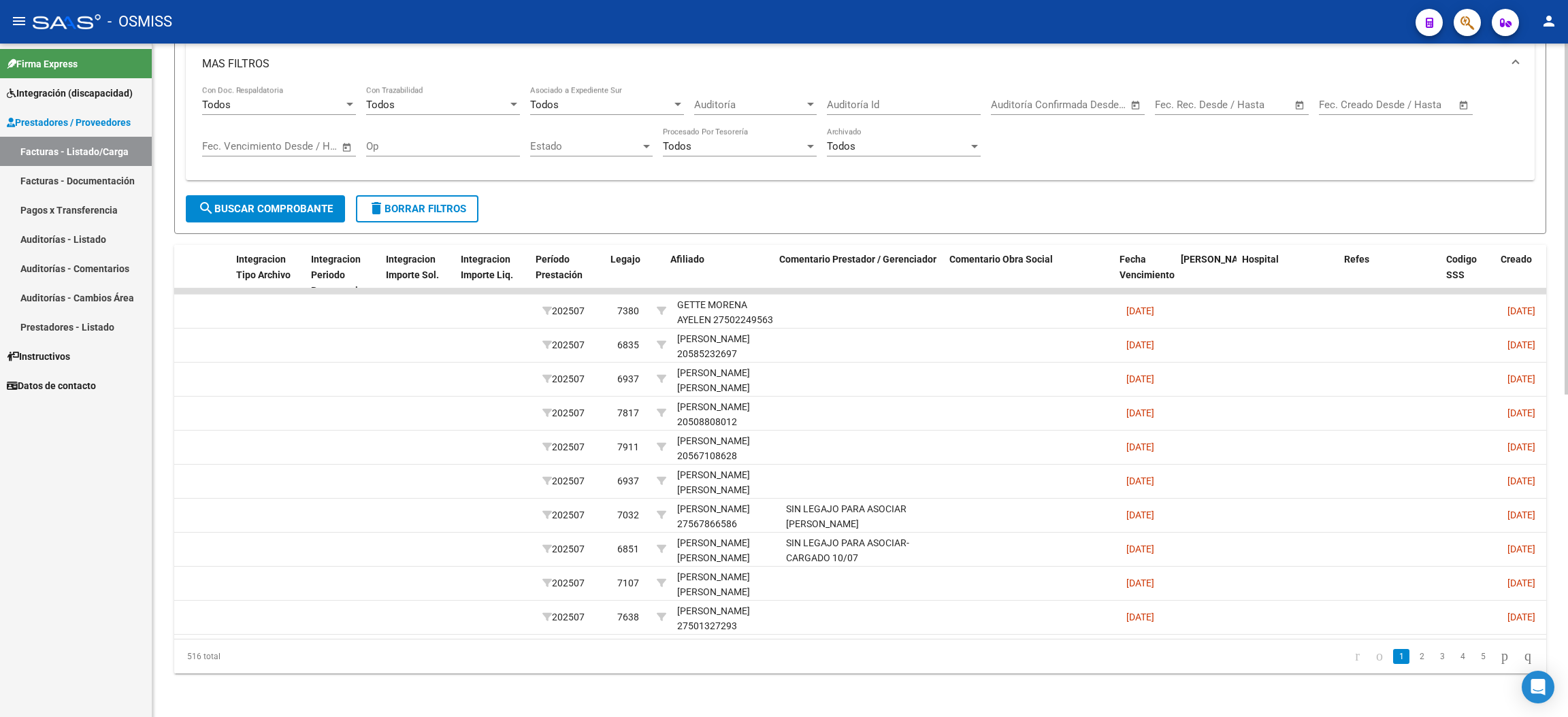
scroll to position [0, 1631]
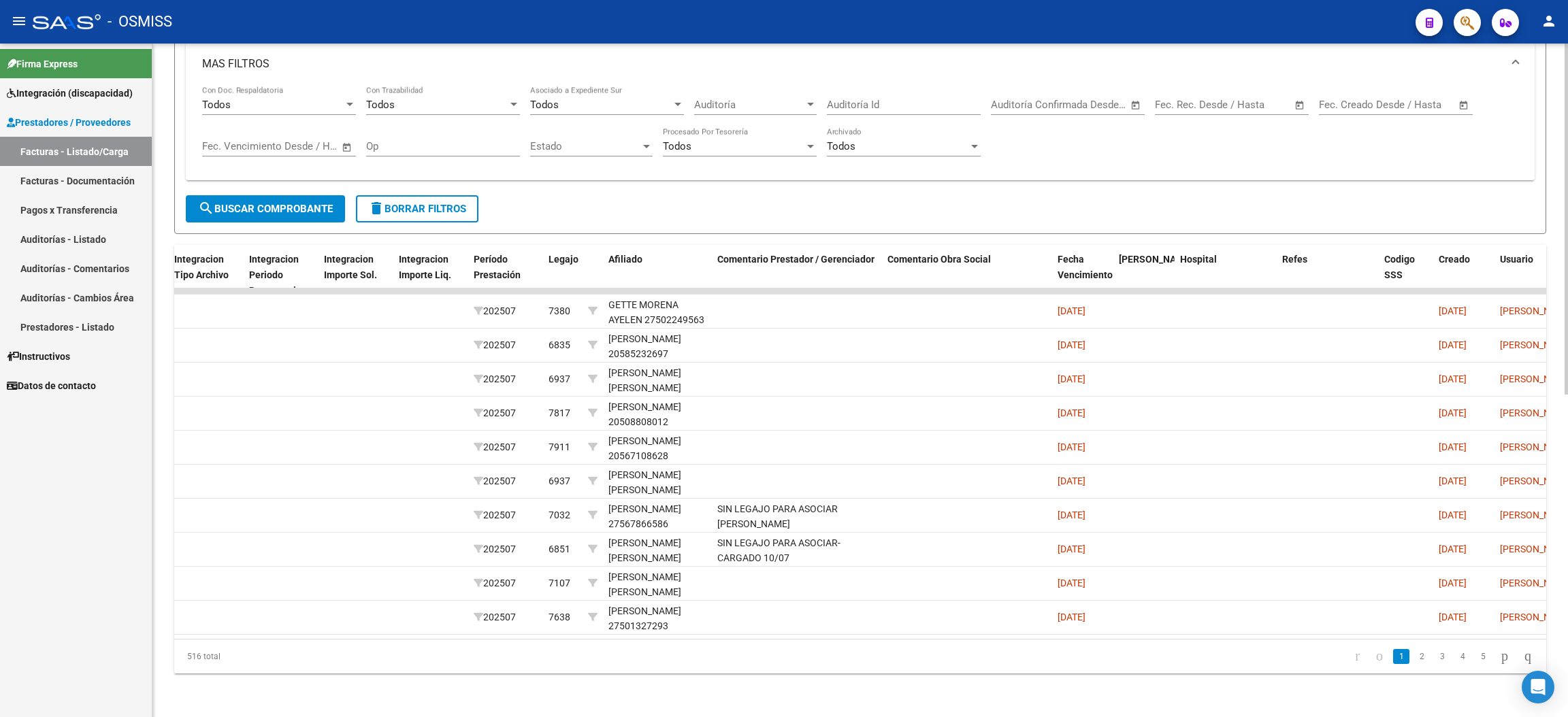
click at [1414, 659] on link "2" at bounding box center [1422, 656] width 16 height 15
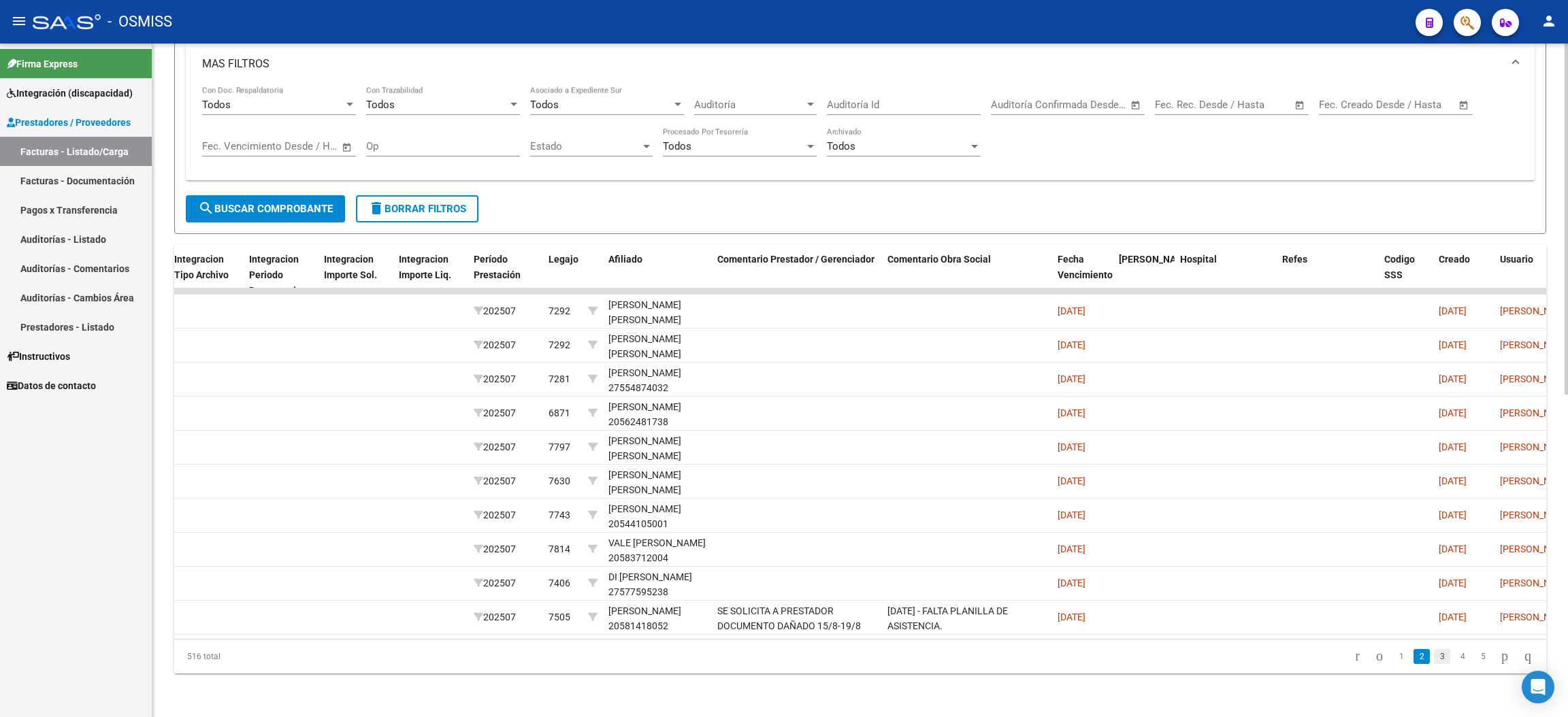
click at [1434, 657] on link "3" at bounding box center [1442, 656] width 16 height 15
click at [1455, 657] on link "4" at bounding box center [1462, 656] width 16 height 15
click at [1455, 657] on link "5" at bounding box center [1462, 656] width 16 height 15
click at [1455, 661] on link "6" at bounding box center [1462, 656] width 16 height 15
click at [1455, 661] on link "7" at bounding box center [1462, 656] width 16 height 15
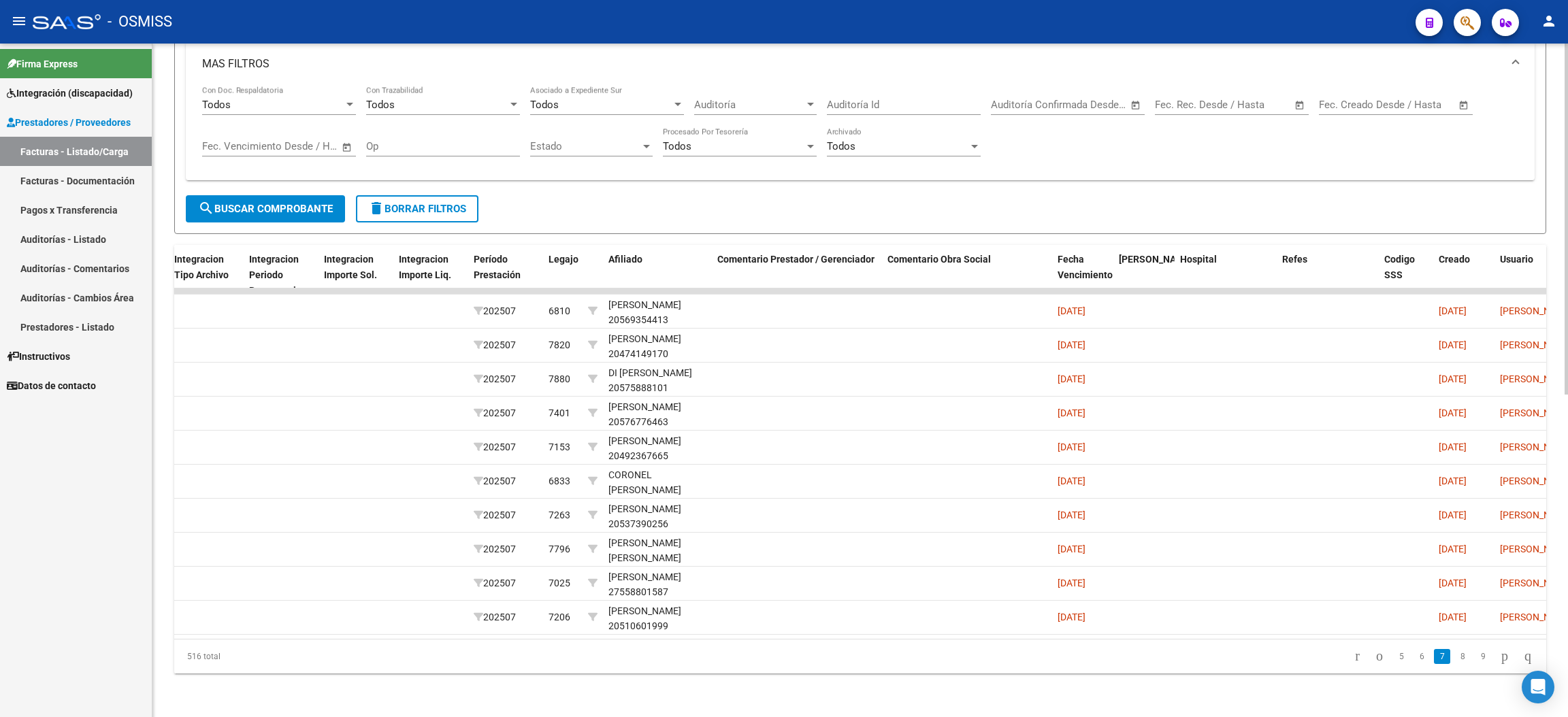
click at [1455, 661] on link "8" at bounding box center [1462, 656] width 16 height 15
click at [1453, 661] on link "9" at bounding box center [1460, 656] width 16 height 15
click at [1452, 661] on link "10" at bounding box center [1460, 656] width 18 height 15
click at [1452, 661] on link "11" at bounding box center [1460, 656] width 18 height 15
click at [1452, 660] on link "12" at bounding box center [1460, 656] width 18 height 15
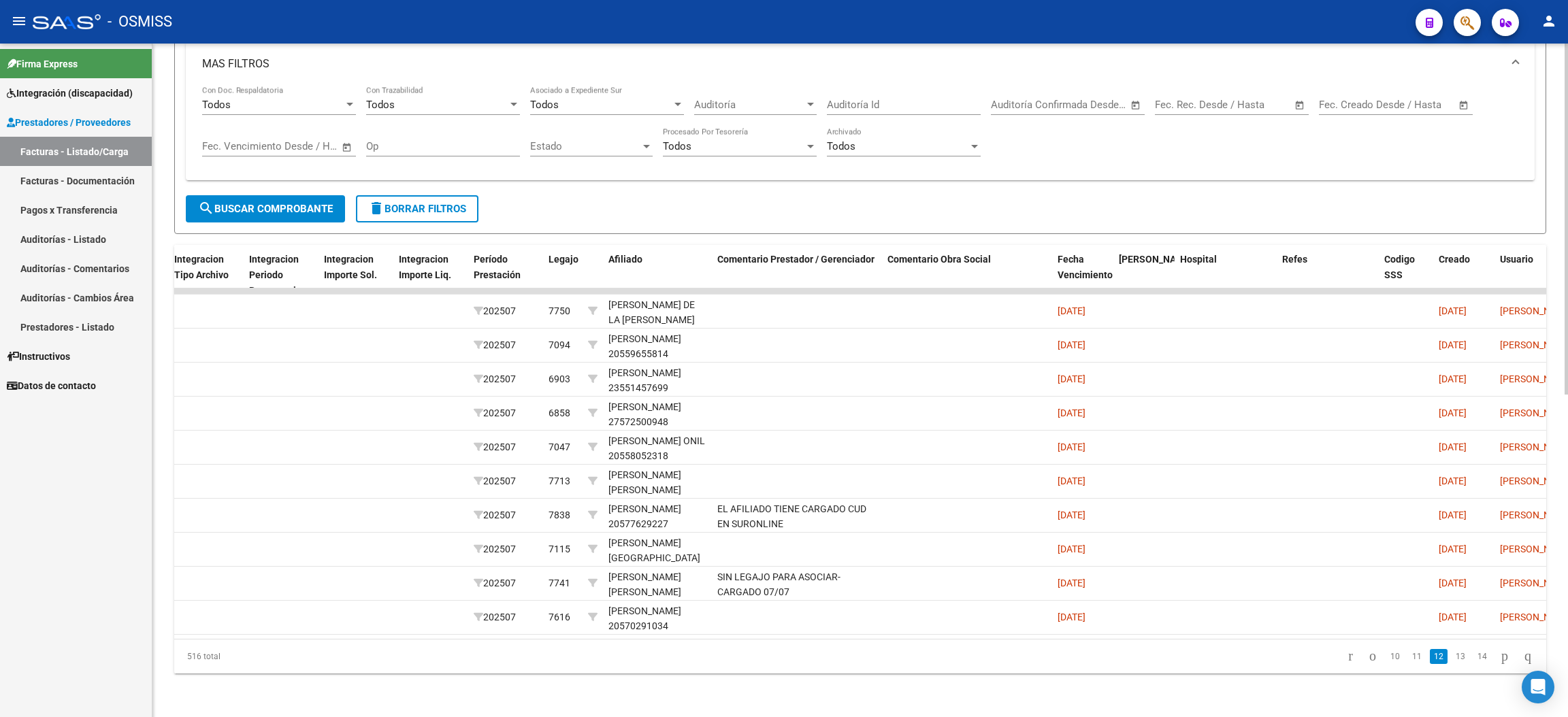
click at [1452, 659] on link "13" at bounding box center [1460, 656] width 18 height 15
click at [1452, 659] on link "14" at bounding box center [1460, 656] width 18 height 15
click at [1452, 659] on link "15" at bounding box center [1460, 656] width 18 height 15
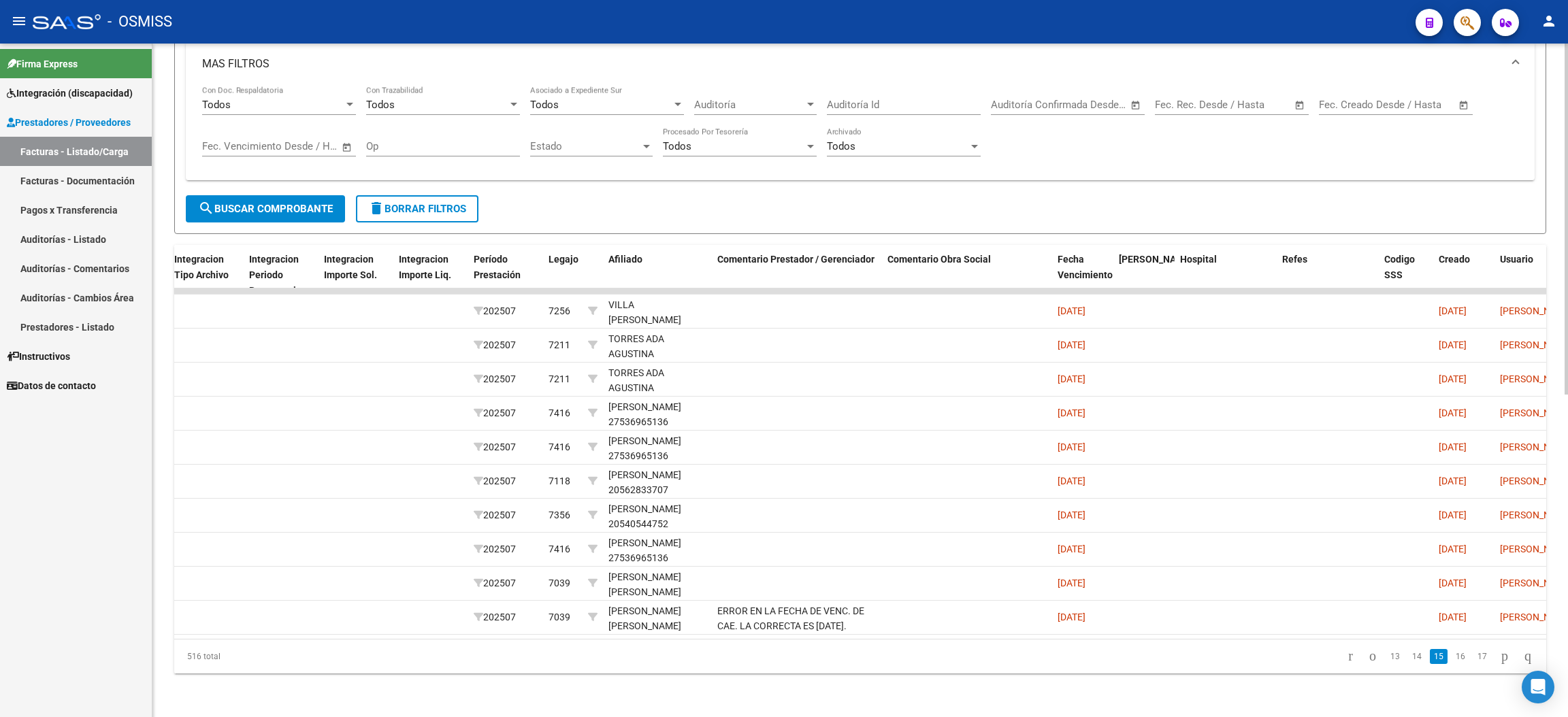
click at [1452, 659] on link "16" at bounding box center [1460, 656] width 18 height 15
click at [1452, 659] on link "17" at bounding box center [1460, 656] width 18 height 15
click at [1452, 659] on link "18" at bounding box center [1460, 656] width 18 height 15
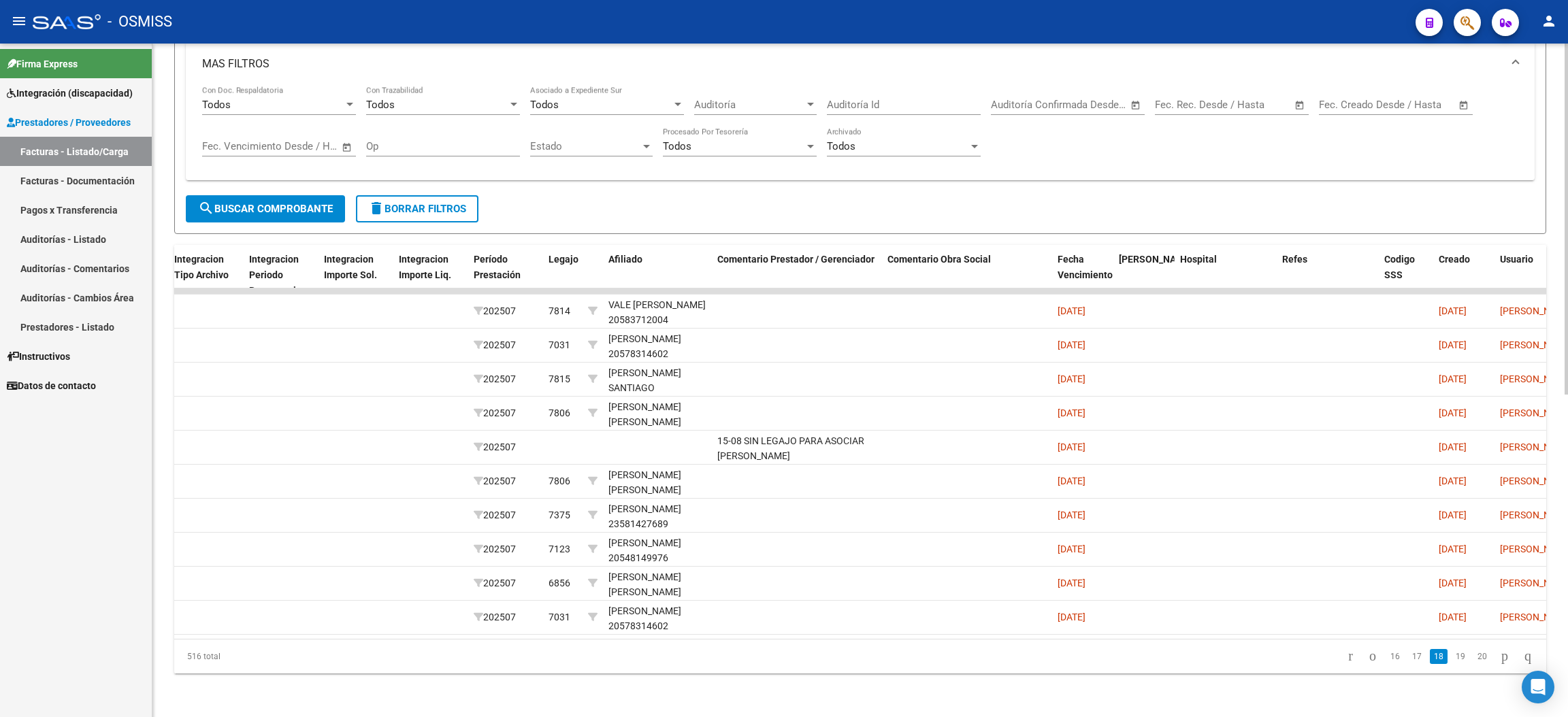
click at [1452, 659] on link "19" at bounding box center [1460, 656] width 18 height 15
click at [1452, 659] on link "20" at bounding box center [1460, 656] width 18 height 15
click at [1452, 659] on link "21" at bounding box center [1460, 656] width 18 height 15
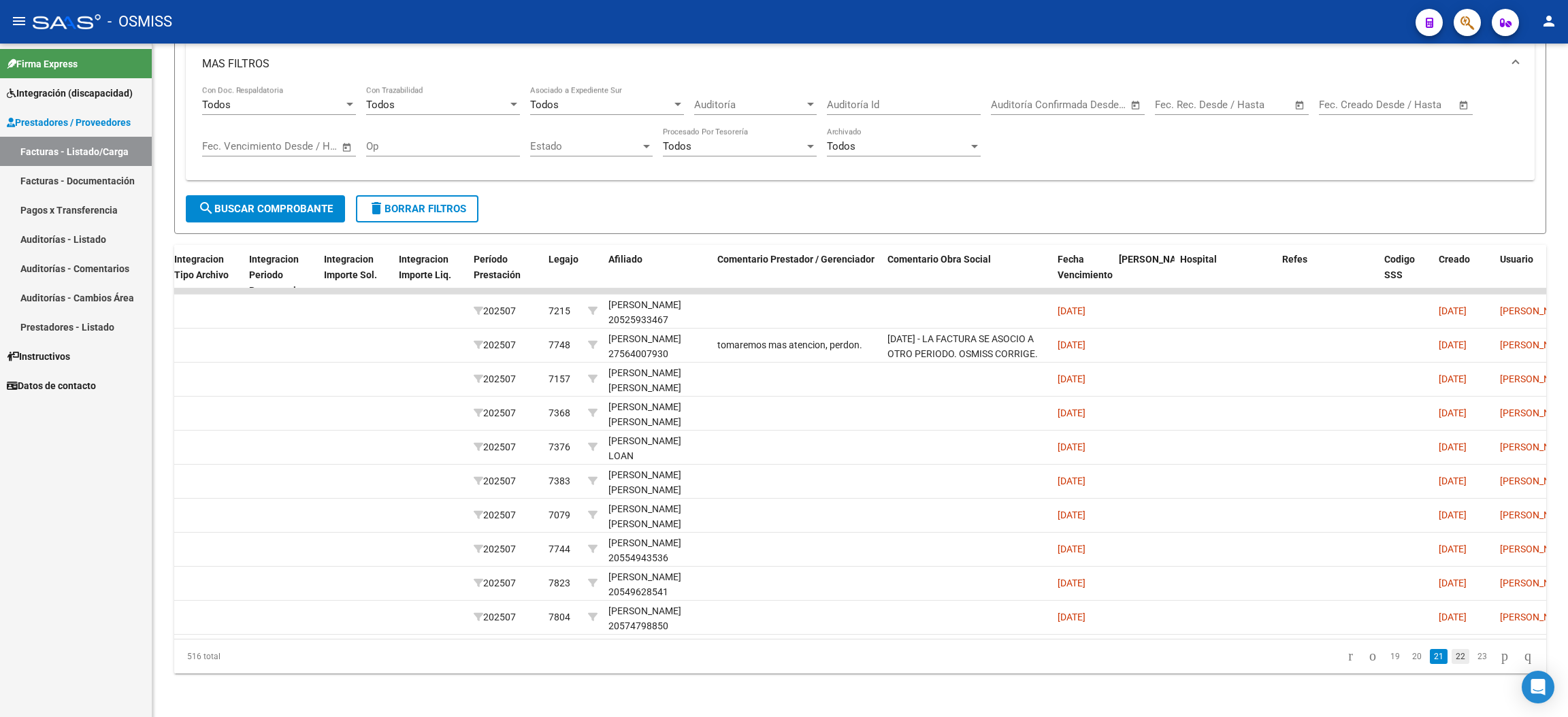
click at [1452, 659] on link "22" at bounding box center [1460, 656] width 18 height 15
click at [1452, 657] on link "23" at bounding box center [1460, 656] width 18 height 15
click at [1452, 657] on link "24" at bounding box center [1460, 656] width 18 height 15
click at [1452, 657] on link "25" at bounding box center [1460, 656] width 18 height 15
click at [1452, 663] on link "26" at bounding box center [1460, 656] width 18 height 15
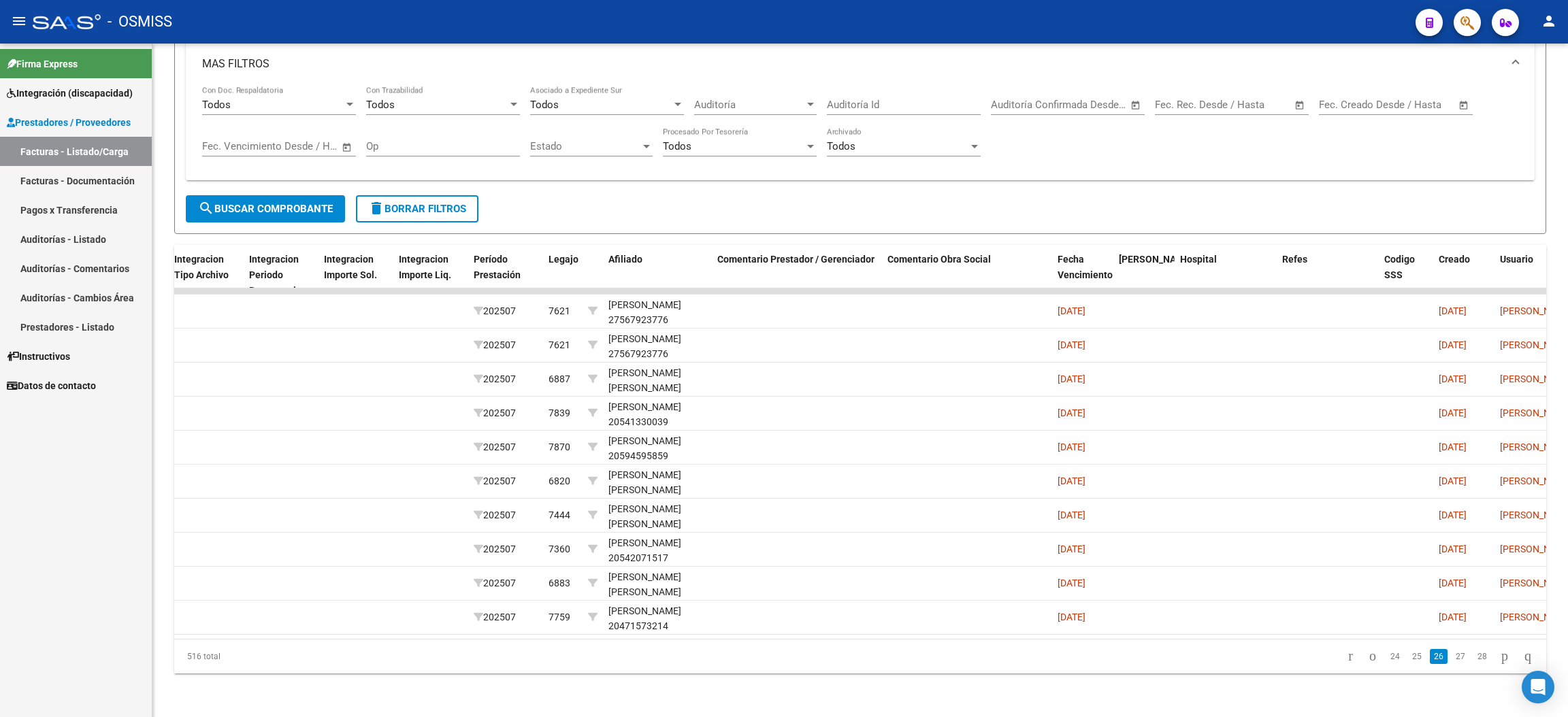
click at [1452, 663] on link "27" at bounding box center [1460, 656] width 18 height 15
click at [1452, 663] on link "28" at bounding box center [1460, 656] width 18 height 15
click at [1452, 663] on link "29" at bounding box center [1460, 656] width 18 height 15
click at [1452, 663] on link "30" at bounding box center [1460, 656] width 18 height 15
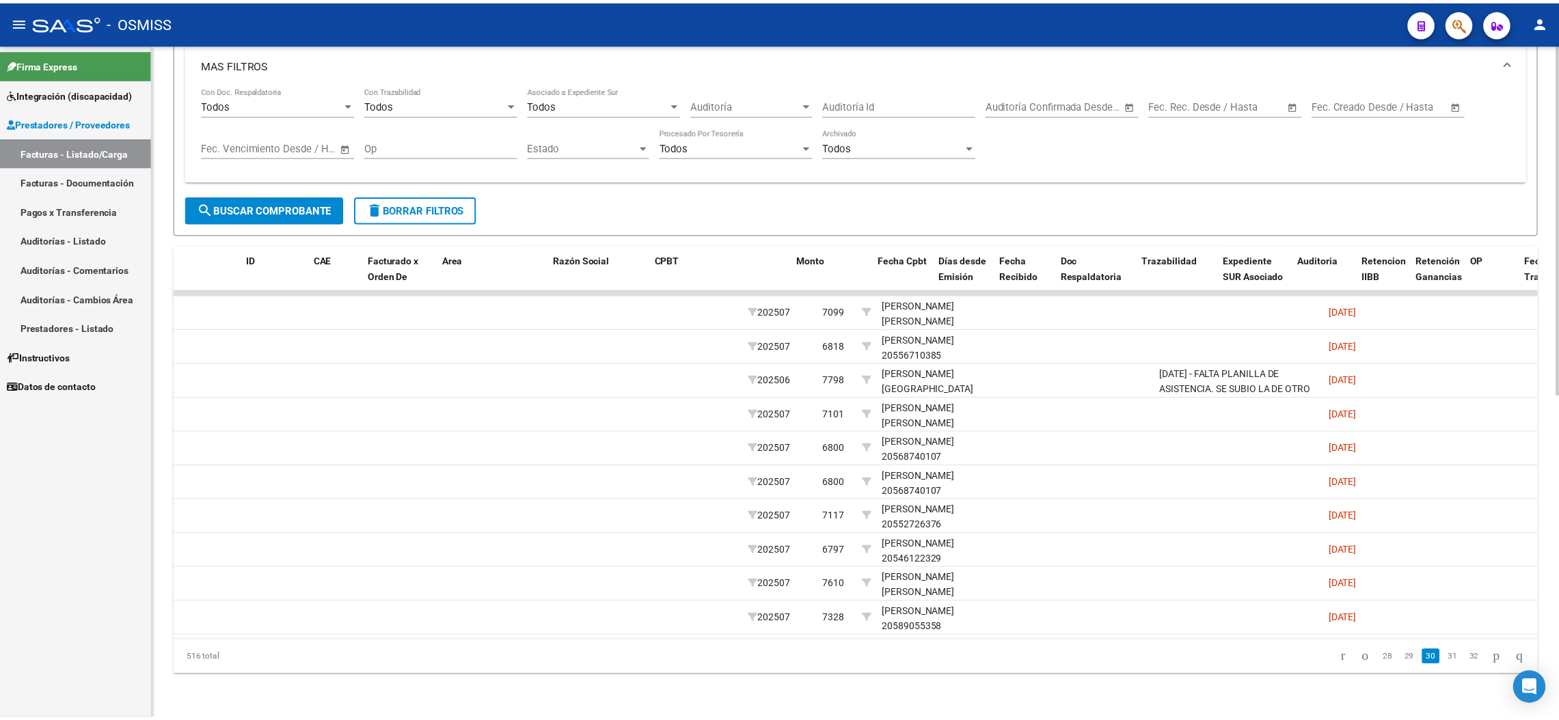
scroll to position [0, 0]
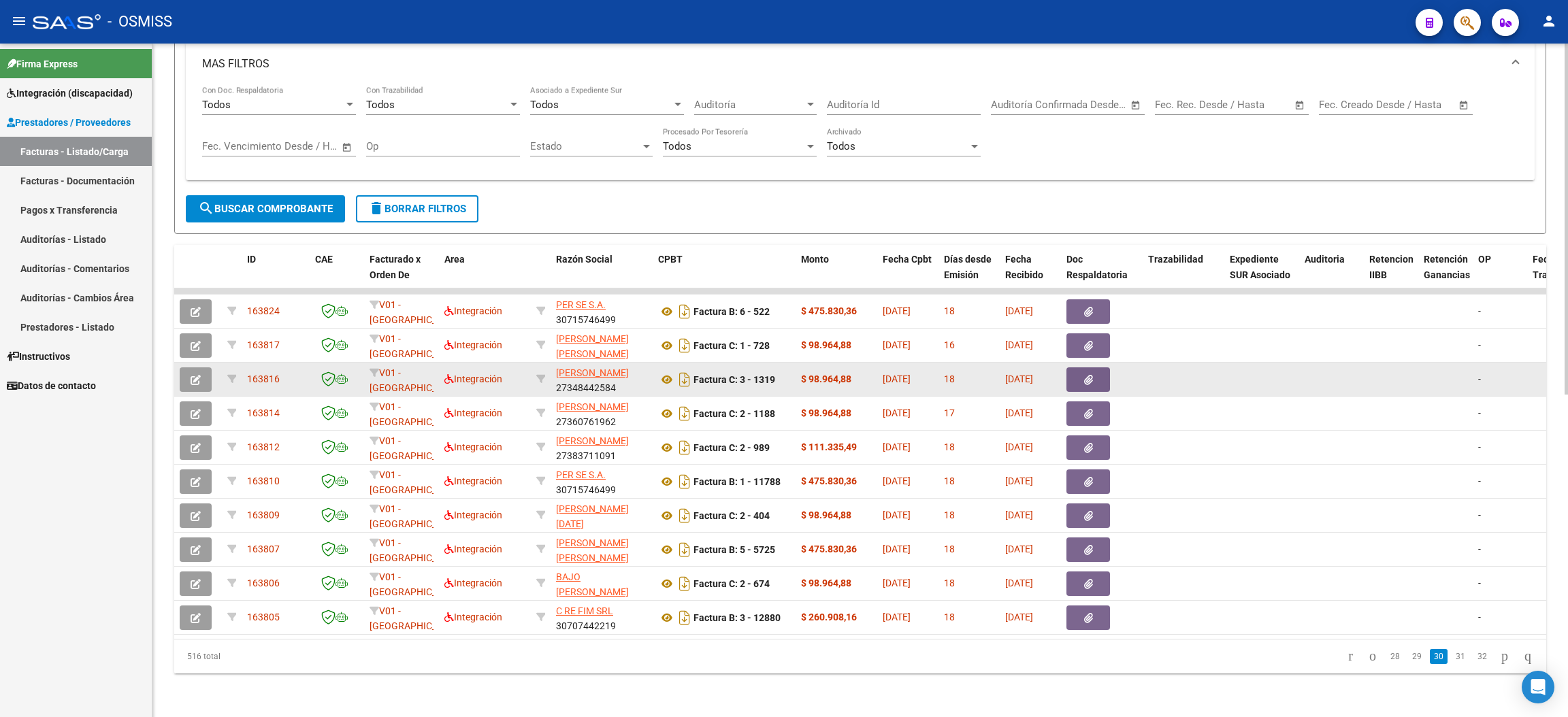
click at [202, 367] on button "button" at bounding box center [195, 379] width 32 height 25
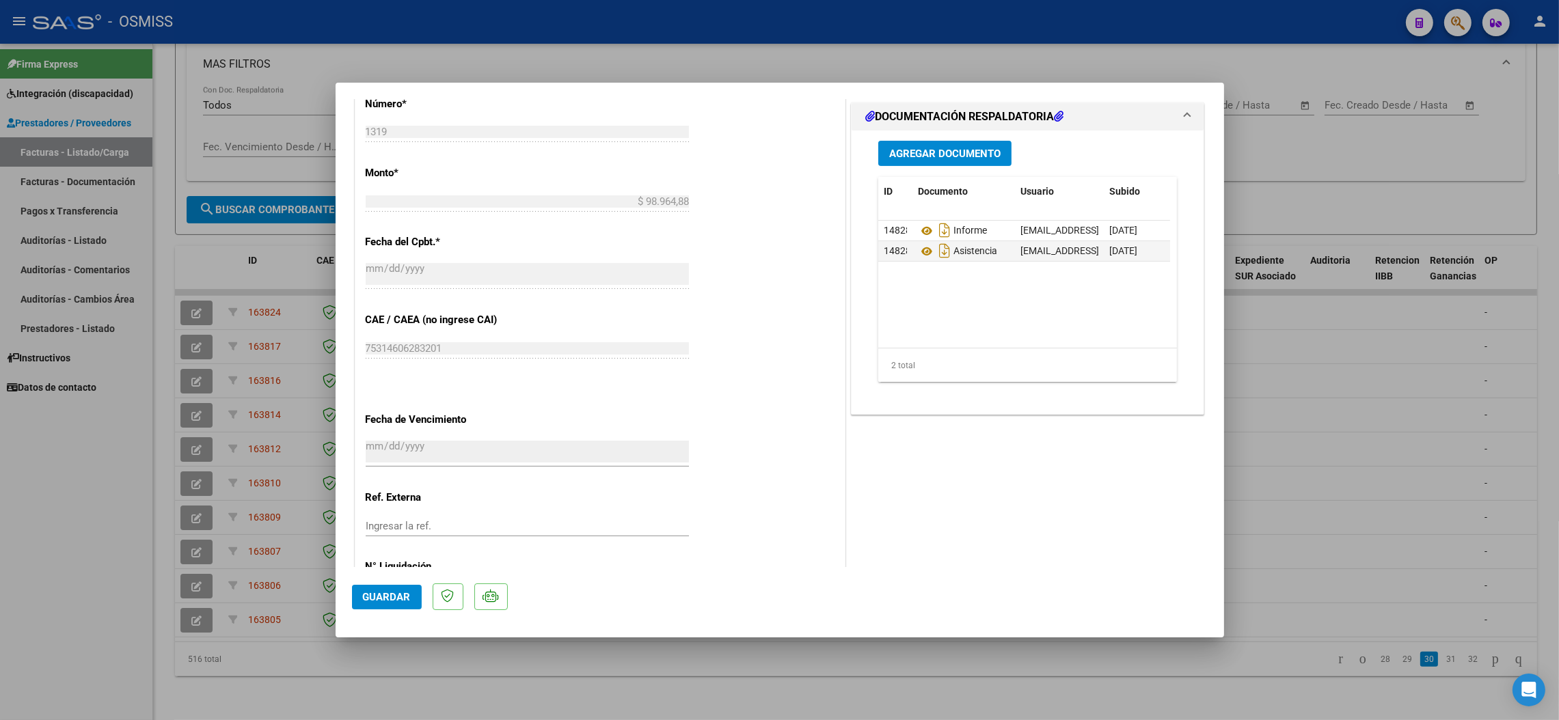
scroll to position [706, 0]
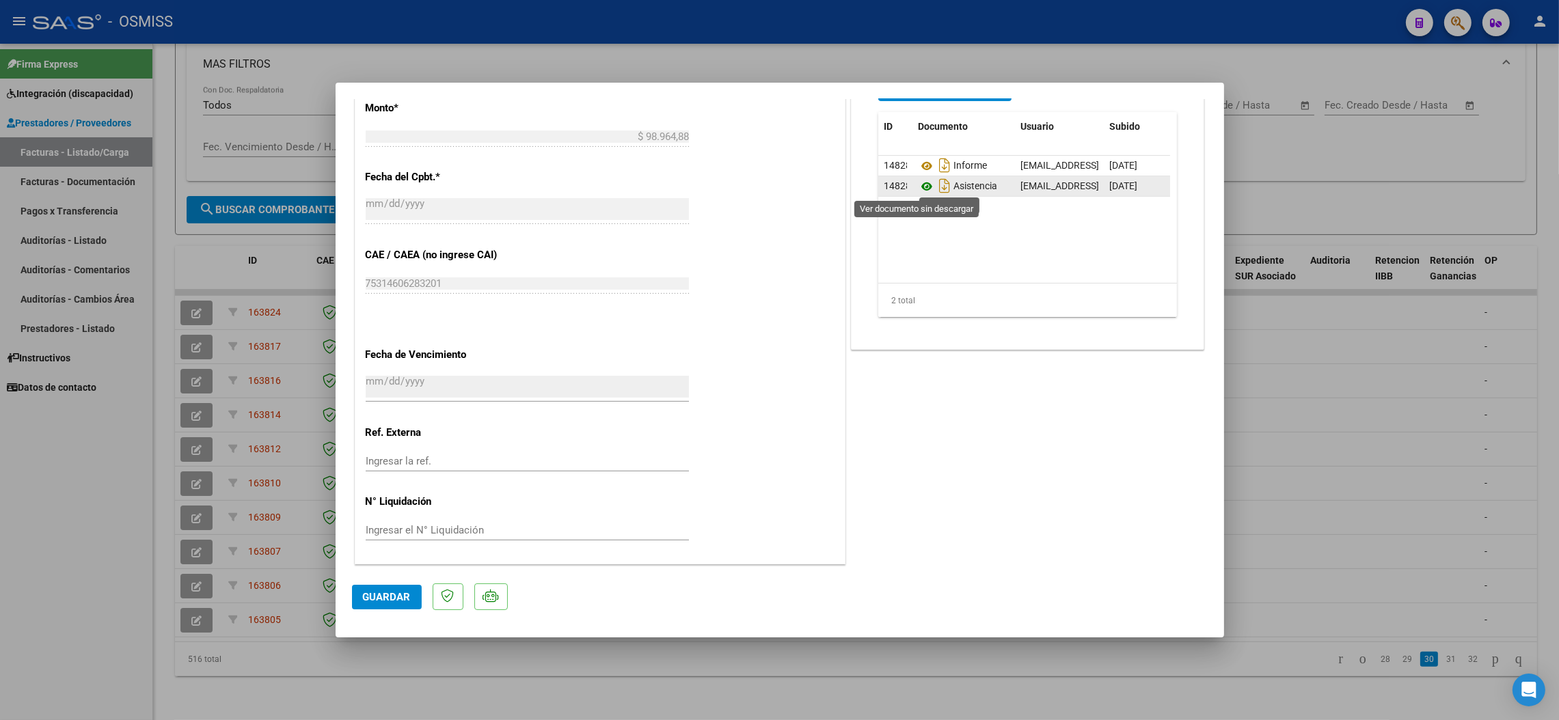
click at [918, 180] on icon at bounding box center [927, 186] width 18 height 16
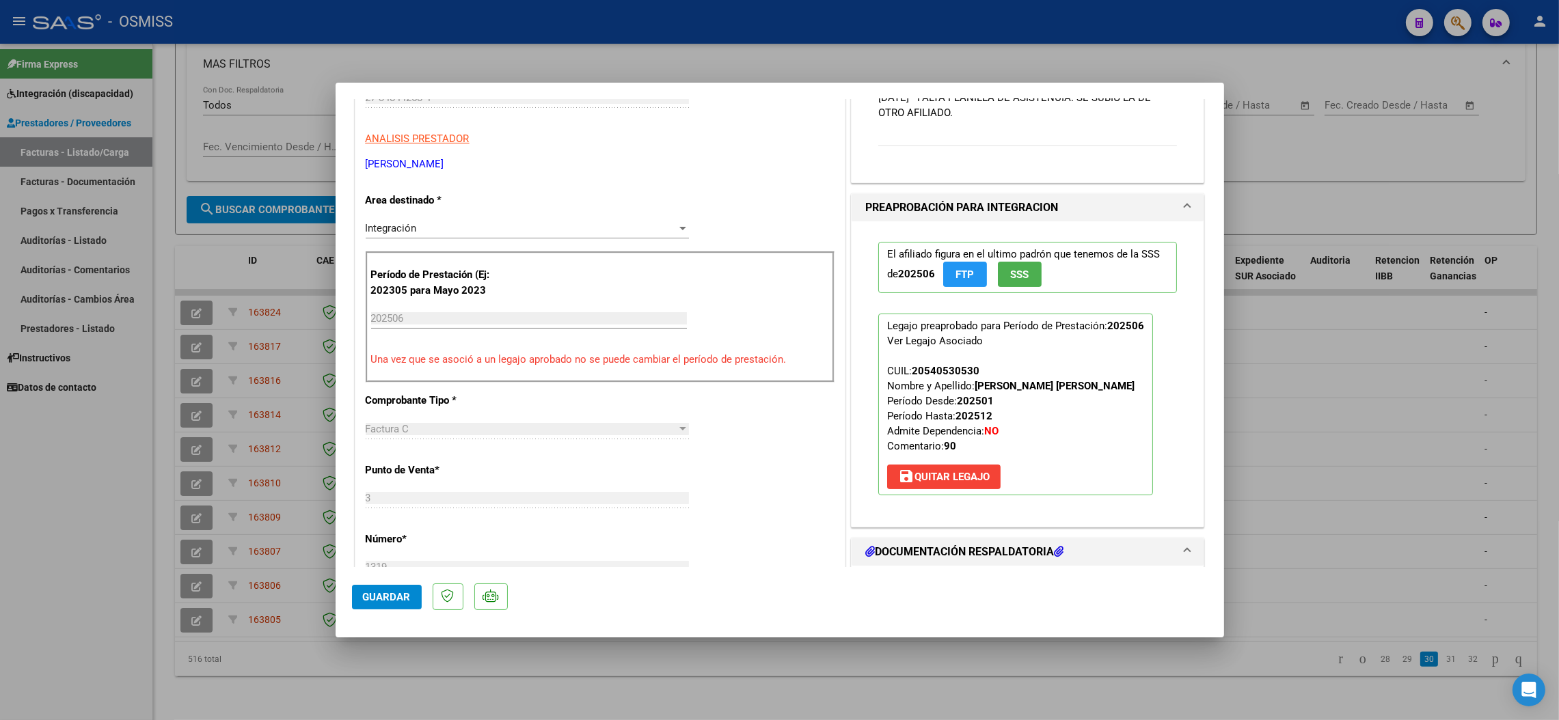
scroll to position [512, 0]
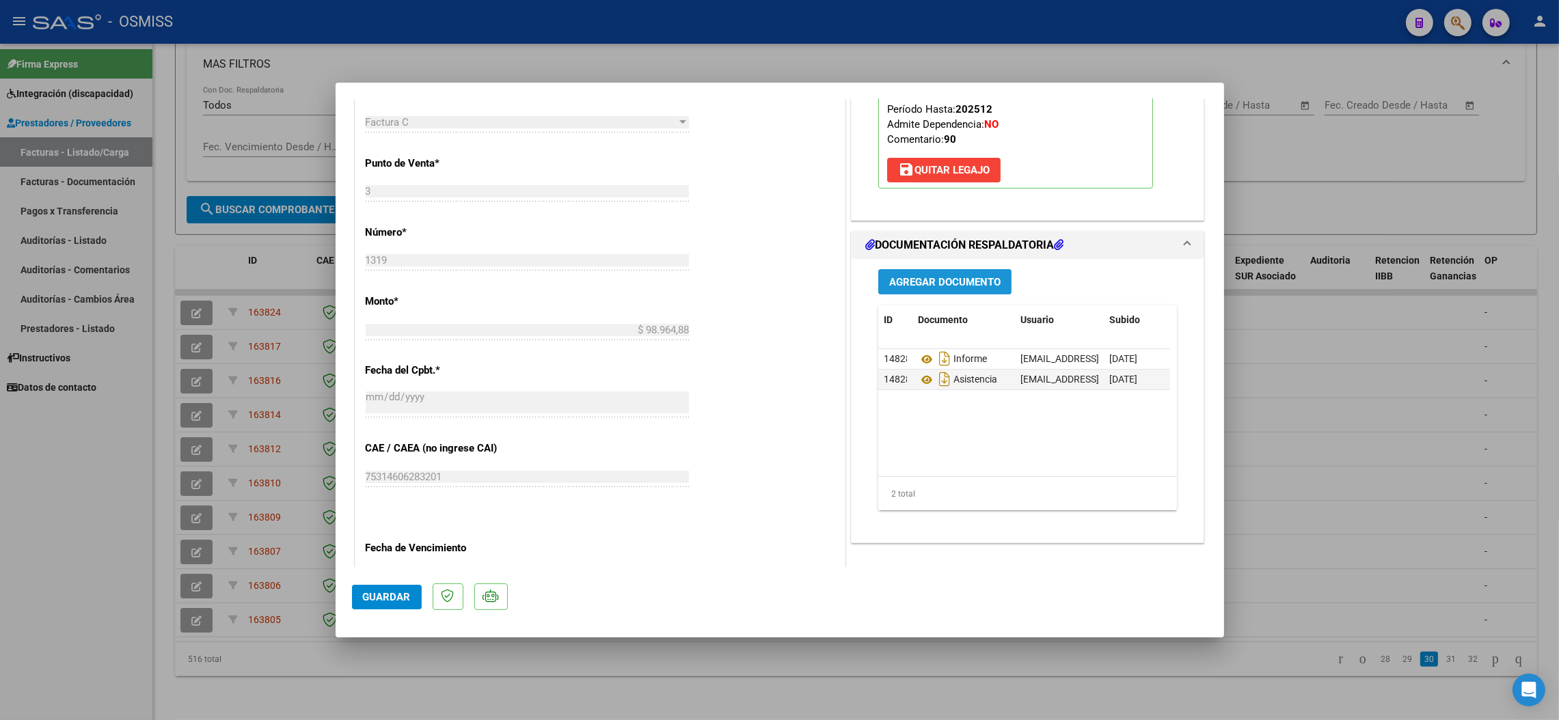
click at [936, 279] on span "Agregar Documento" at bounding box center [944, 282] width 111 height 12
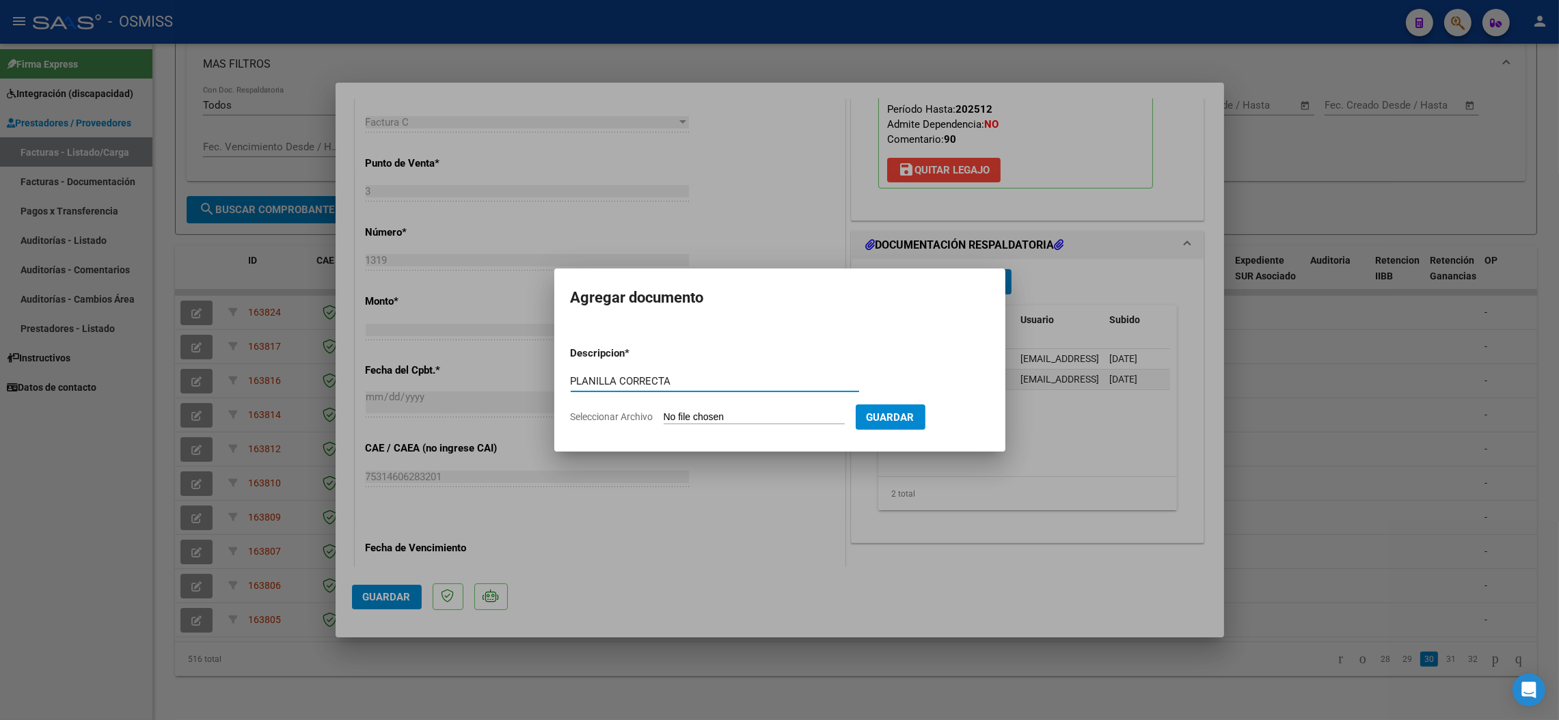
type input "PLANILLA CORRECTA"
click at [677, 416] on input "Seleccionar Archivo" at bounding box center [754, 417] width 181 height 13
type input "C:\fakepath\Imagen de WhatsApp [DATE] a las 12.14.33_750e6148 - [PERSON_NAME] (…"
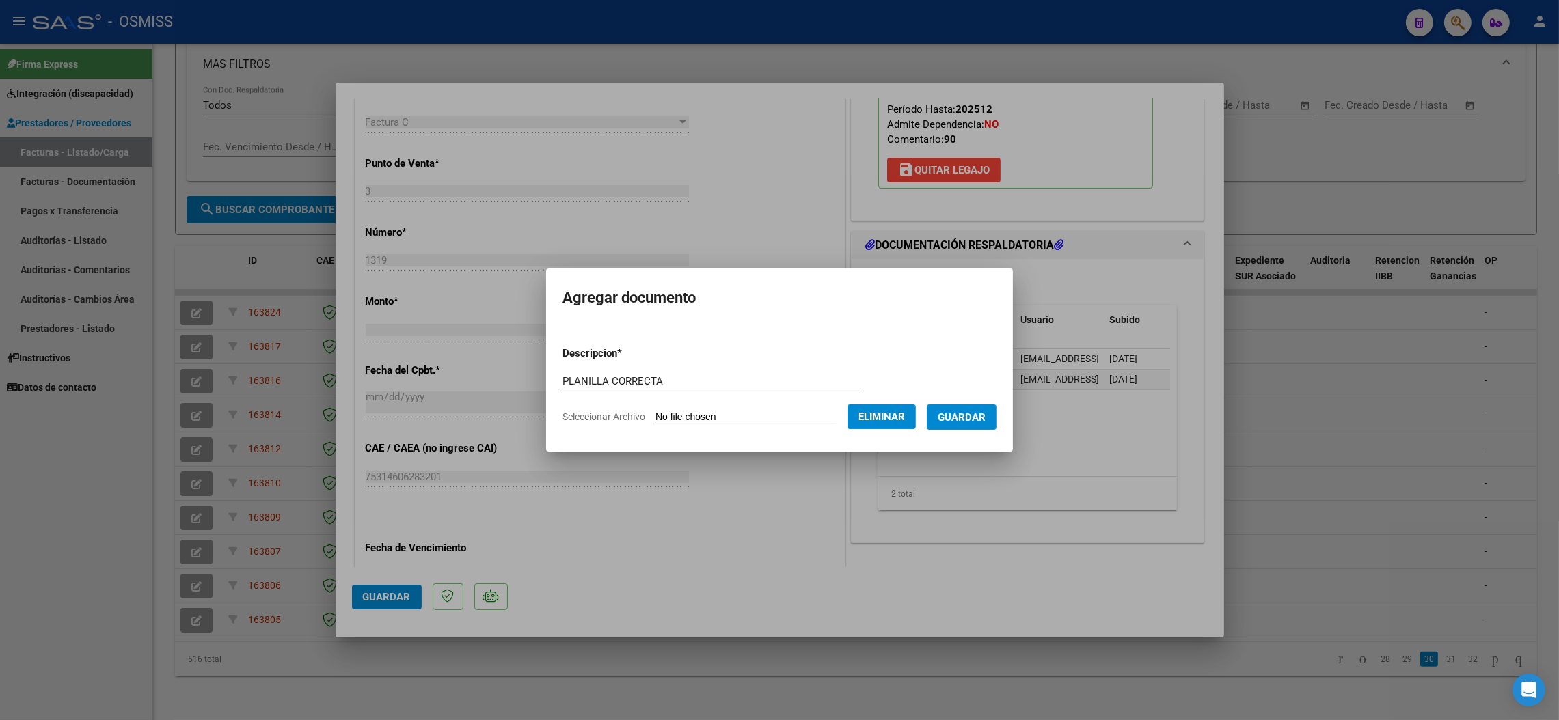
click at [986, 418] on span "Guardar" at bounding box center [962, 417] width 48 height 12
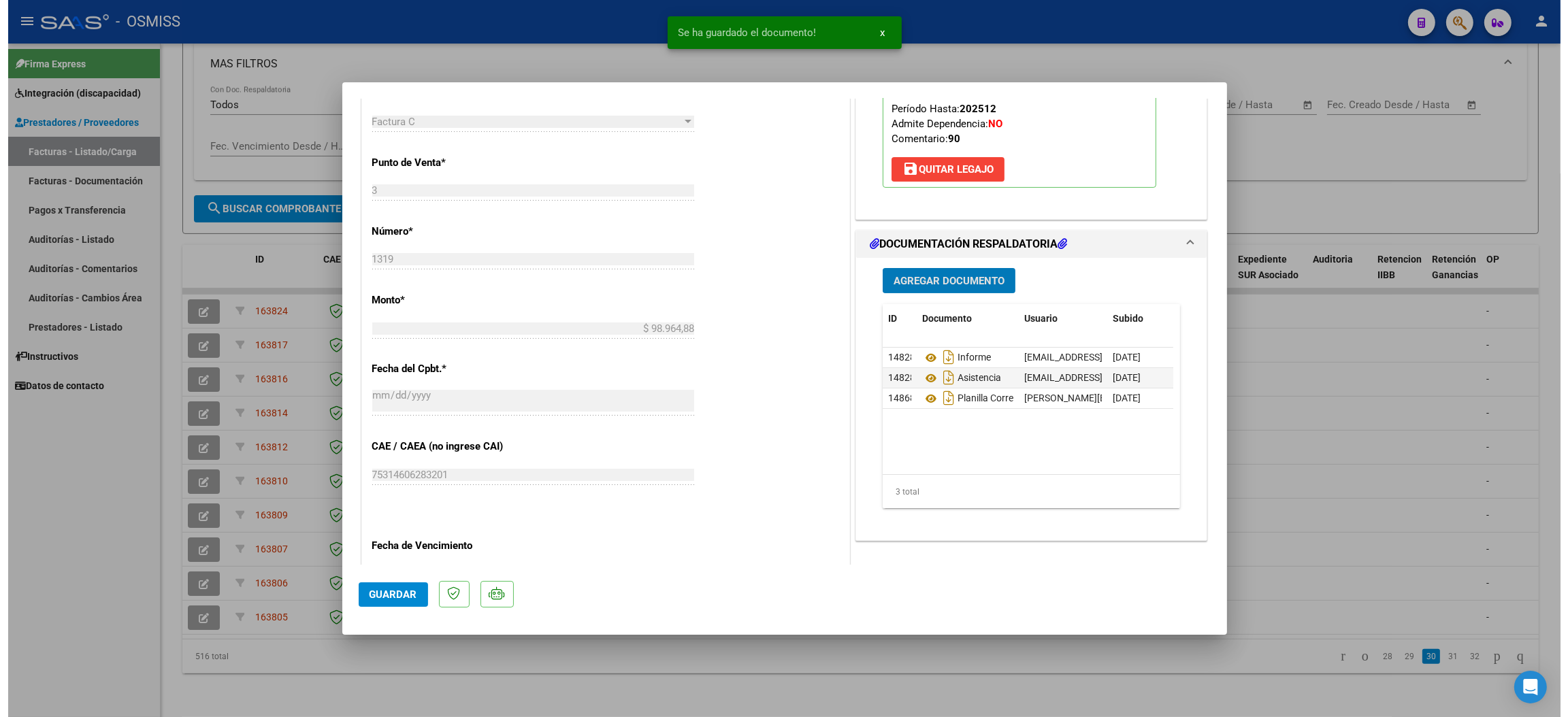
scroll to position [0, 0]
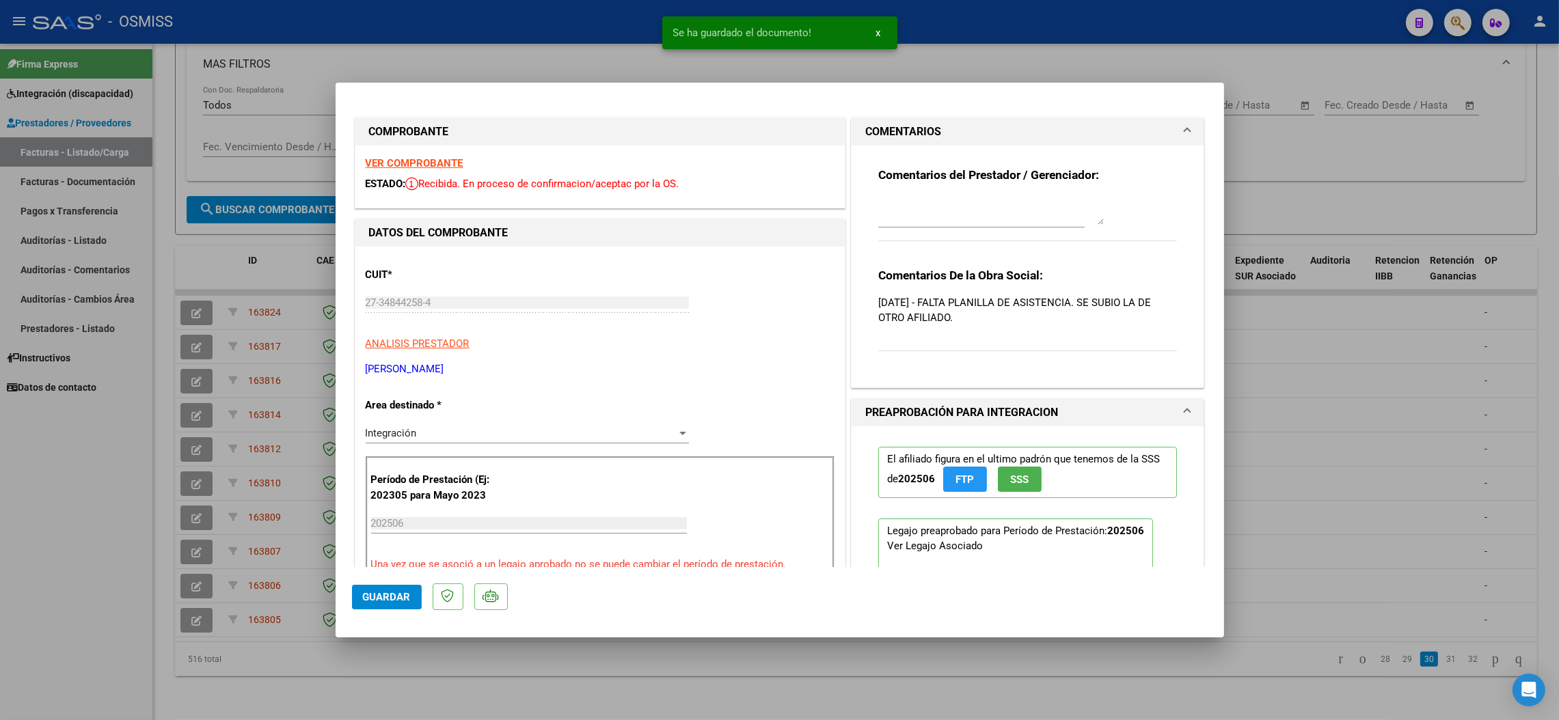
click at [982, 206] on textarea at bounding box center [991, 211] width 226 height 27
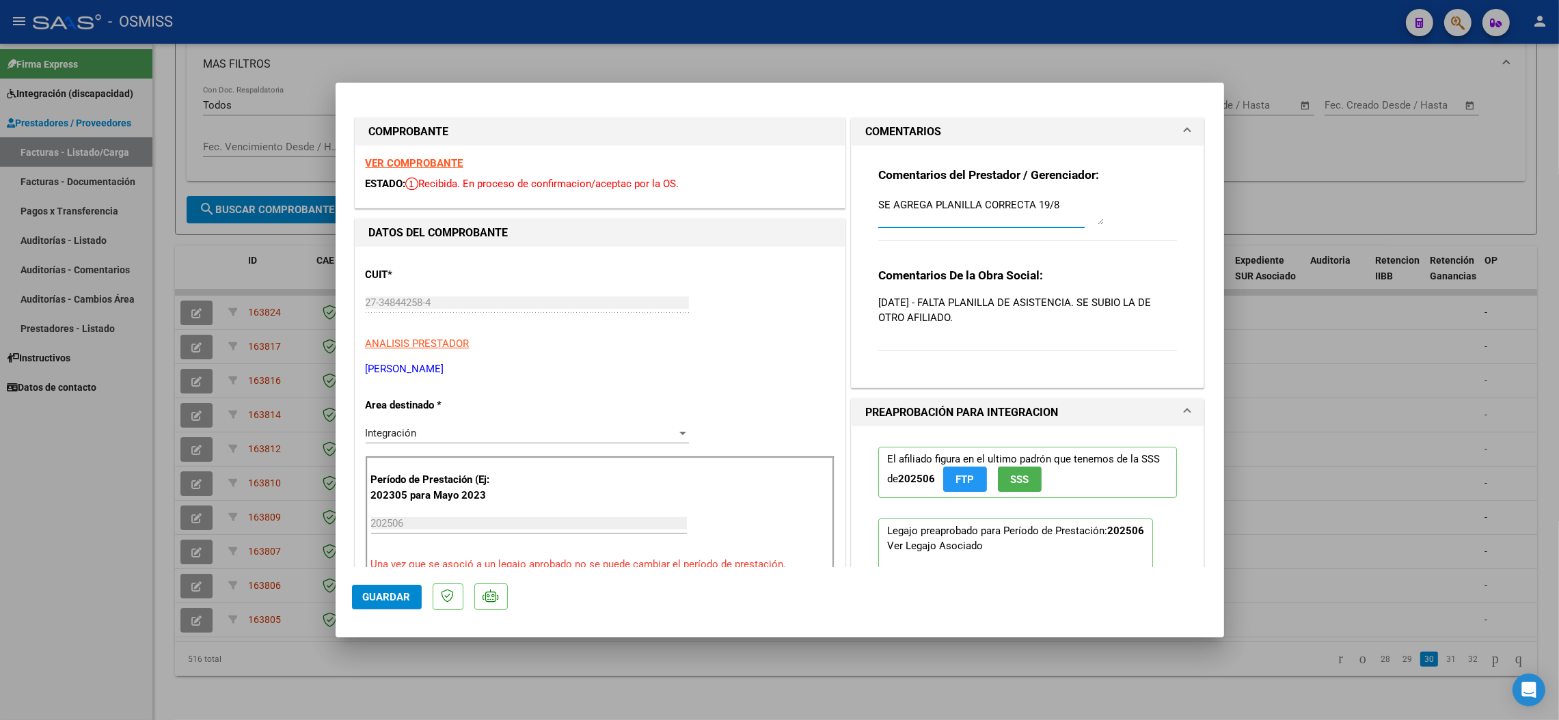
type textarea "SE AGREGA PLANILLA CORRECTA 19/8"
click at [392, 591] on span "Guardar" at bounding box center [387, 597] width 48 height 12
click at [368, 596] on span "Guardar" at bounding box center [387, 597] width 48 height 12
click at [134, 641] on div at bounding box center [779, 360] width 1559 height 720
type input "$ 0,00"
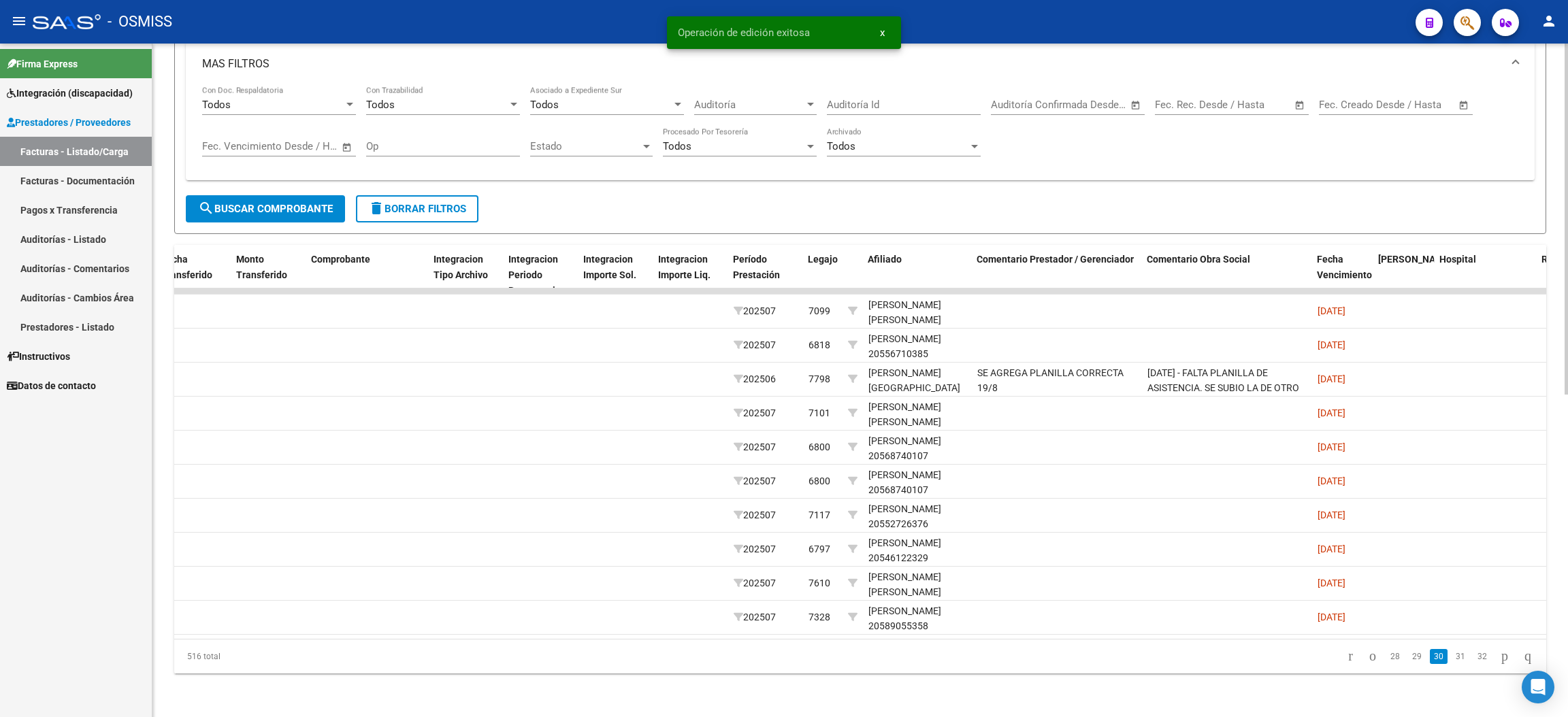
scroll to position [0, 1369]
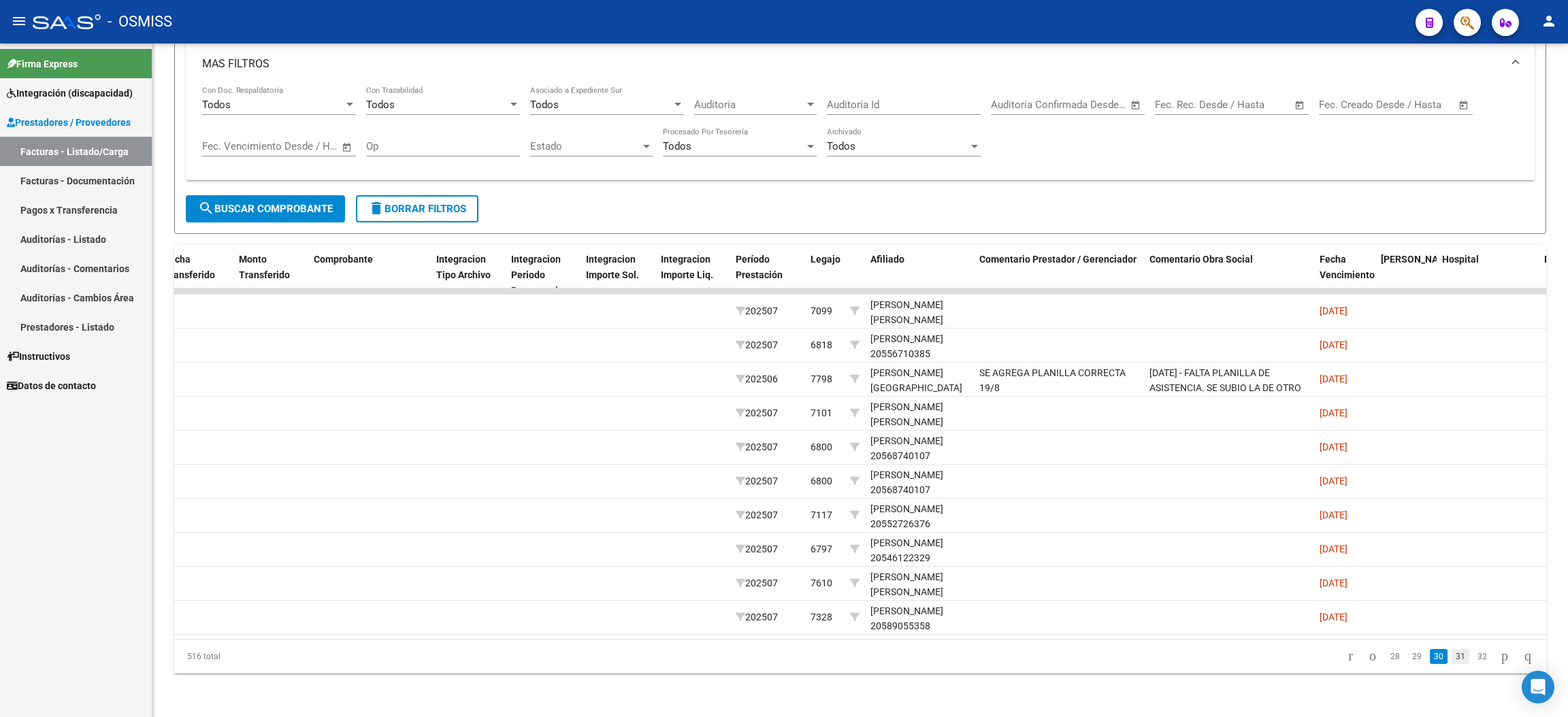
click at [1452, 657] on link "31" at bounding box center [1460, 656] width 18 height 15
click at [1452, 657] on link "32" at bounding box center [1460, 656] width 18 height 15
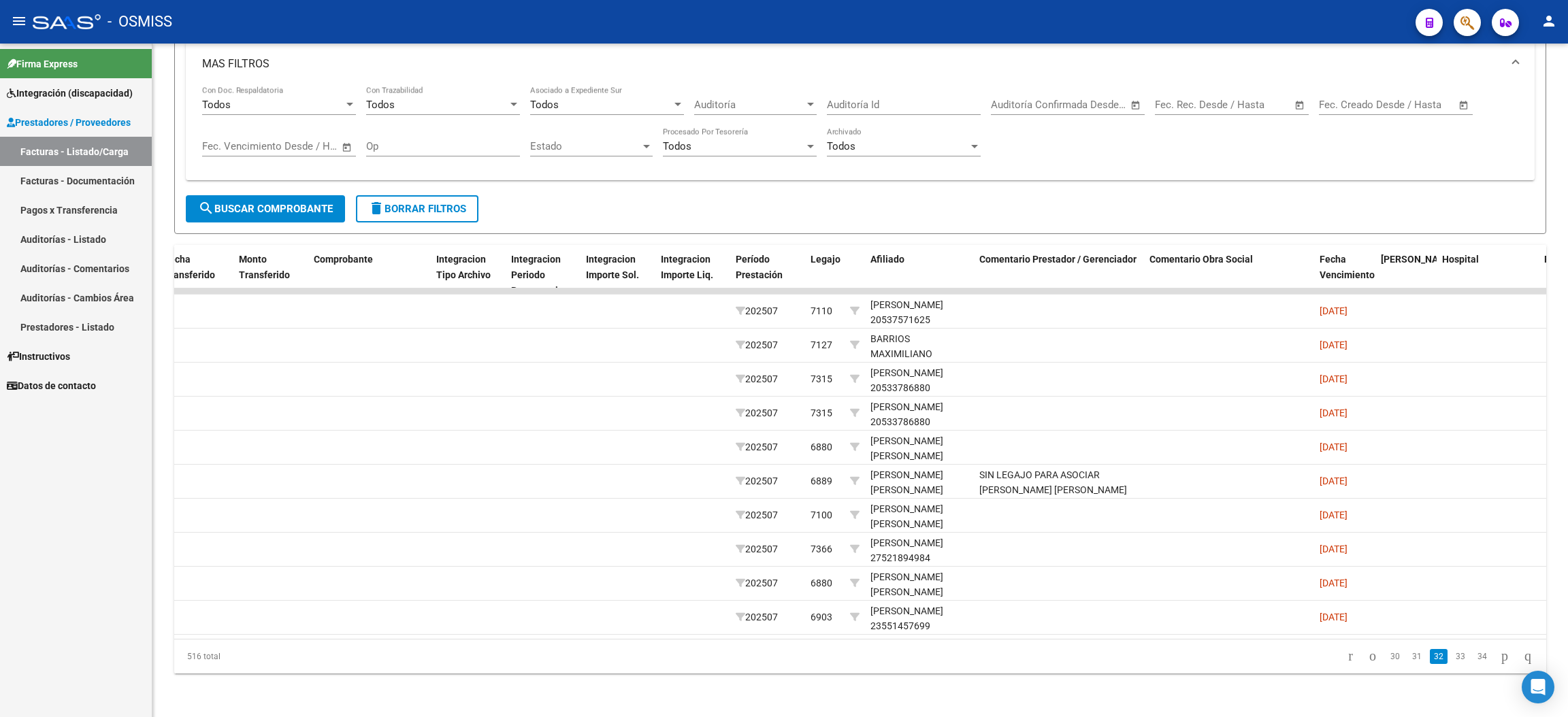
click at [1452, 657] on link "33" at bounding box center [1460, 656] width 18 height 15
click at [1452, 651] on link "34" at bounding box center [1460, 656] width 18 height 15
click at [1452, 660] on link "35" at bounding box center [1460, 656] width 18 height 15
click at [1452, 660] on link "36" at bounding box center [1460, 656] width 18 height 15
click at [1452, 659] on link "37" at bounding box center [1460, 656] width 18 height 15
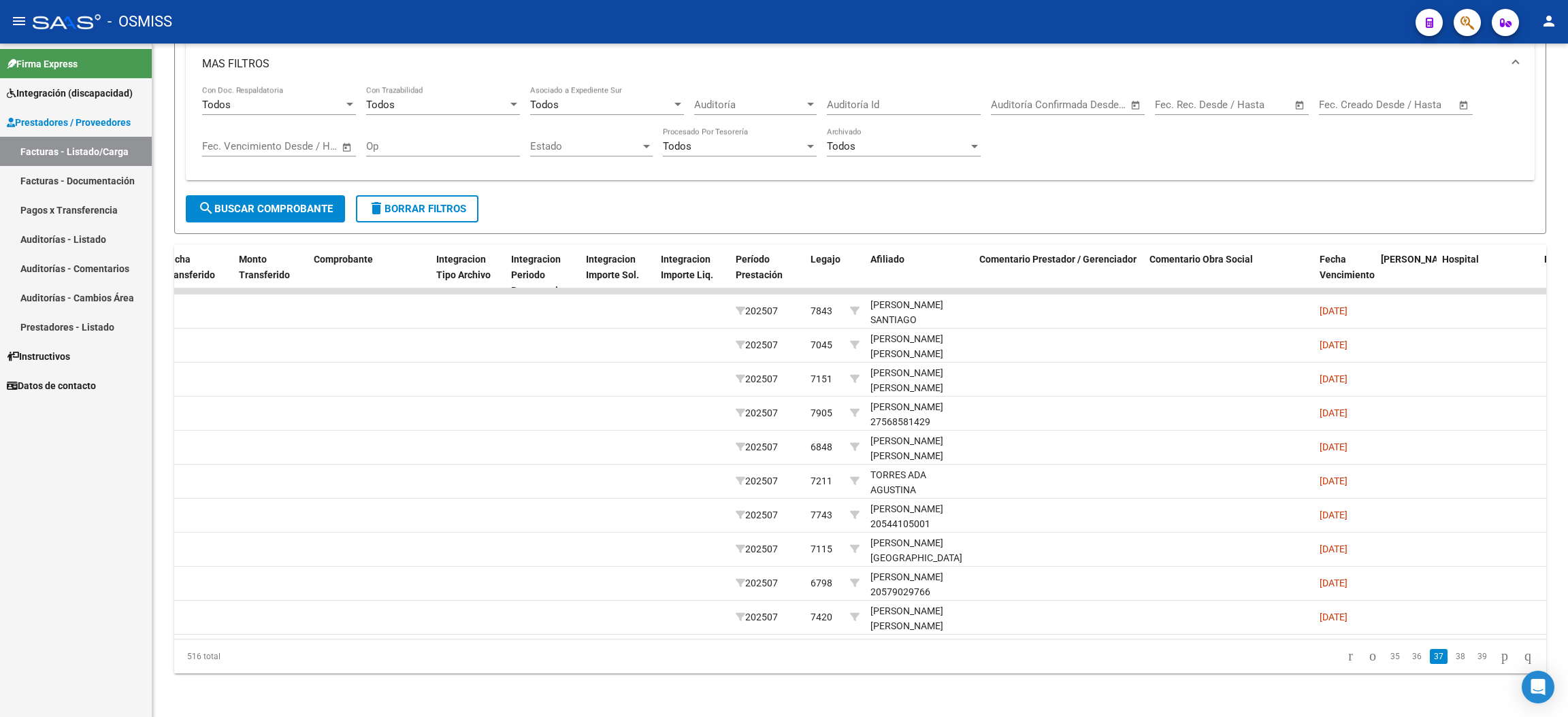
click at [1452, 659] on link "38" at bounding box center [1460, 656] width 18 height 15
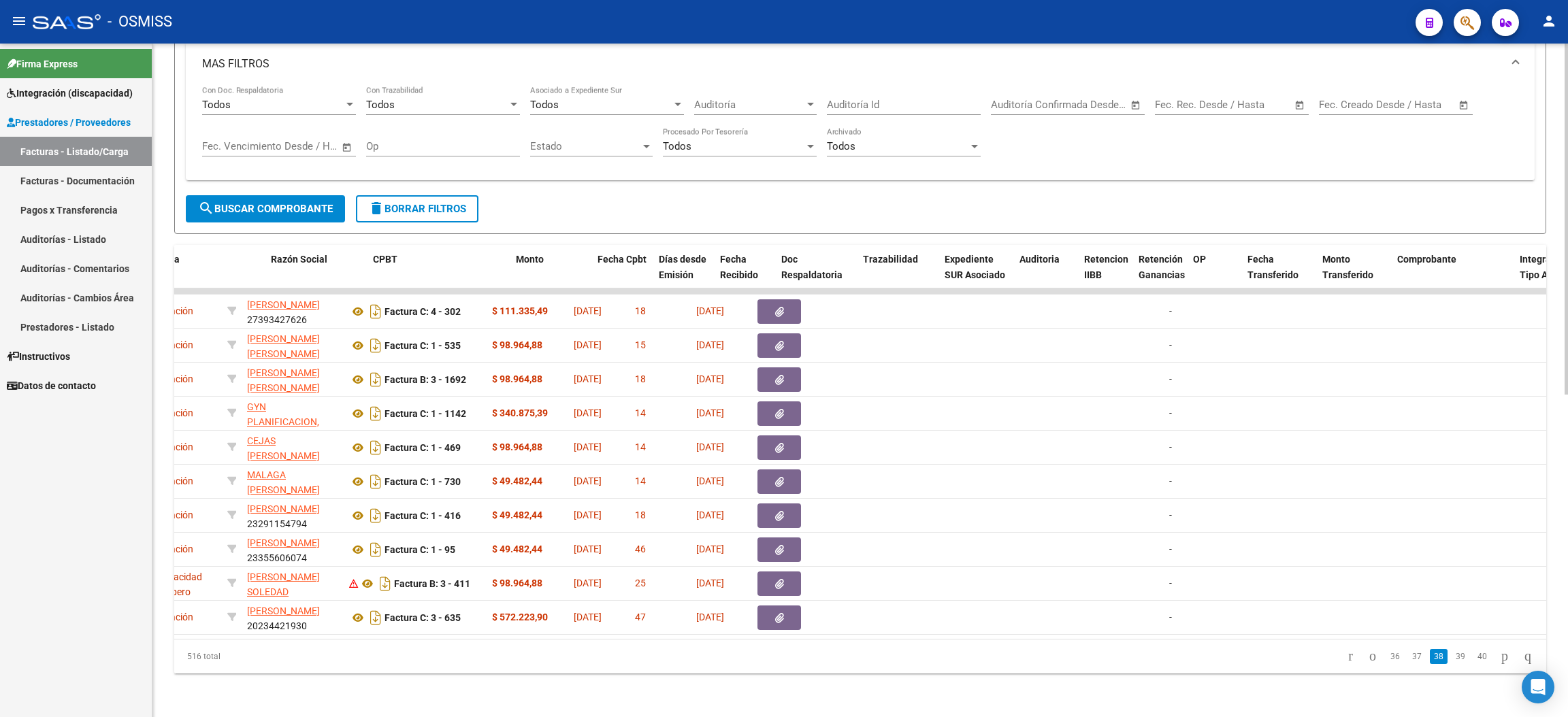
scroll to position [0, 263]
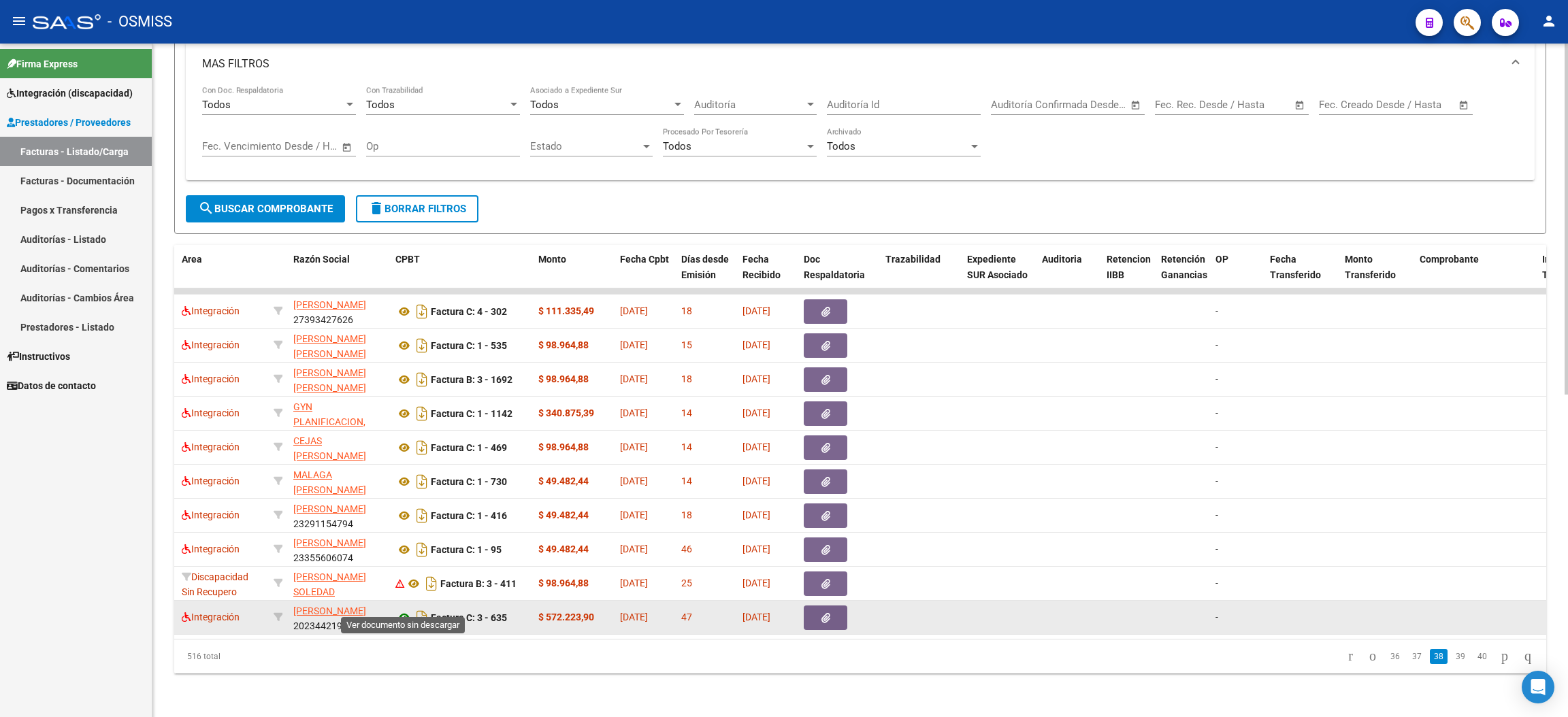
click at [405, 609] on icon at bounding box center [404, 617] width 18 height 16
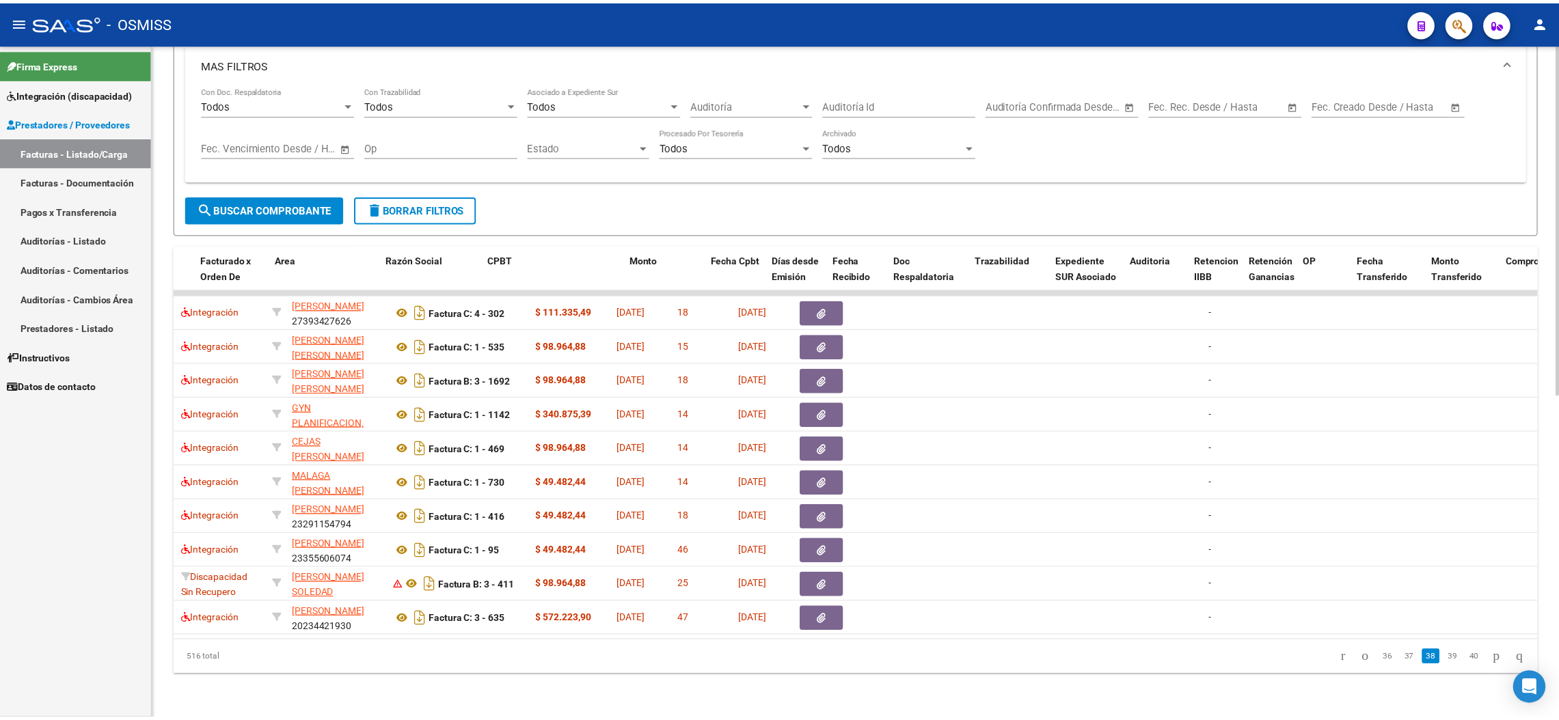
scroll to position [0, 0]
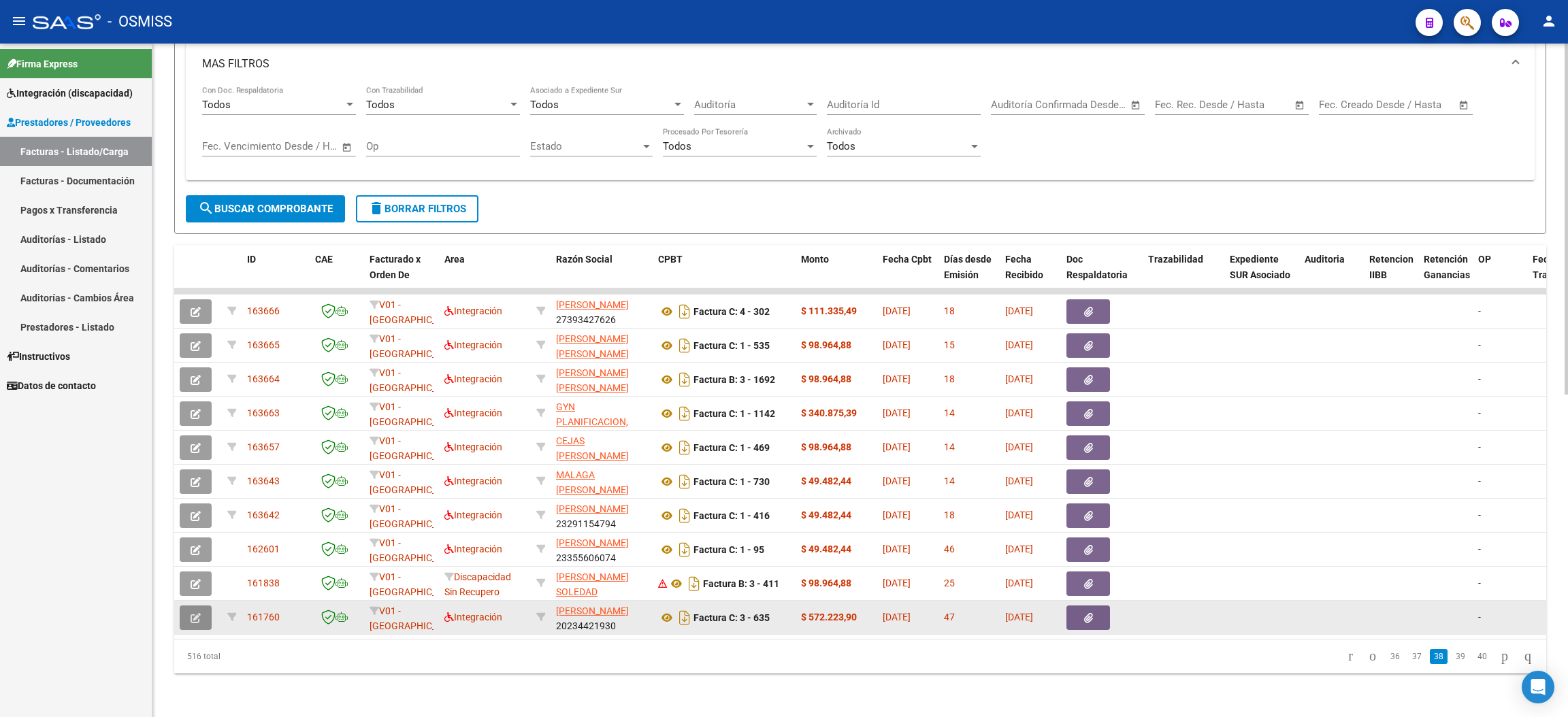
click at [199, 607] on button "button" at bounding box center [195, 617] width 32 height 25
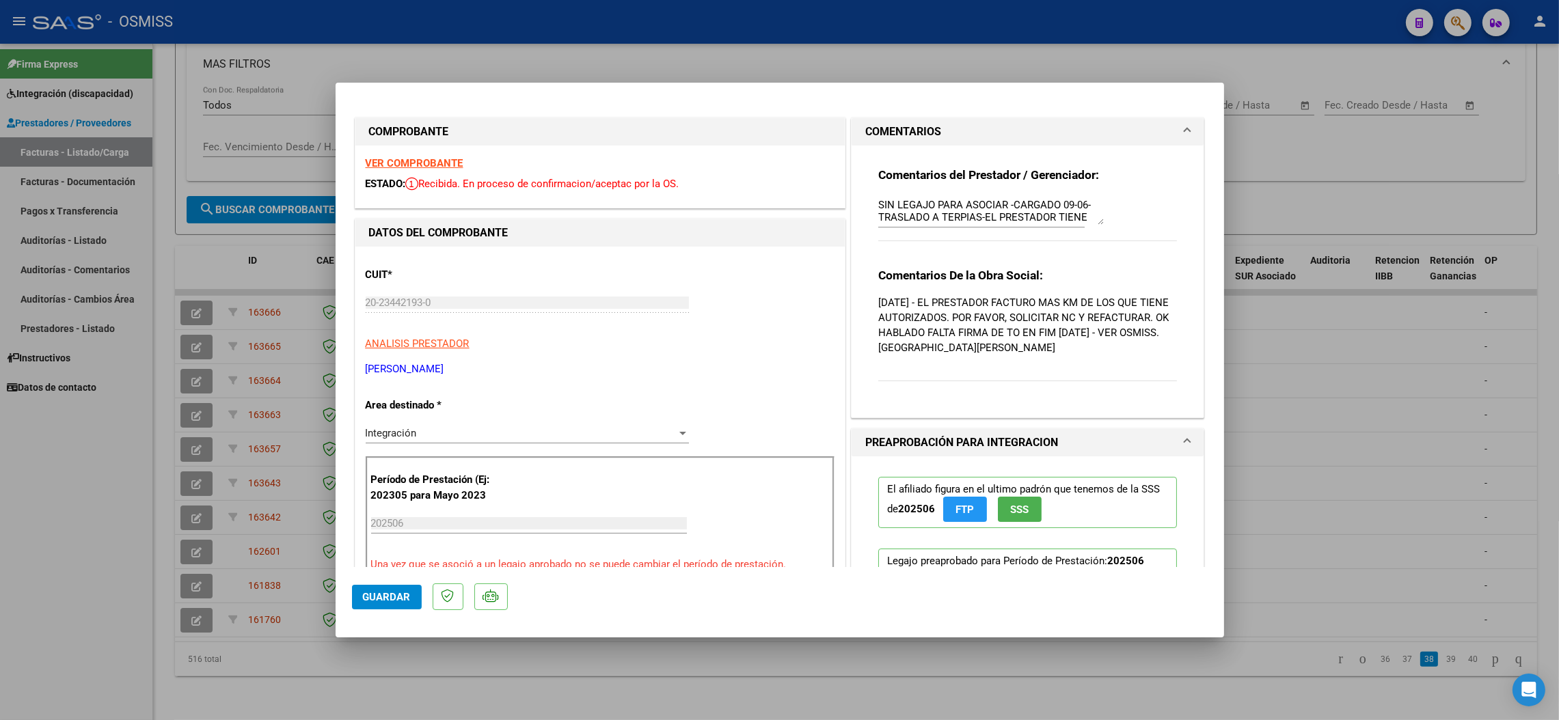
click at [430, 163] on strong "VER COMPROBANTE" at bounding box center [415, 163] width 98 height 12
drag, startPoint x: 105, startPoint y: 550, endPoint x: 132, endPoint y: 557, distance: 27.7
click at [105, 551] on div at bounding box center [779, 360] width 1559 height 720
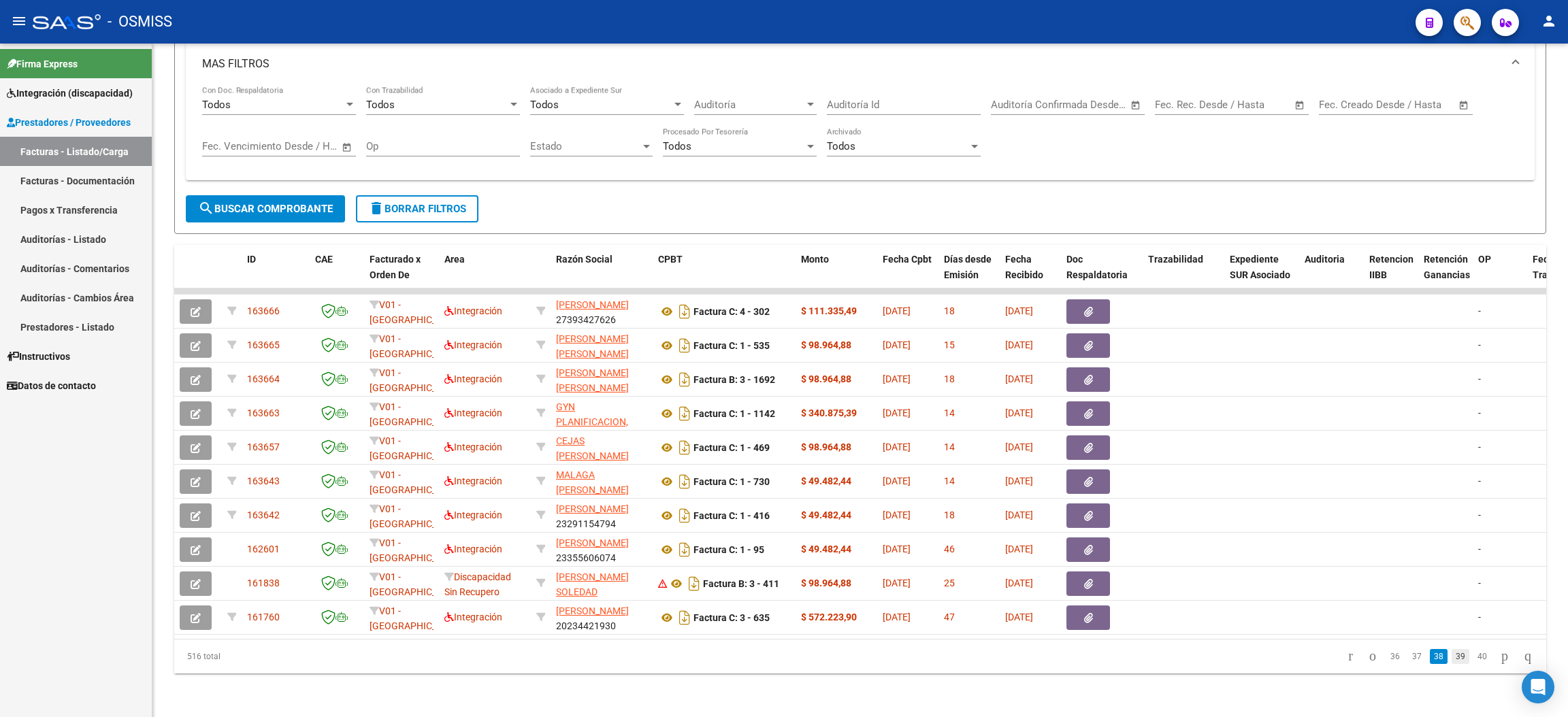
click at [1452, 655] on link "39" at bounding box center [1460, 656] width 18 height 15
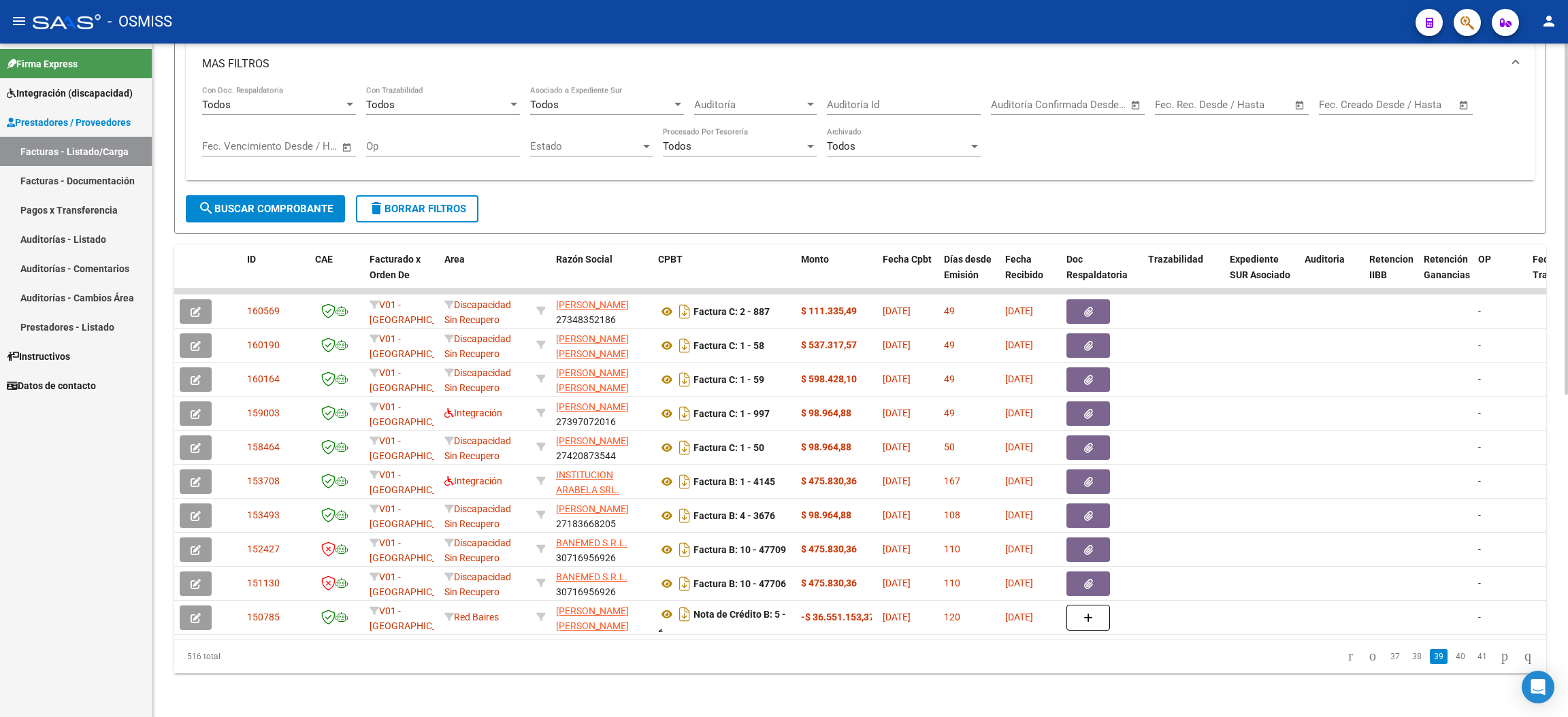
click at [452, 203] on span "delete Borrar Filtros" at bounding box center [417, 209] width 98 height 12
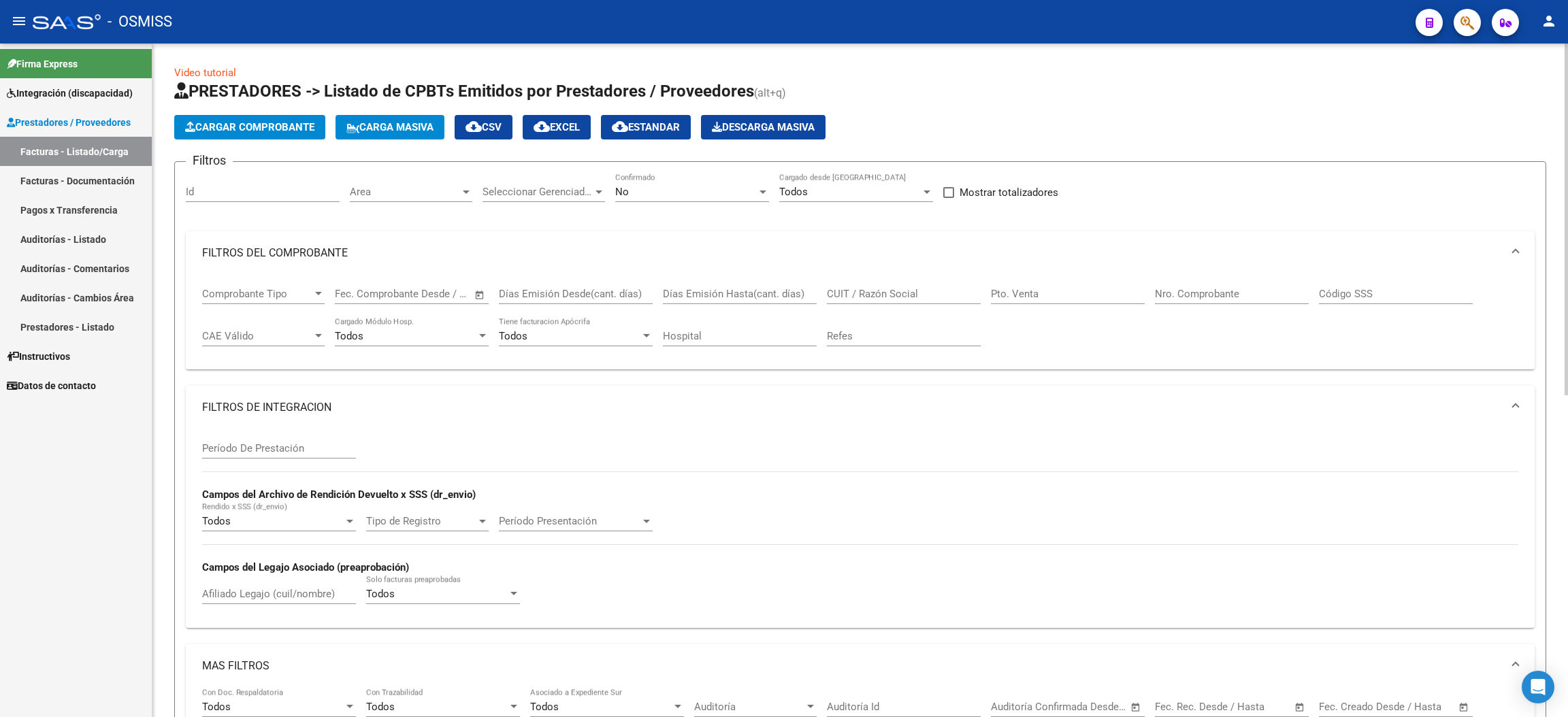
click at [1063, 290] on input "Pto. Venta" at bounding box center [1067, 294] width 153 height 12
type input "3"
click at [1186, 296] on input "Nro. Comprobante" at bounding box center [1232, 294] width 153 height 12
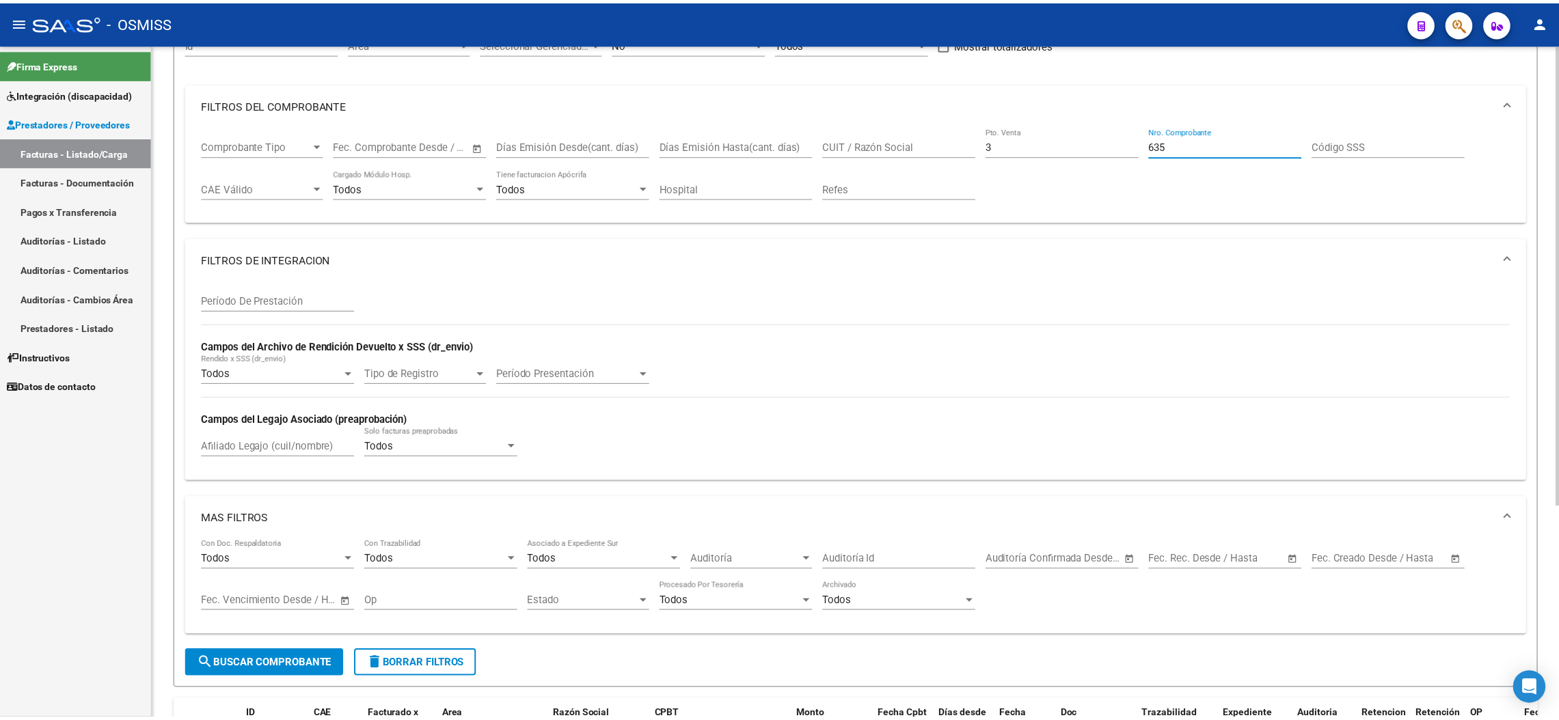
scroll to position [312, 0]
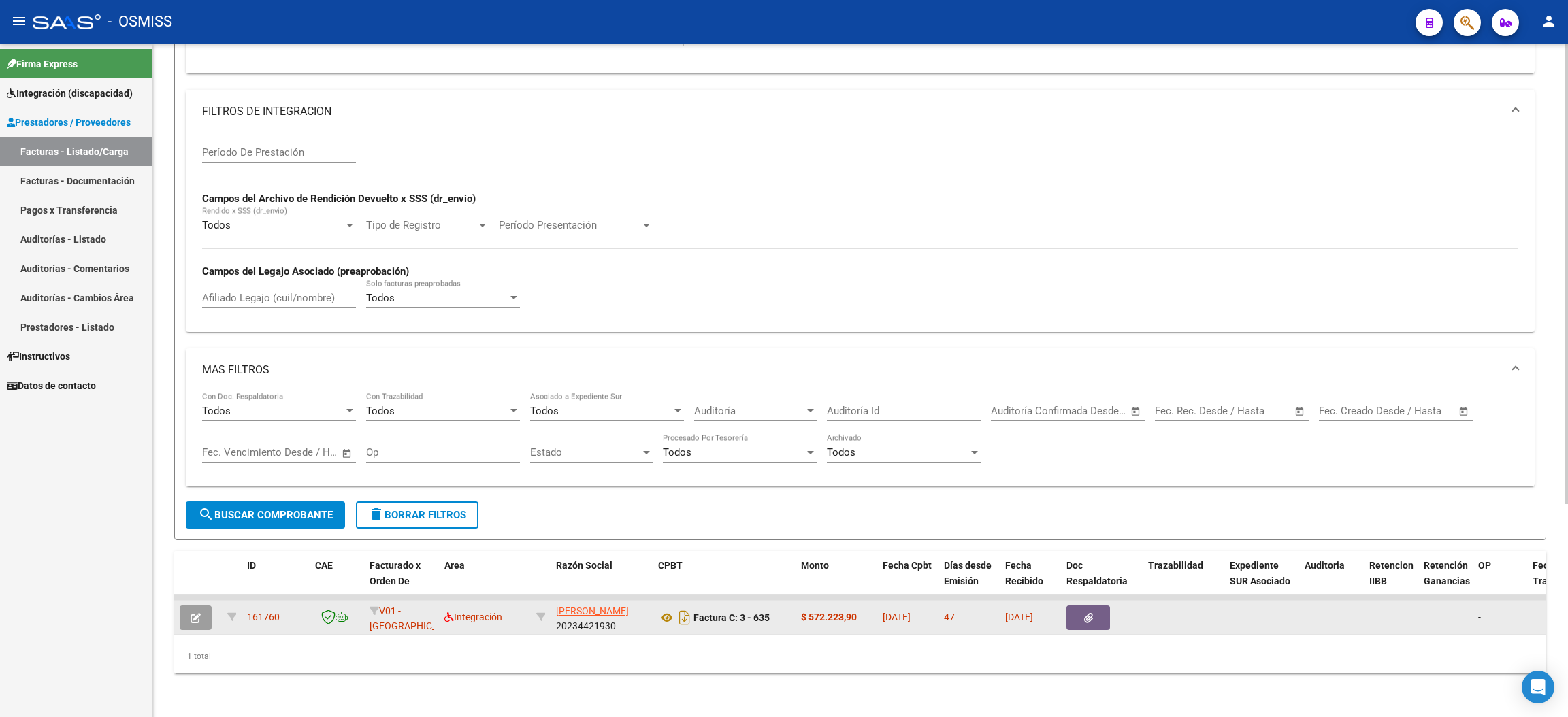
type input "635"
click at [199, 613] on icon "button" at bounding box center [195, 618] width 10 height 10
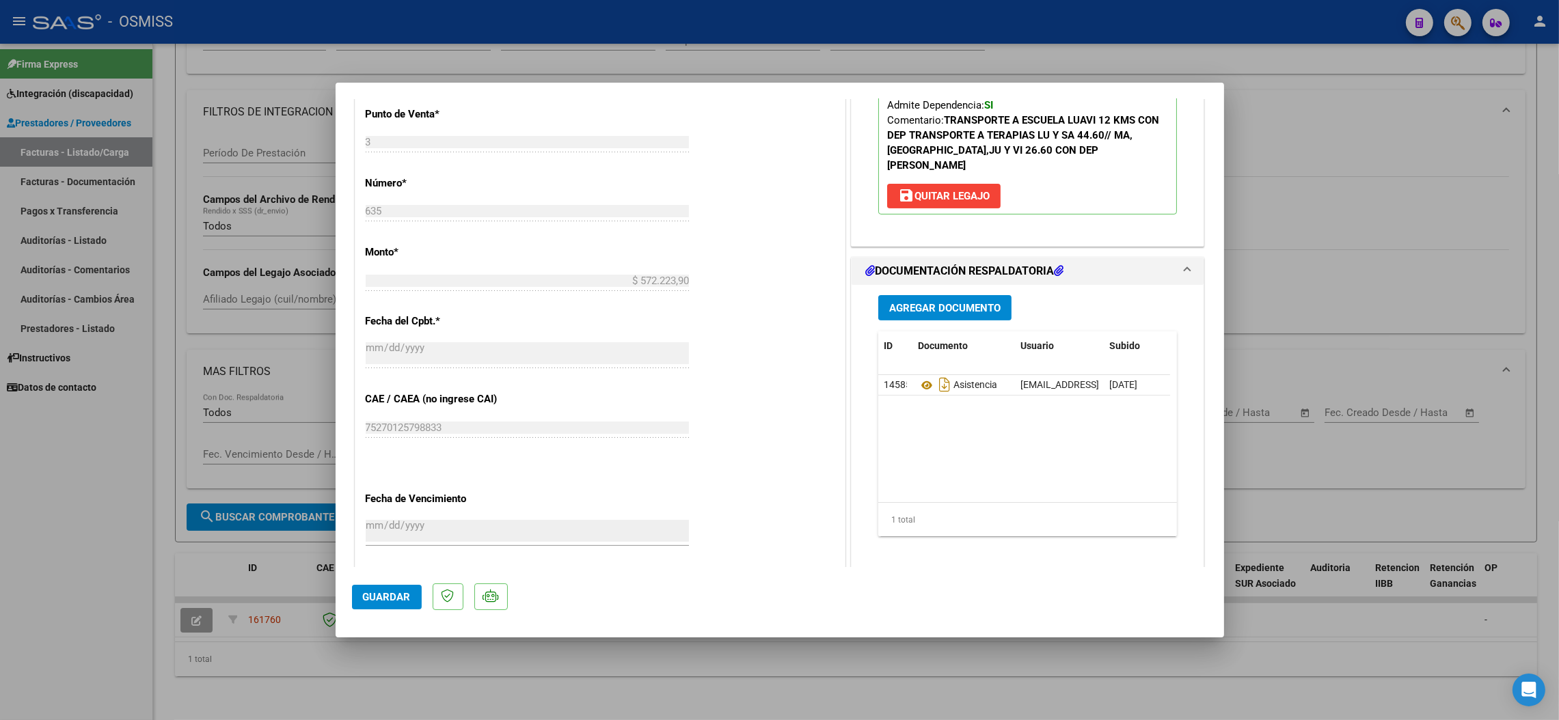
scroll to position [559, 0]
click at [921, 379] on icon at bounding box center [927, 387] width 18 height 16
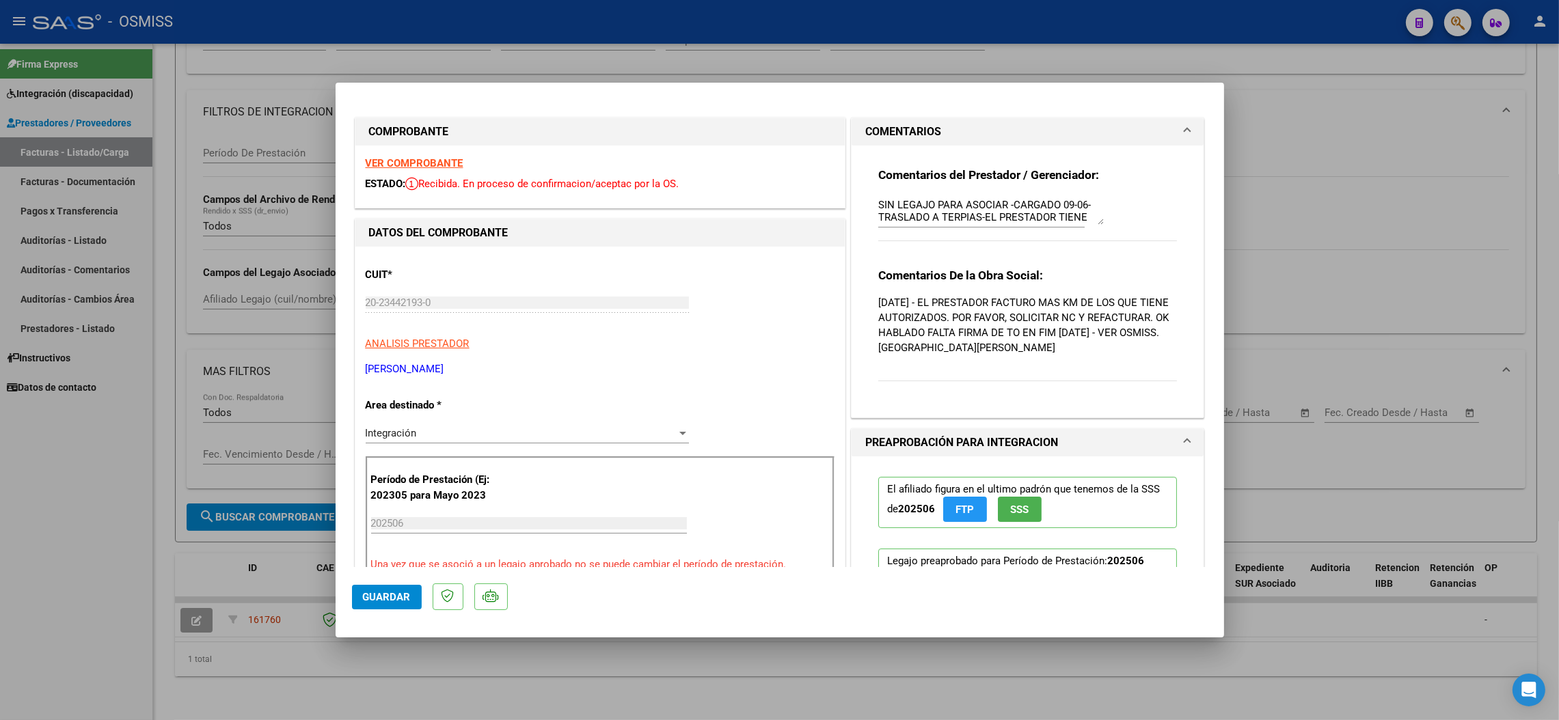
scroll to position [73, 0]
click at [125, 606] on div at bounding box center [779, 360] width 1559 height 720
type input "$ 0,00"
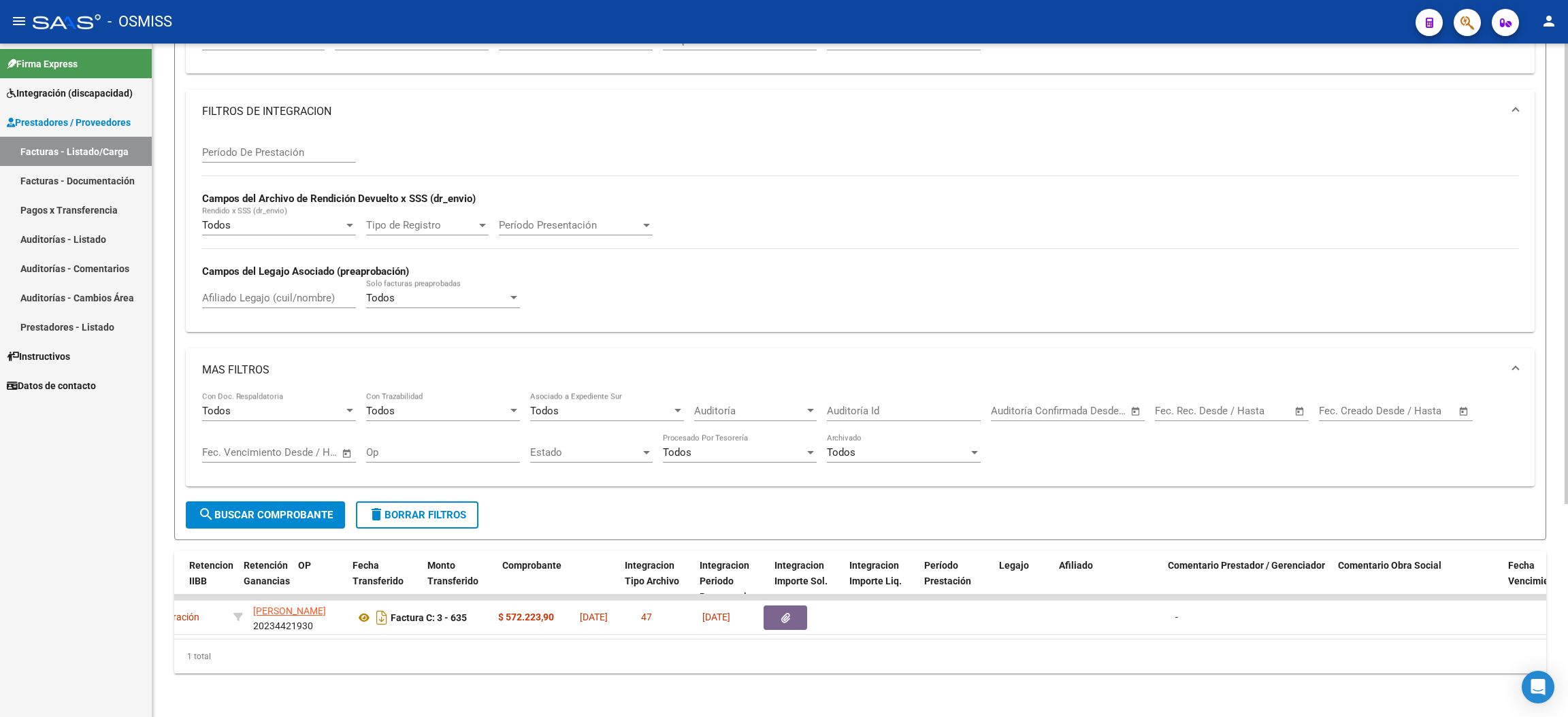
scroll to position [0, 0]
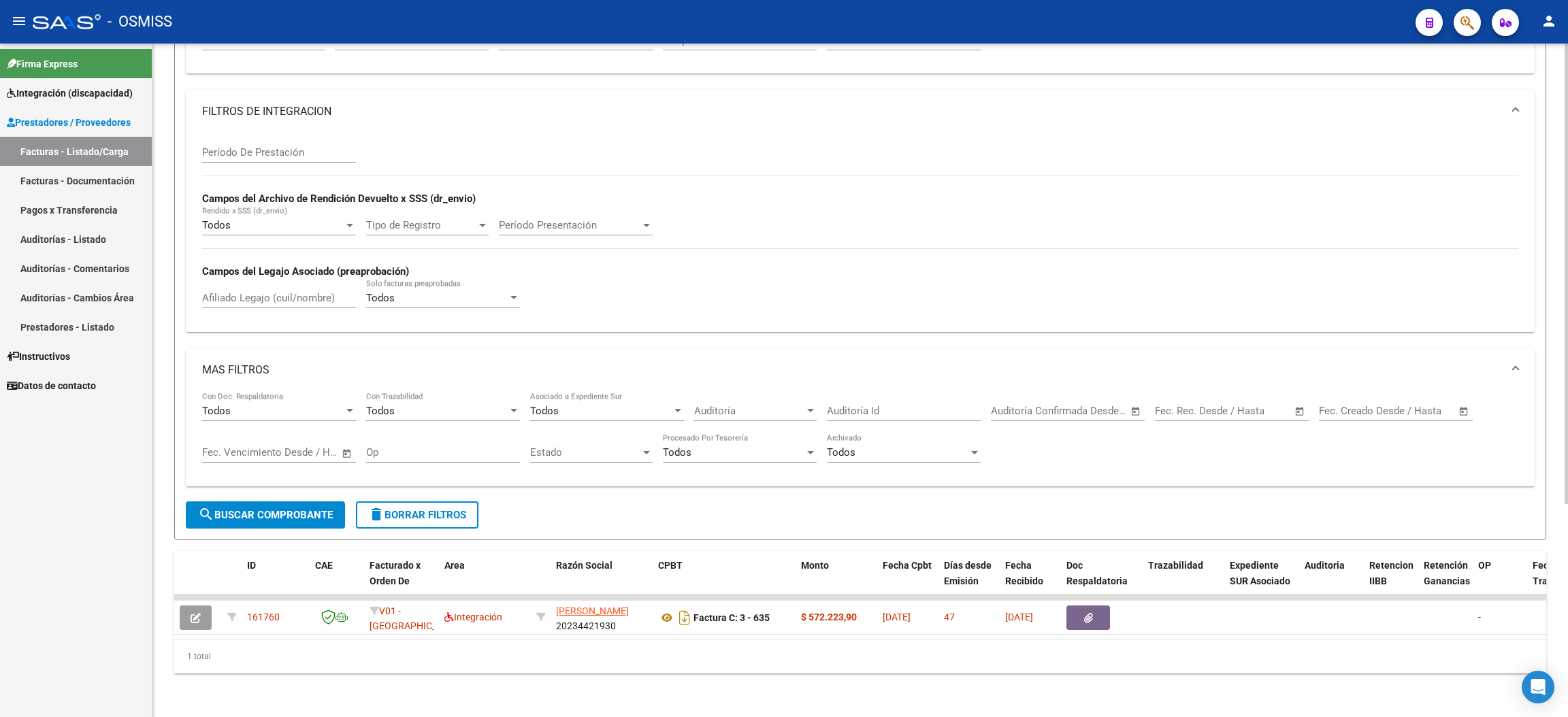
click at [397, 509] on span "delete Borrar Filtros" at bounding box center [417, 515] width 98 height 12
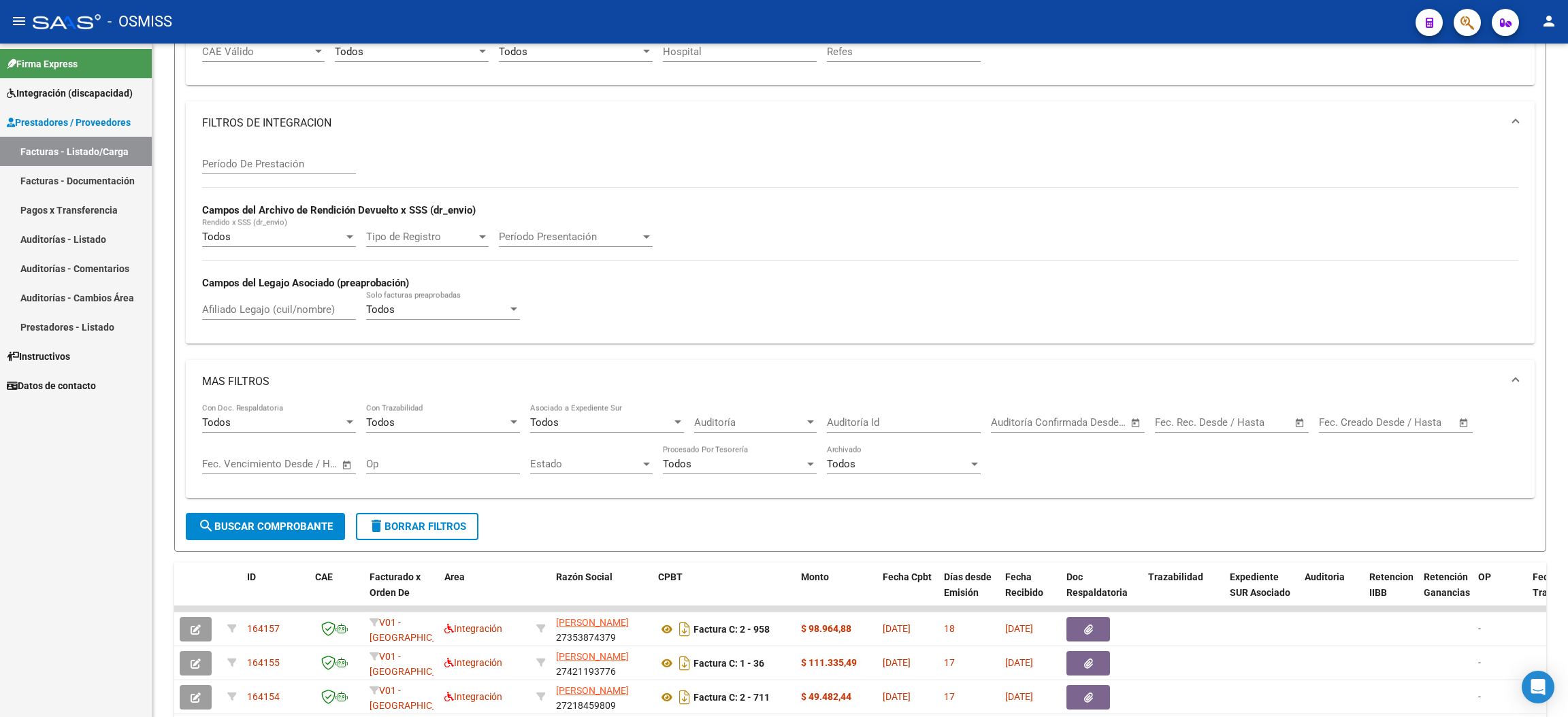
scroll to position [311, 0]
